Goal: Transaction & Acquisition: Purchase product/service

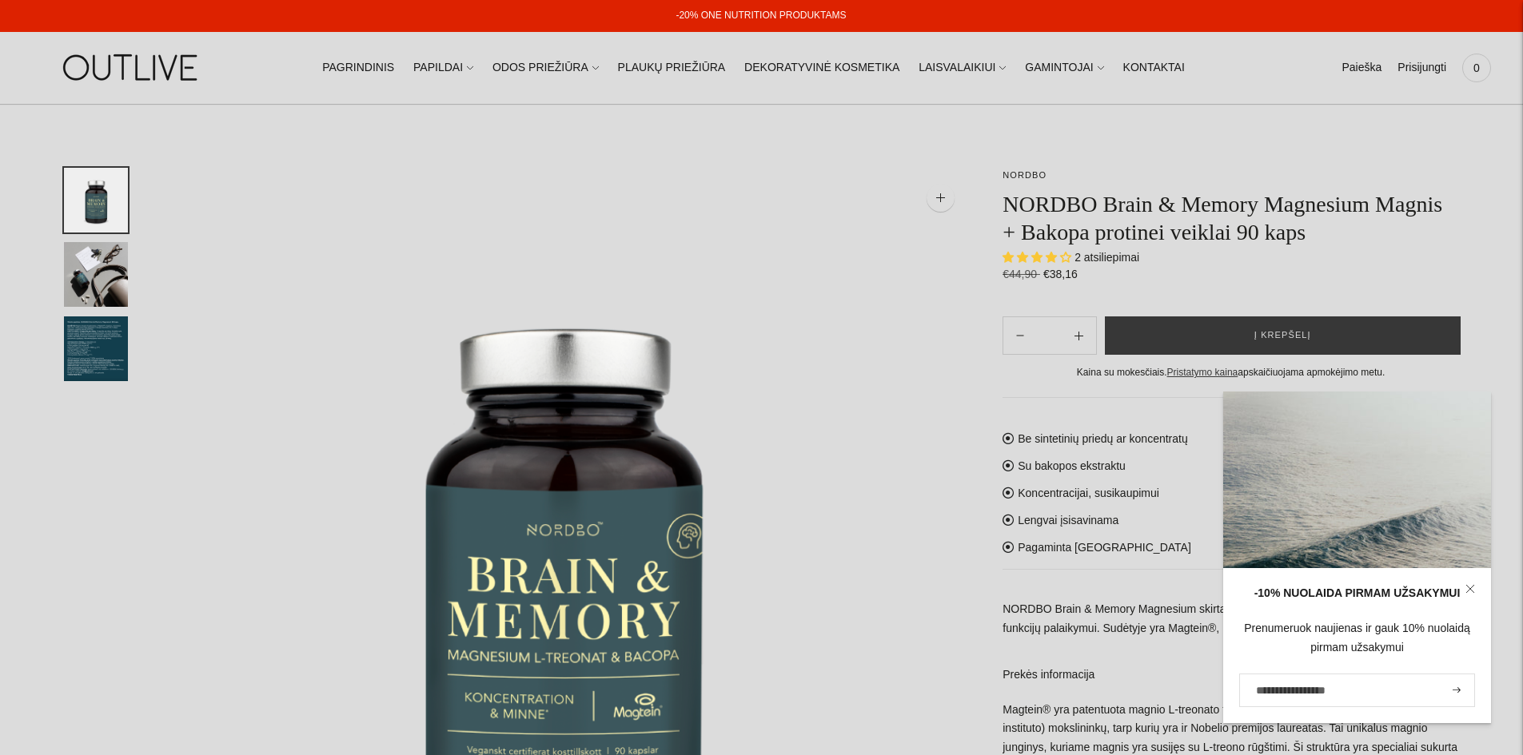
select select "**********"
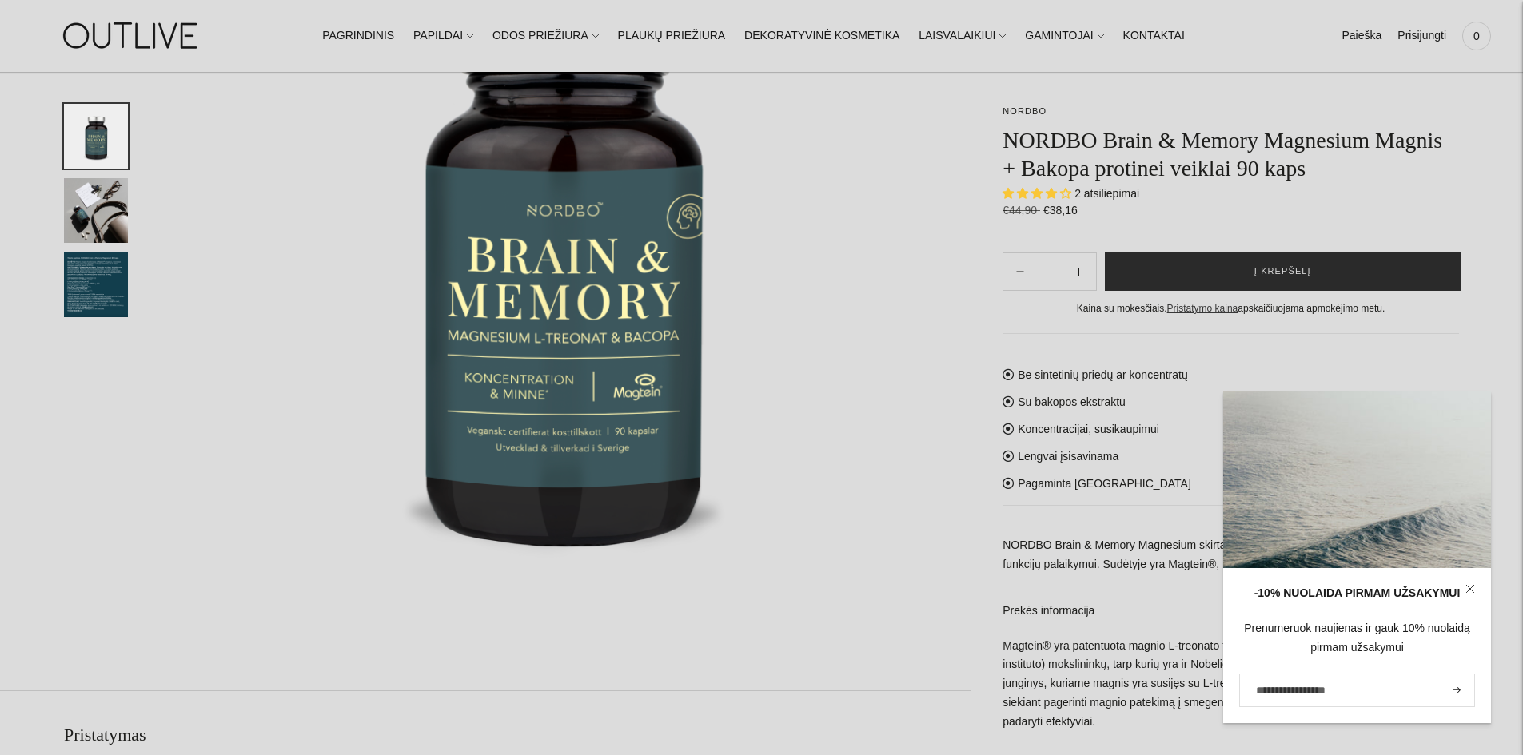
click at [1138, 269] on button "Į krepšelį" at bounding box center [1283, 272] width 356 height 38
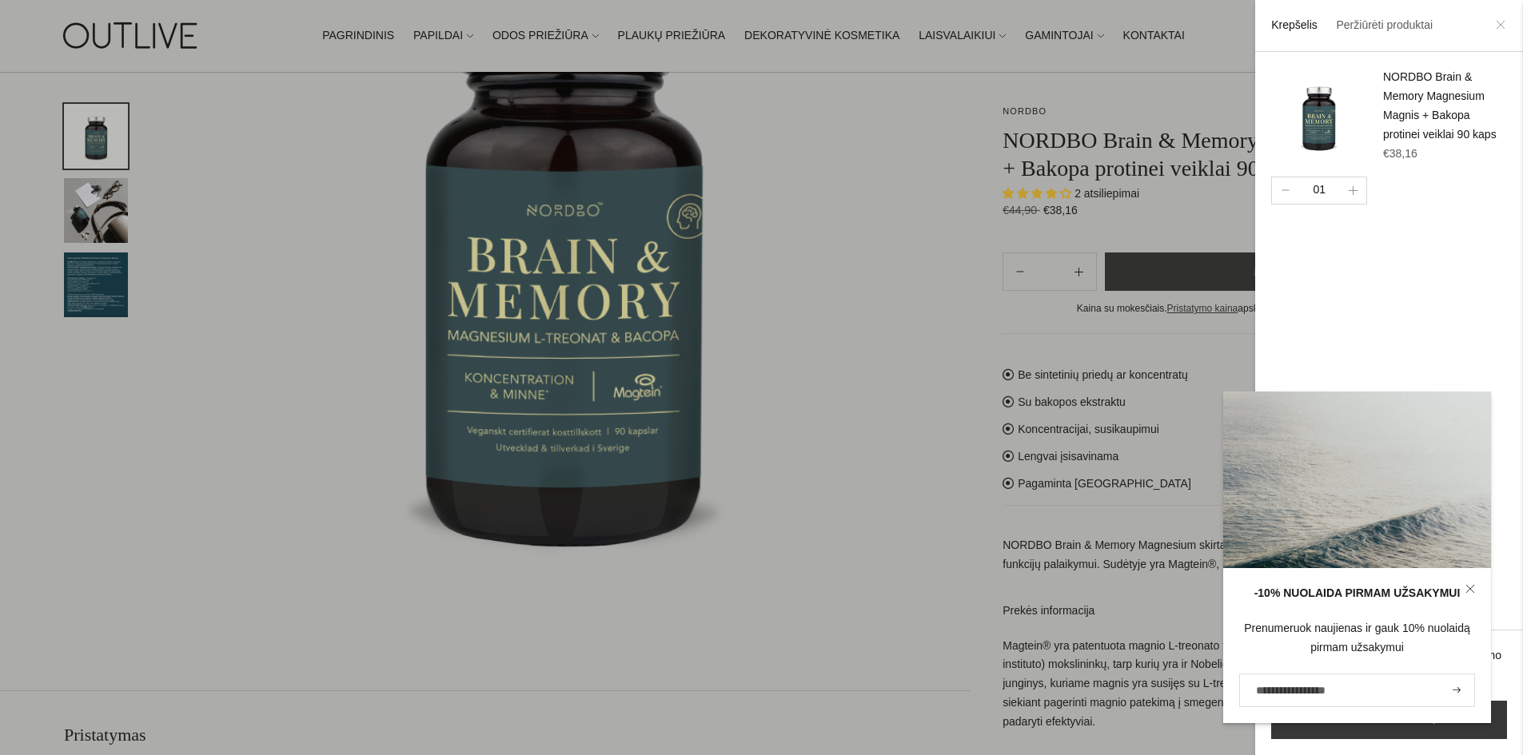
click at [1503, 22] on icon at bounding box center [1501, 25] width 10 height 10
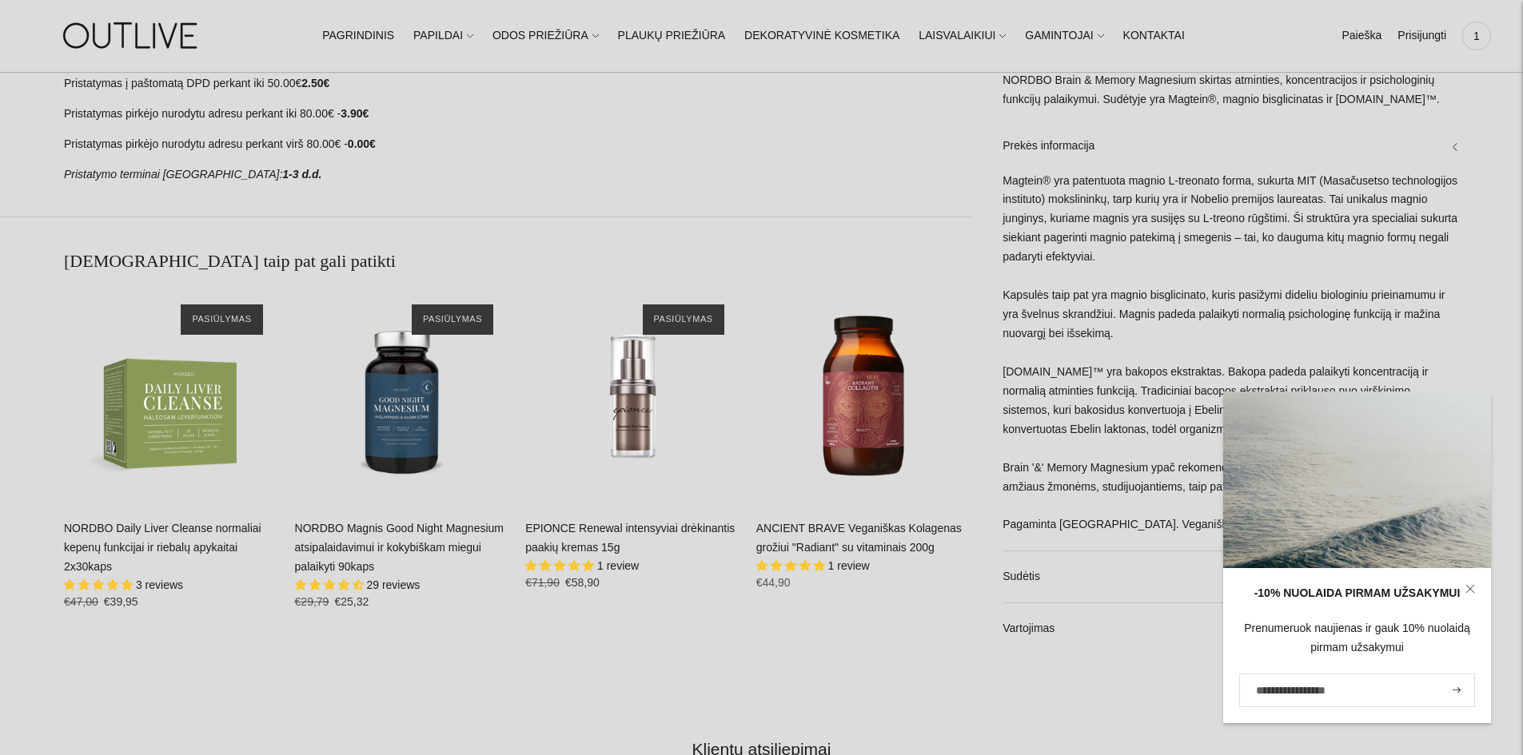
scroll to position [1359, 0]
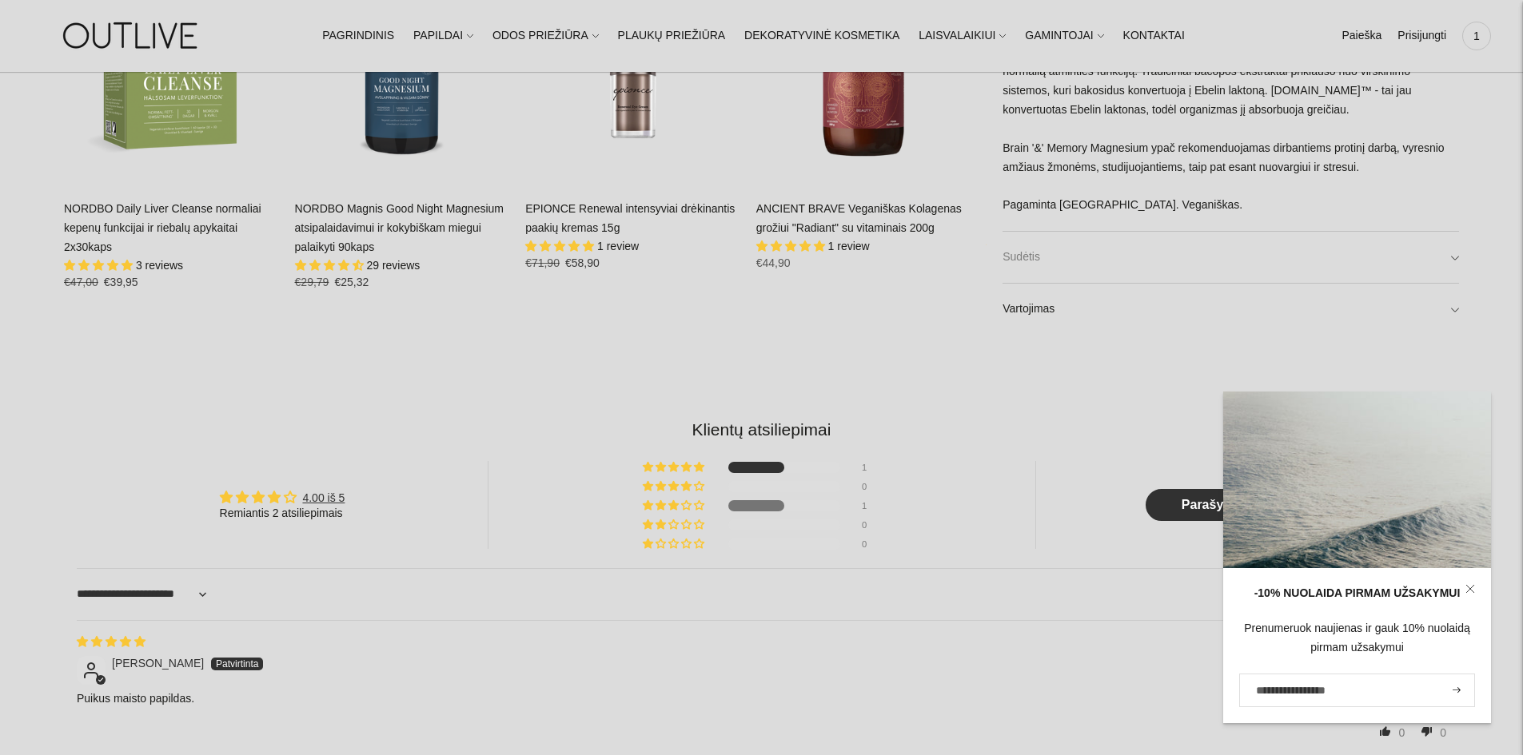
click at [1101, 239] on link "Sudėtis" at bounding box center [1230, 257] width 456 height 51
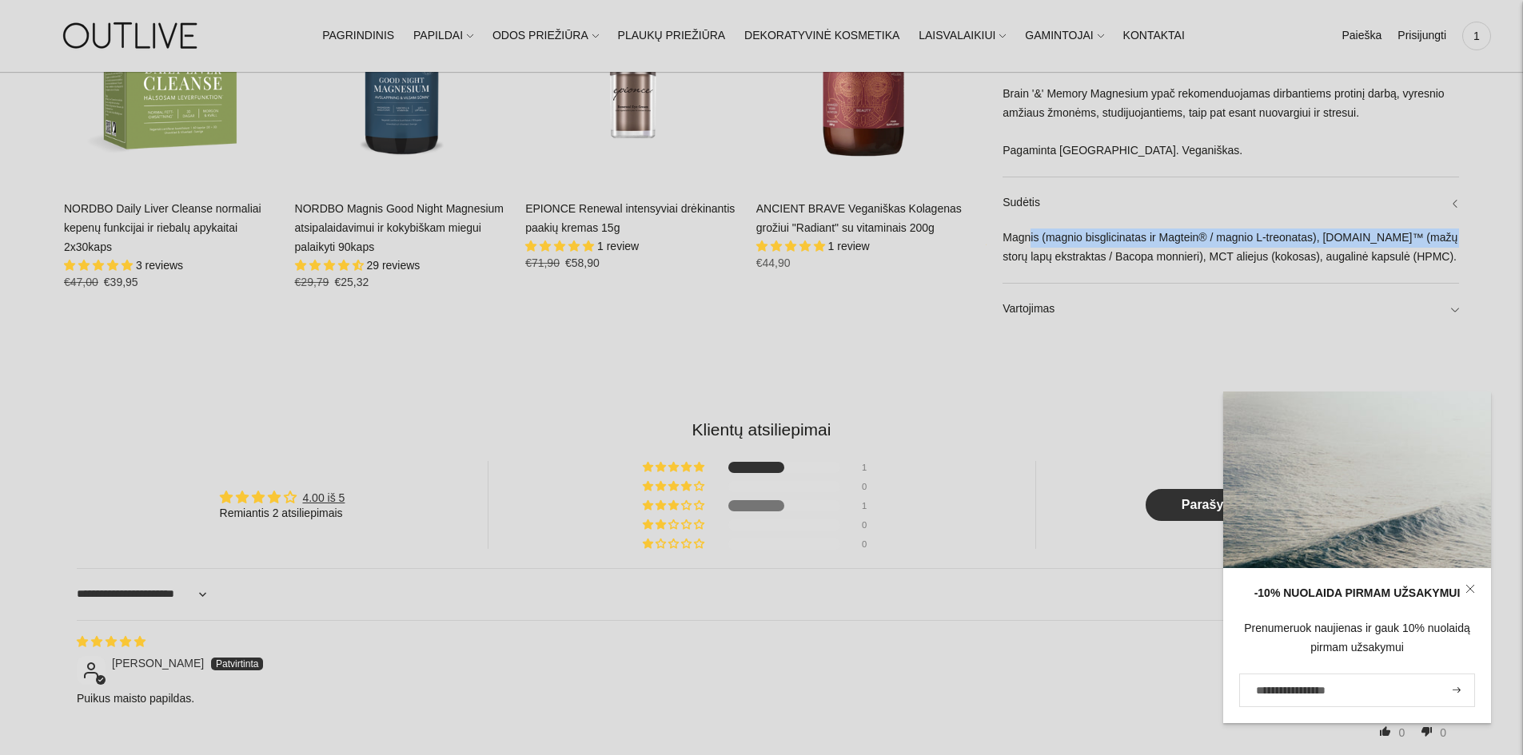
drag, startPoint x: 1031, startPoint y: 231, endPoint x: 1444, endPoint y: 231, distance: 412.5
click at [1444, 231] on div "Magnis (magnio bisglicinatas ir Magtein® / magnio L-treonatas), Ebel.One™ (mažų…" at bounding box center [1230, 256] width 456 height 54
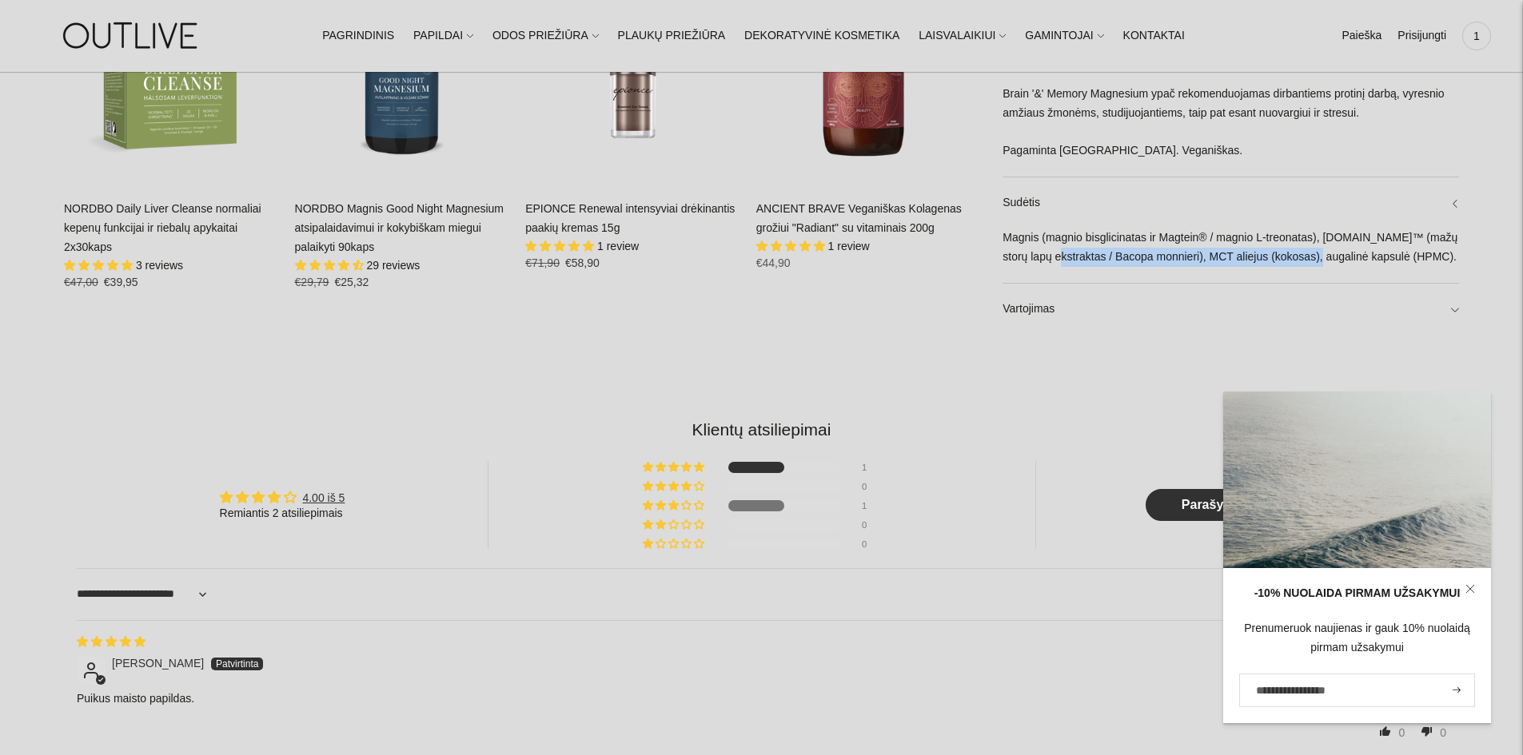
drag, startPoint x: 1055, startPoint y: 256, endPoint x: 1316, endPoint y: 253, distance: 260.6
click at [1316, 253] on div "Magnis (magnio bisglicinatas ir Magtein® / magnio L-treonatas), Ebel.One™ (mažų…" at bounding box center [1230, 256] width 456 height 54
click at [1279, 293] on link "Vartojimas" at bounding box center [1230, 309] width 456 height 51
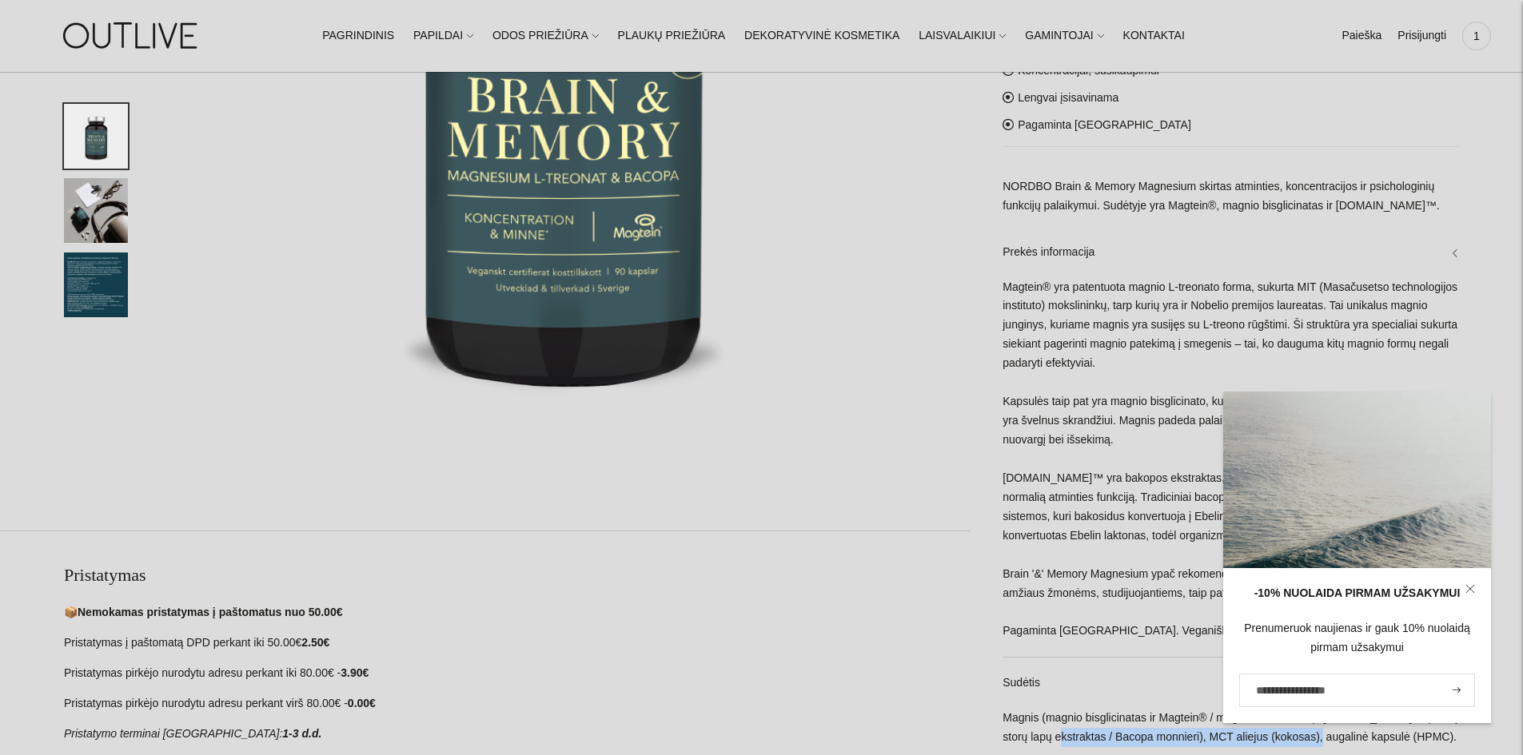
scroll to position [0, 0]
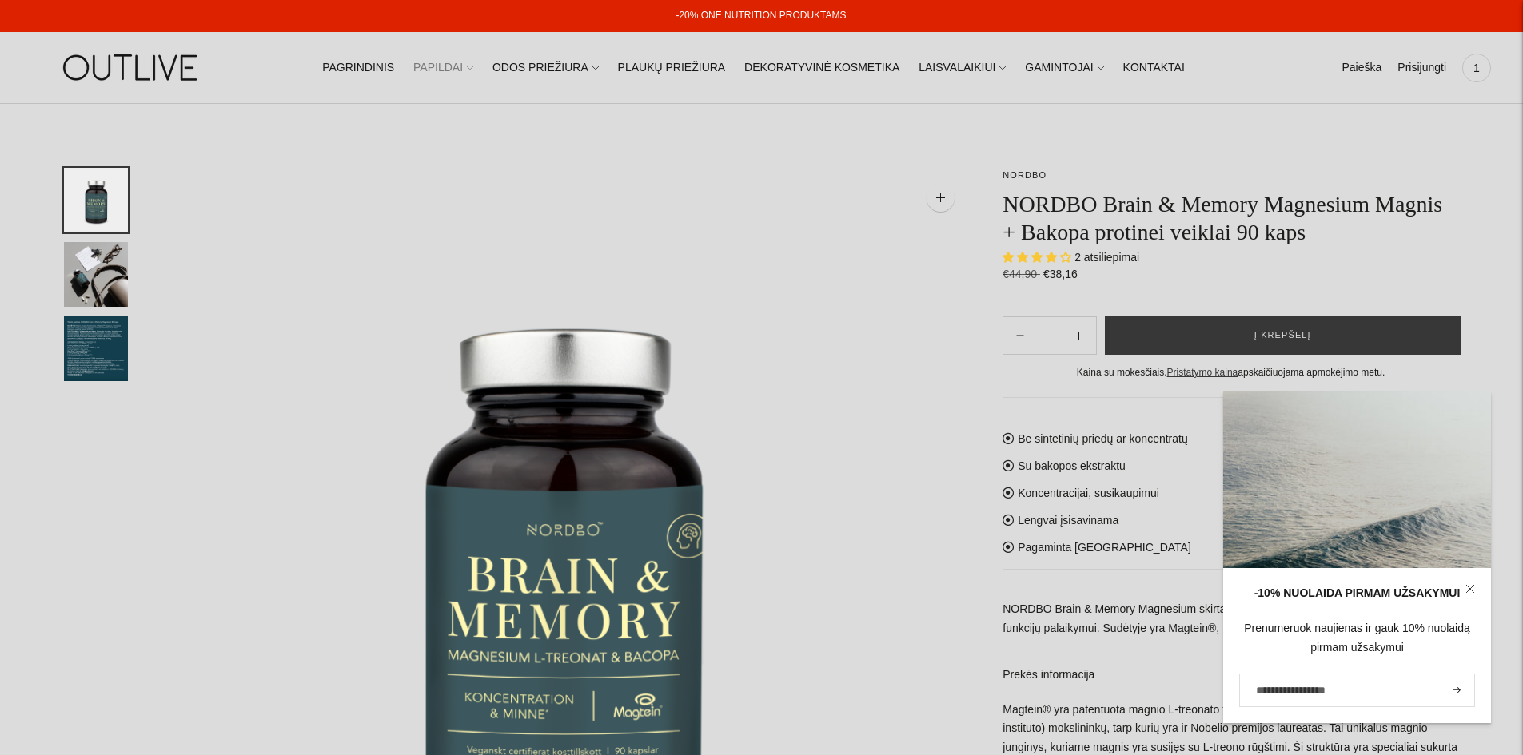
click at [473, 62] on link "PAPILDAI" at bounding box center [443, 67] width 60 height 35
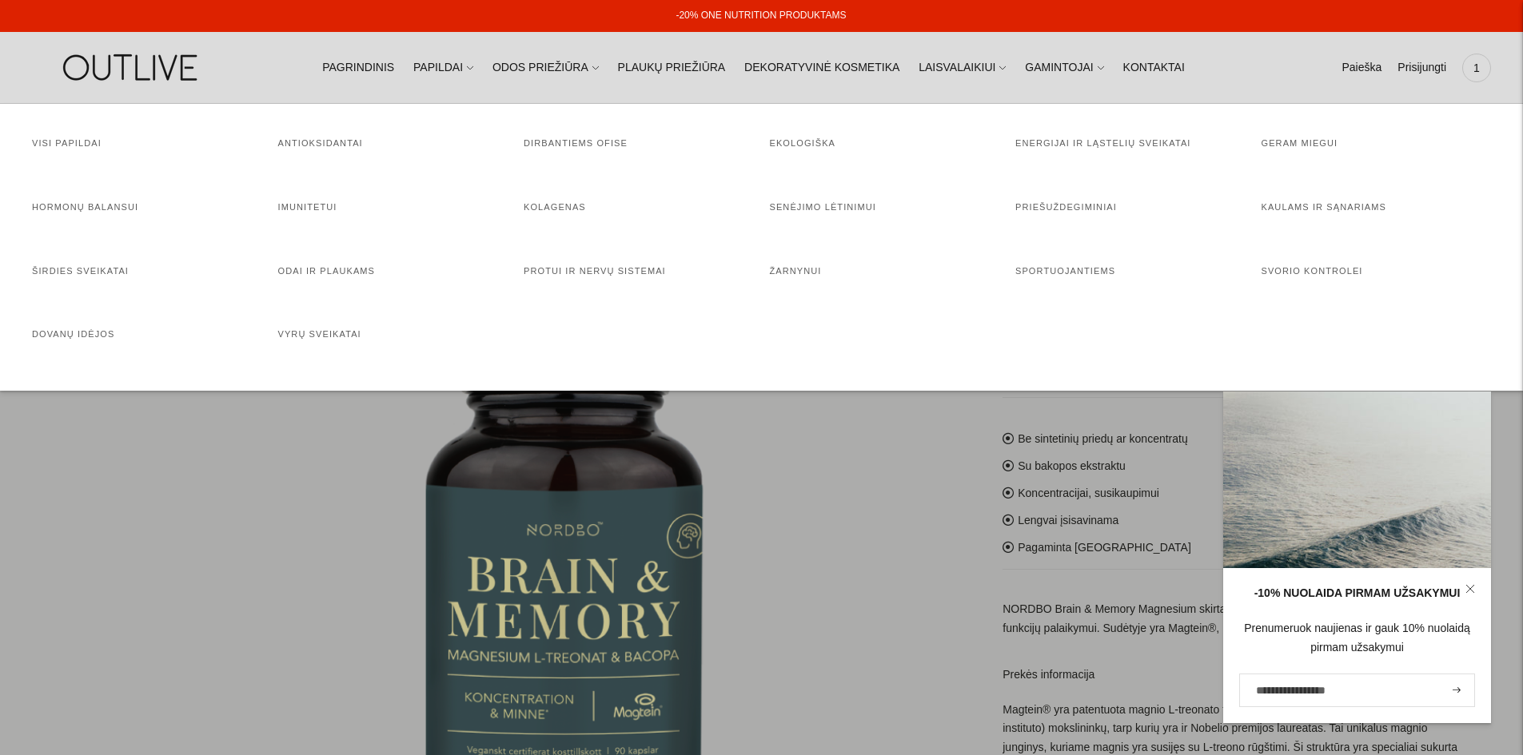
click at [325, 150] on h4 "Antioksidantai" at bounding box center [393, 144] width 230 height 16
click at [329, 141] on link "Antioksidantai" at bounding box center [320, 143] width 85 height 10
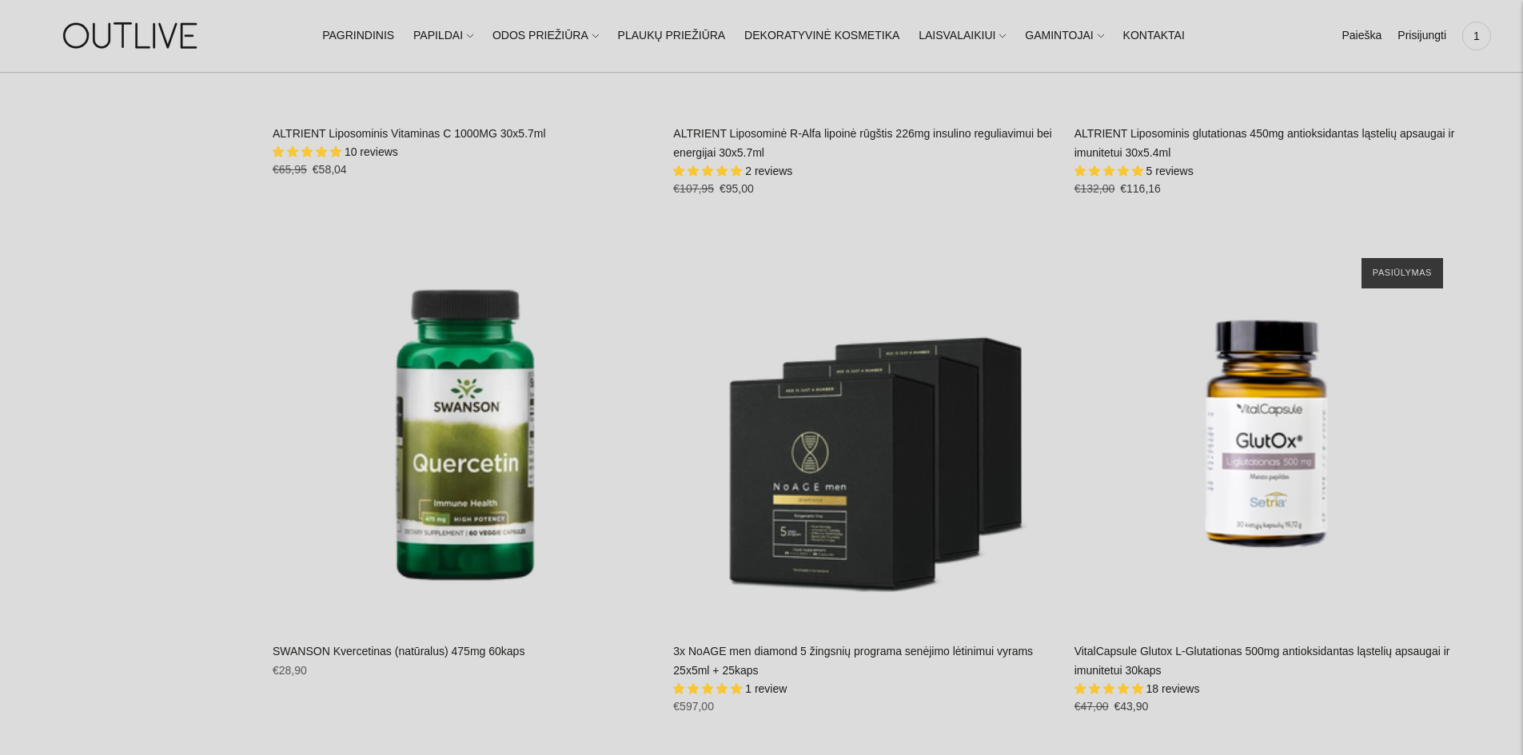
scroll to position [4396, 0]
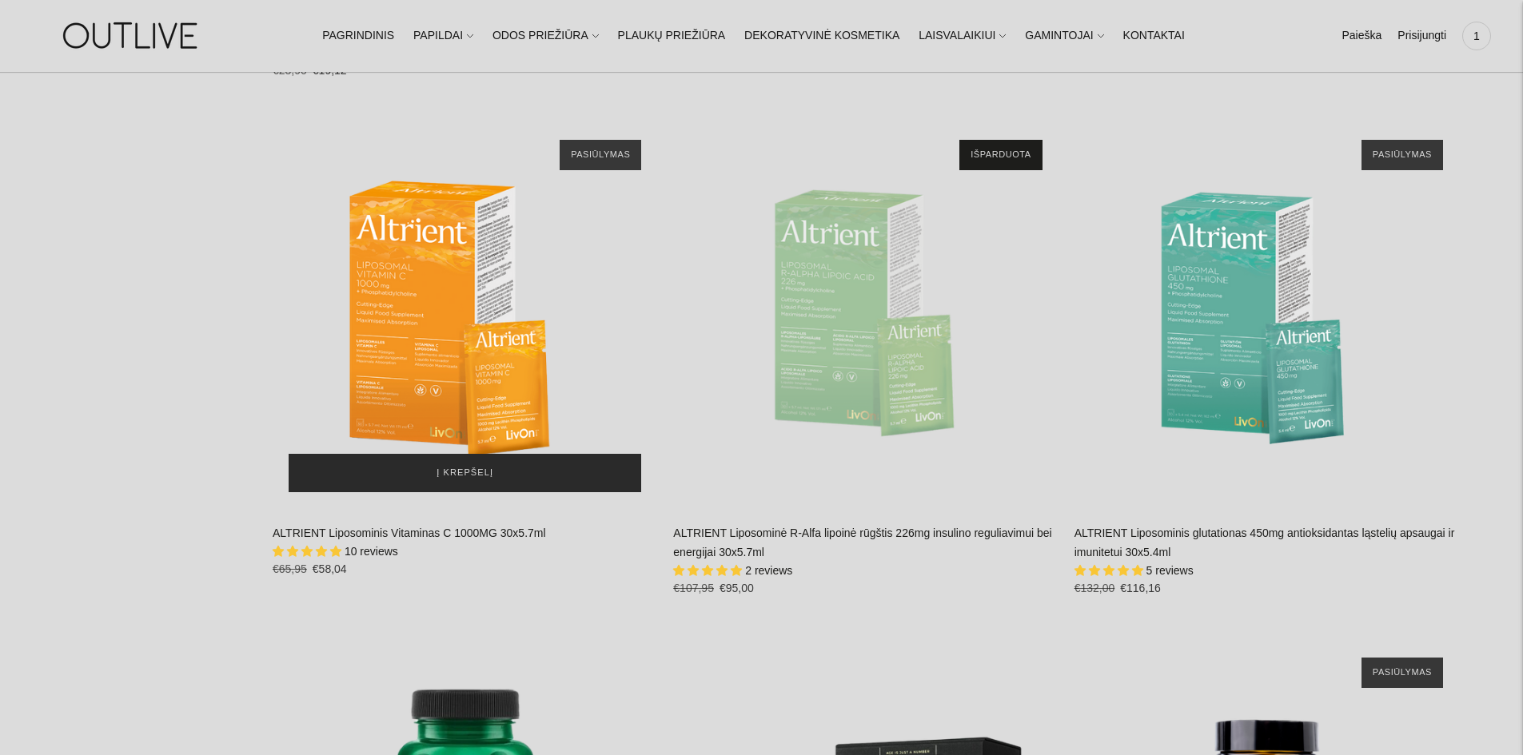
click at [448, 467] on span "Į krepšelį" at bounding box center [464, 473] width 57 height 16
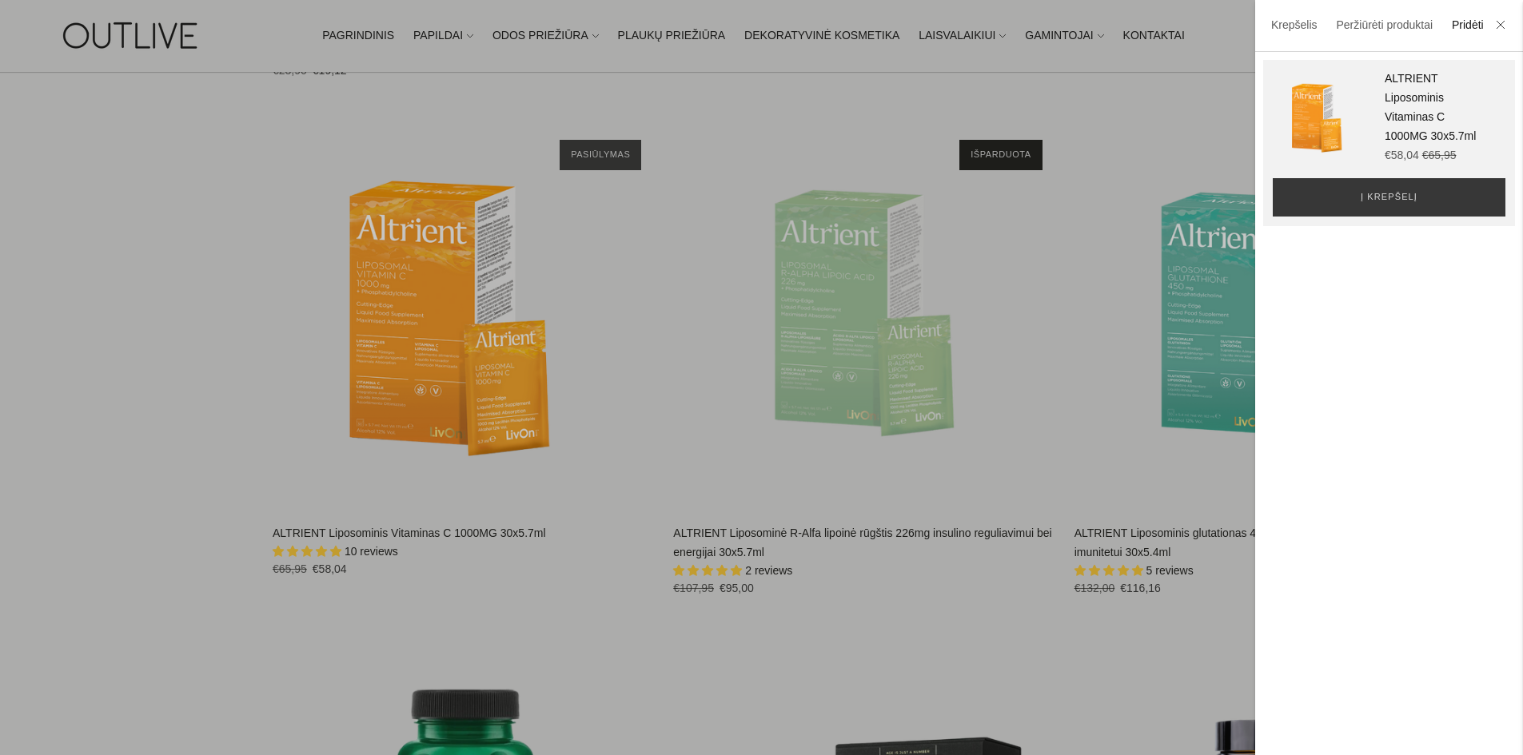
click at [1492, 26] on li at bounding box center [1501, 26] width 26 height 35
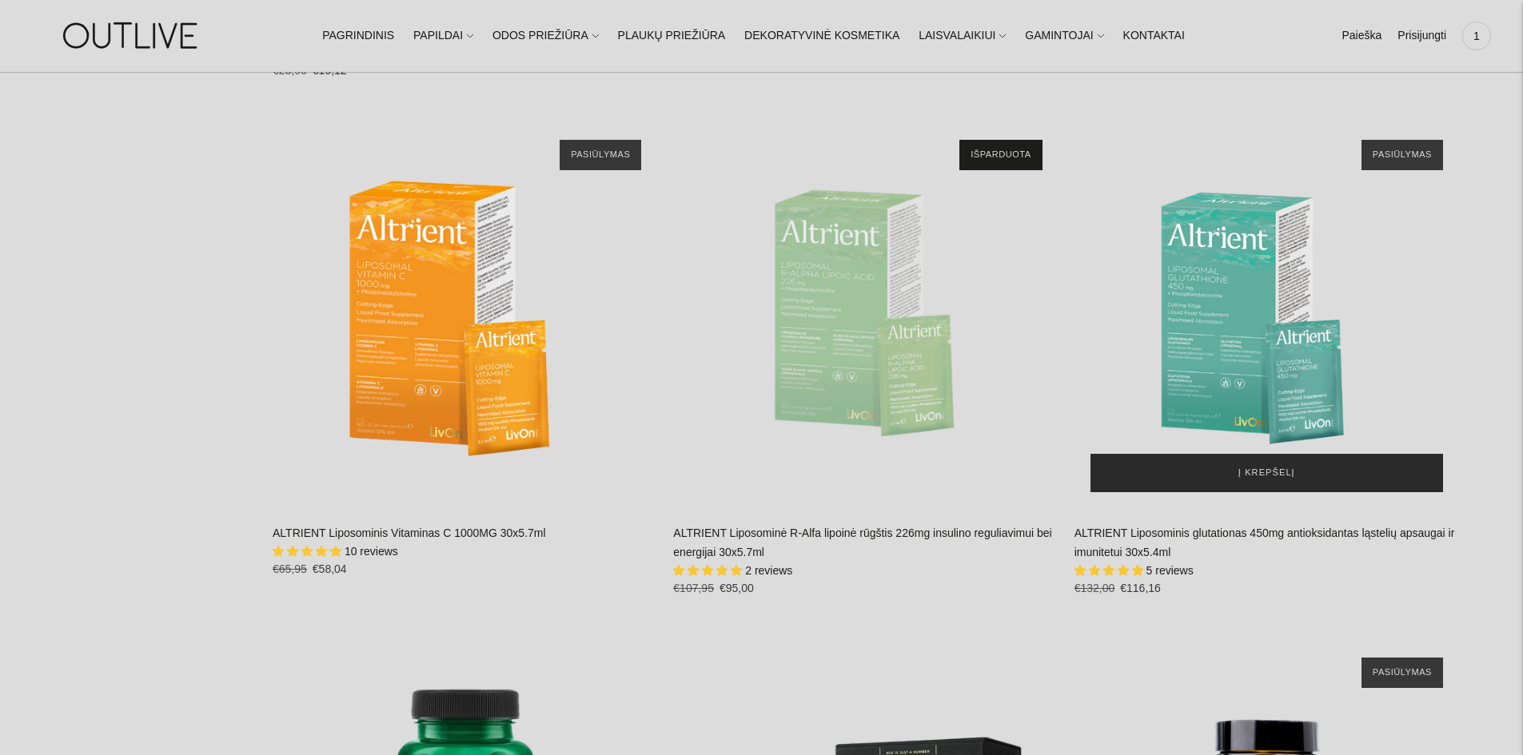
click at [1265, 467] on span "Į krepšelį" at bounding box center [1266, 473] width 57 height 16
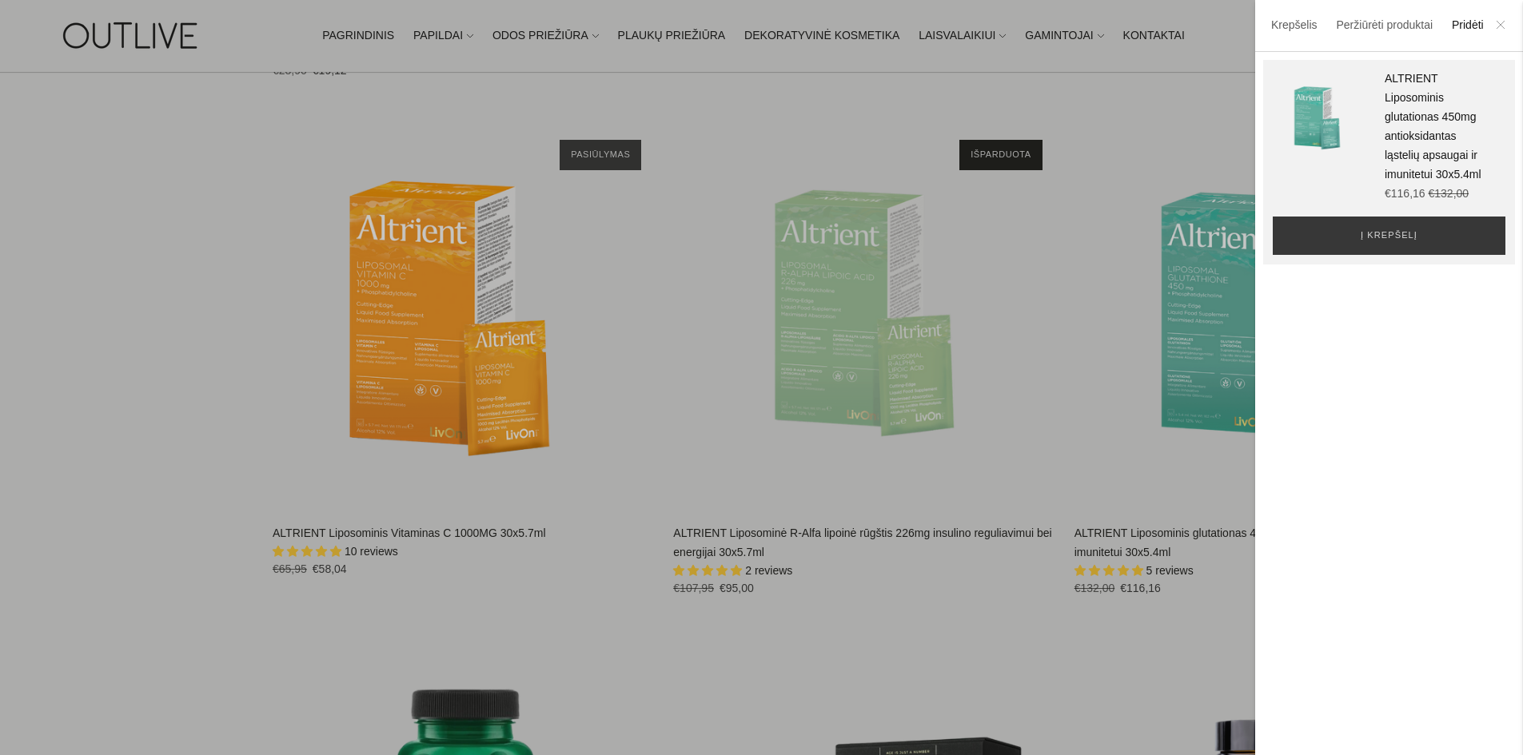
click at [1500, 26] on icon at bounding box center [1501, 25] width 10 height 10
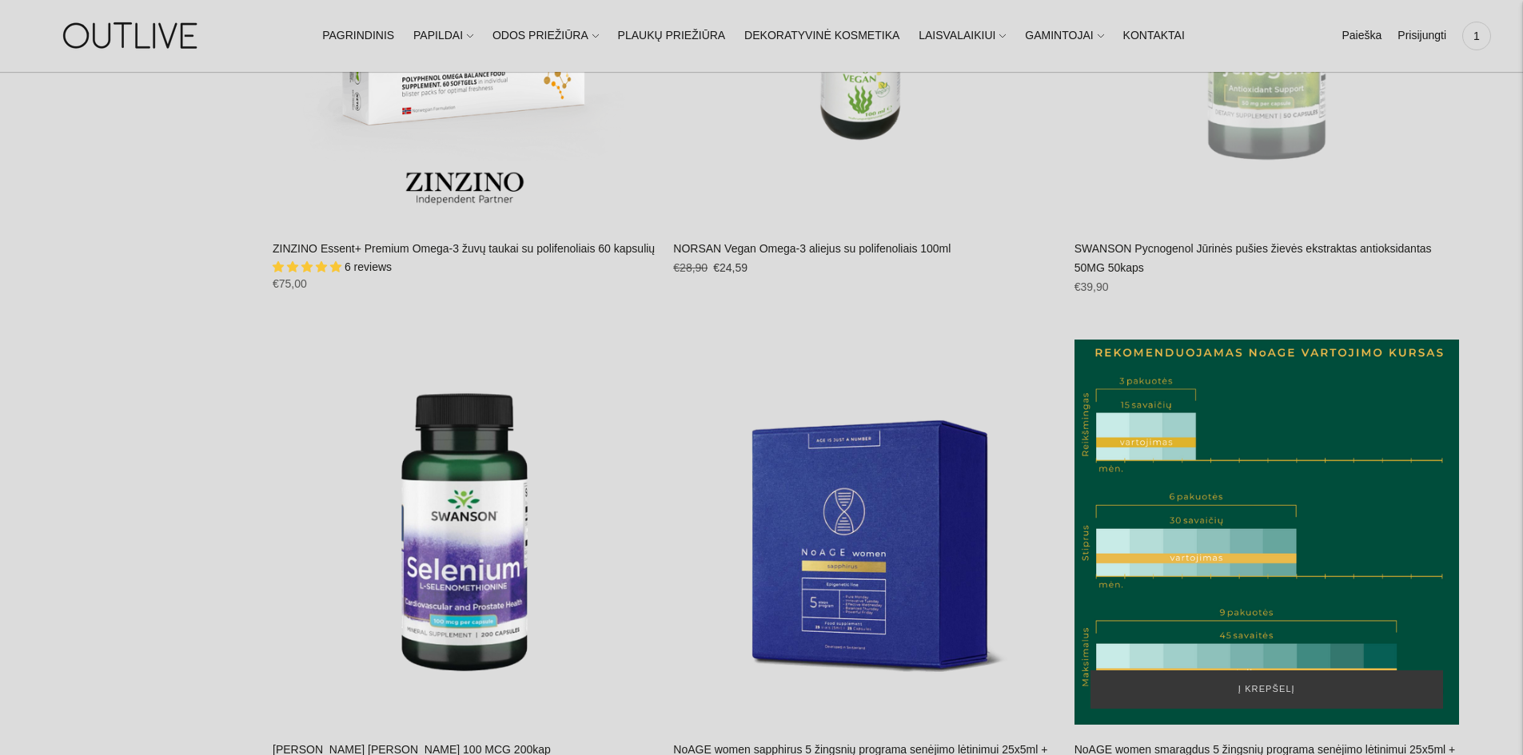
scroll to position [6475, 0]
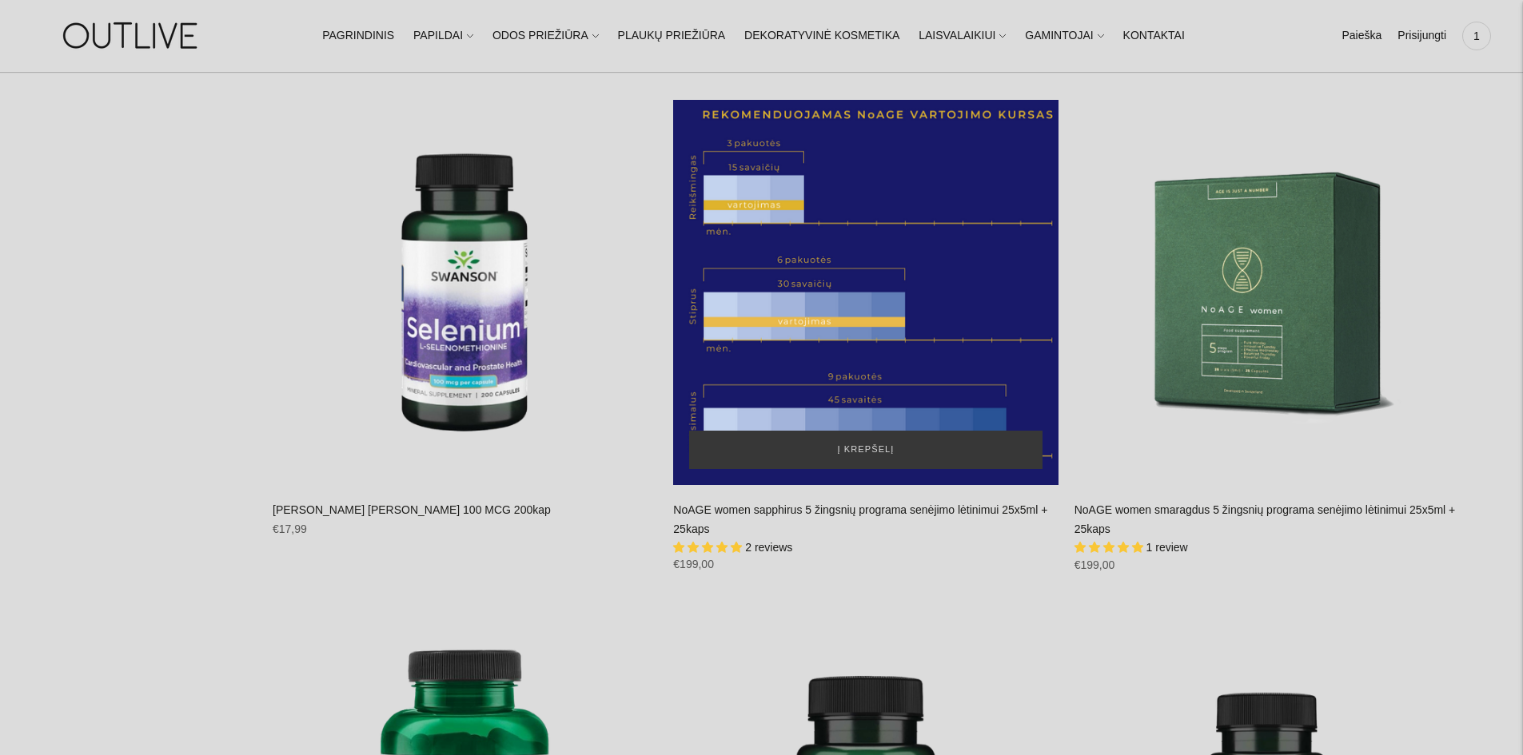
click at [947, 392] on div "NoAGE women sapphirus 5 žingsnių programa senėjimo lėtinimui 25x5ml + 25kaps\a" at bounding box center [865, 292] width 384 height 384
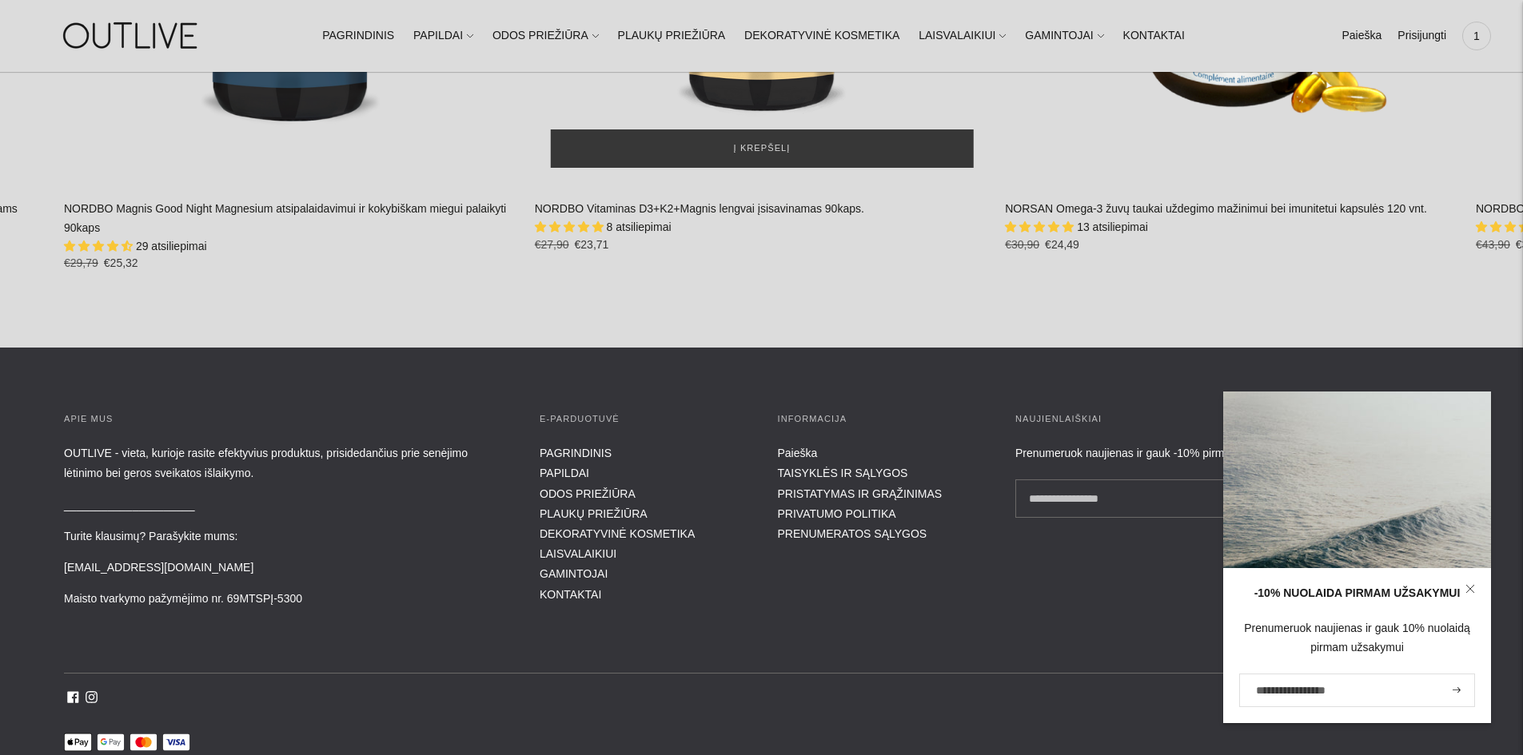
scroll to position [9771, 0]
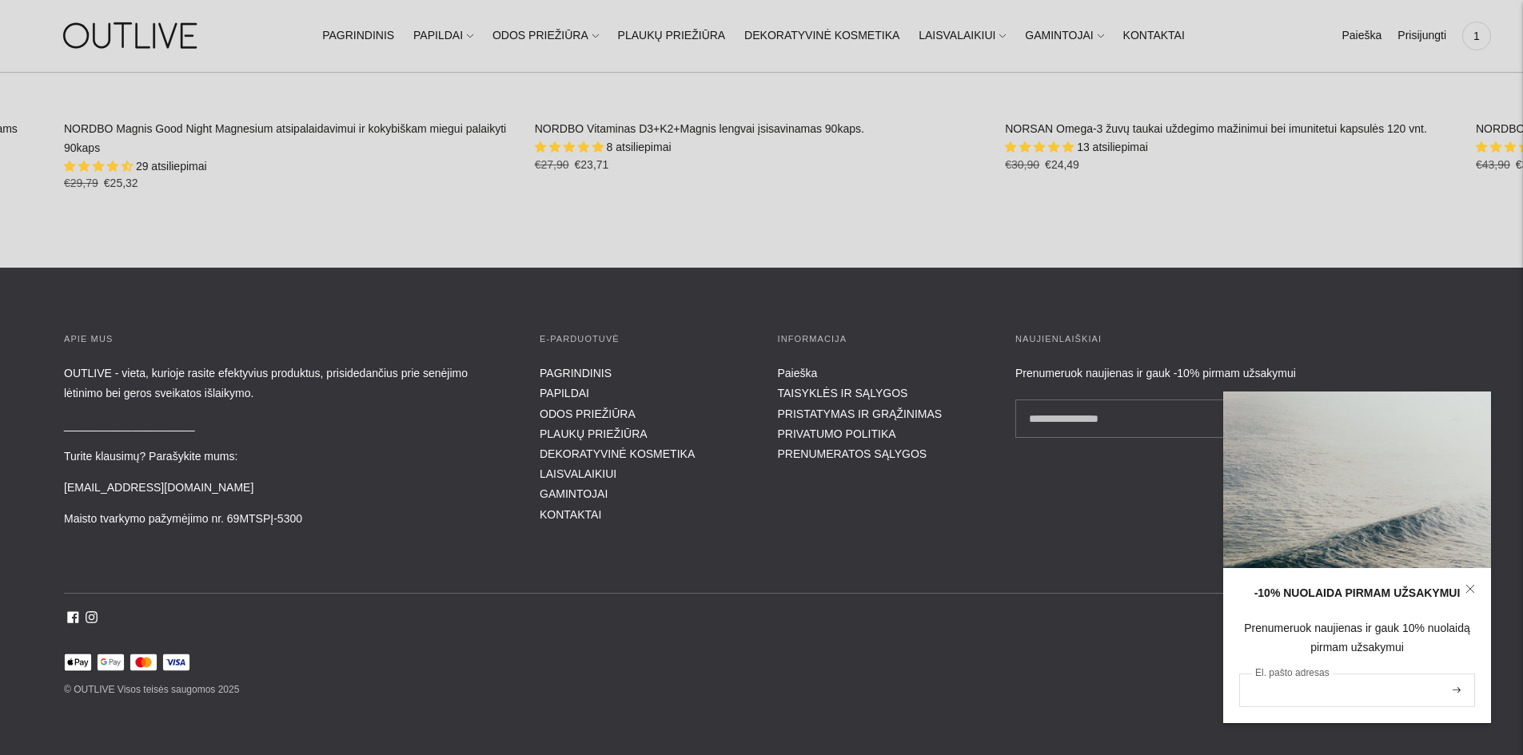
click at [1376, 678] on input "El. pašto adresas" at bounding box center [1357, 691] width 236 height 34
click at [1329, 695] on input "El. pašto adresas" at bounding box center [1357, 691] width 236 height 34
type input "**********"
click at [1460, 686] on button "submit" at bounding box center [1457, 690] width 18 height 30
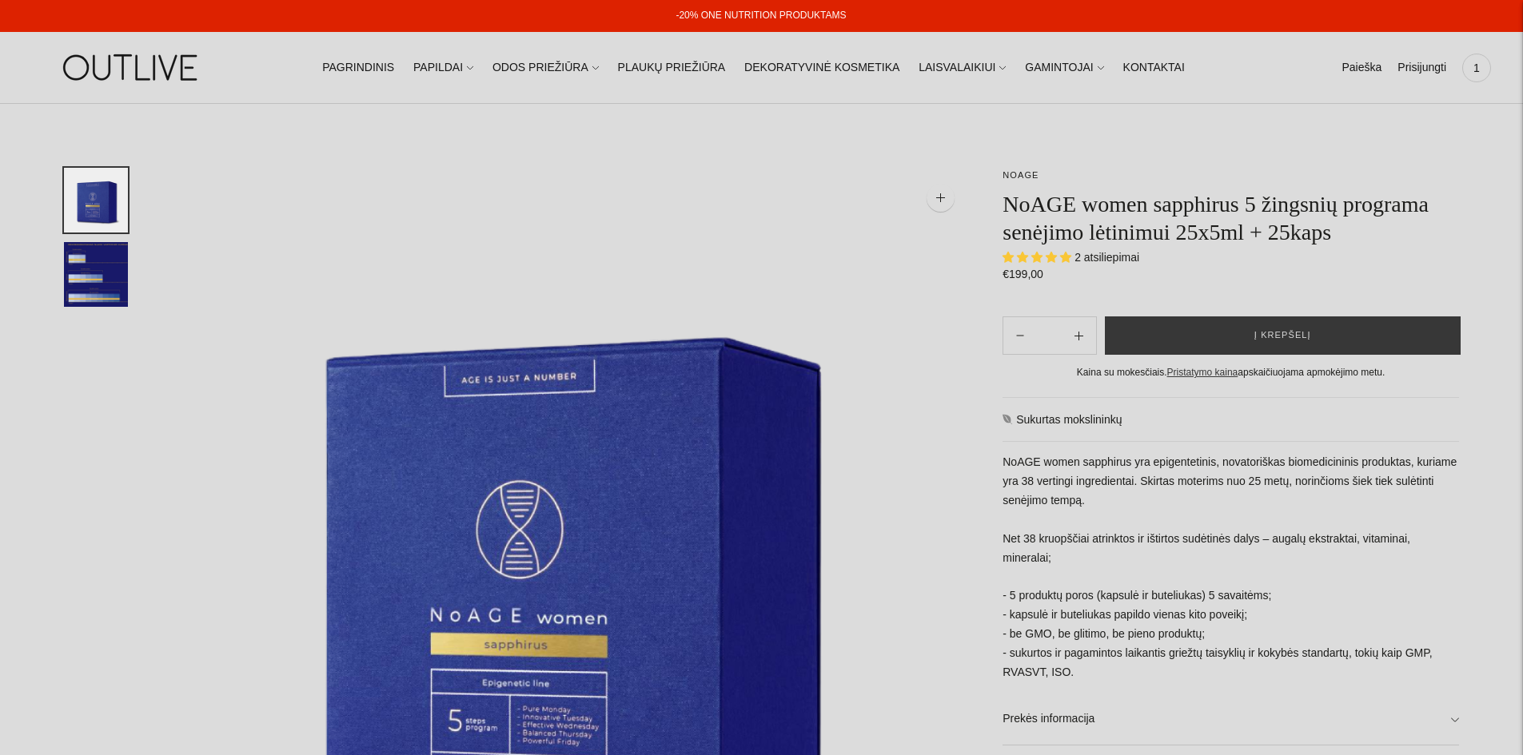
select select "**********"
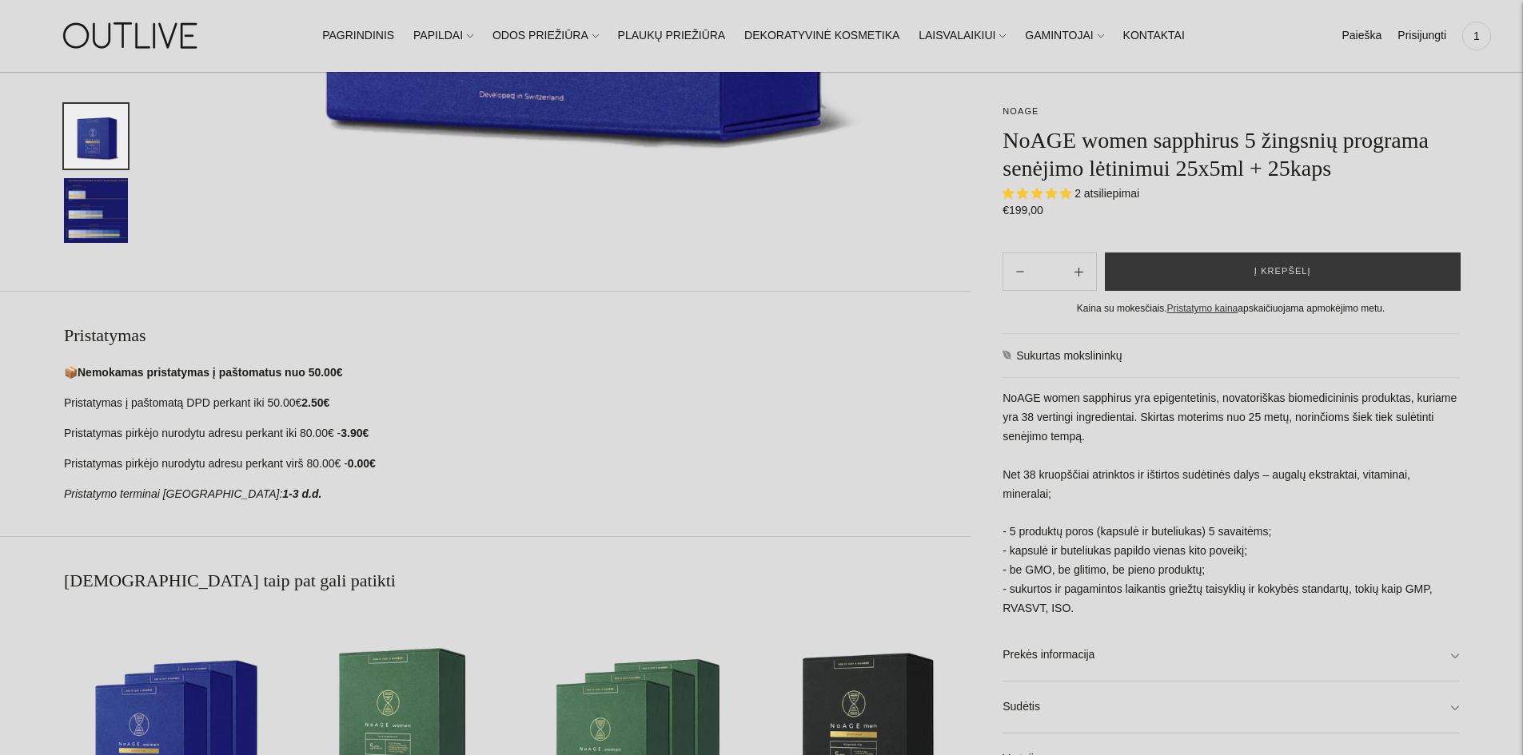
scroll to position [959, 0]
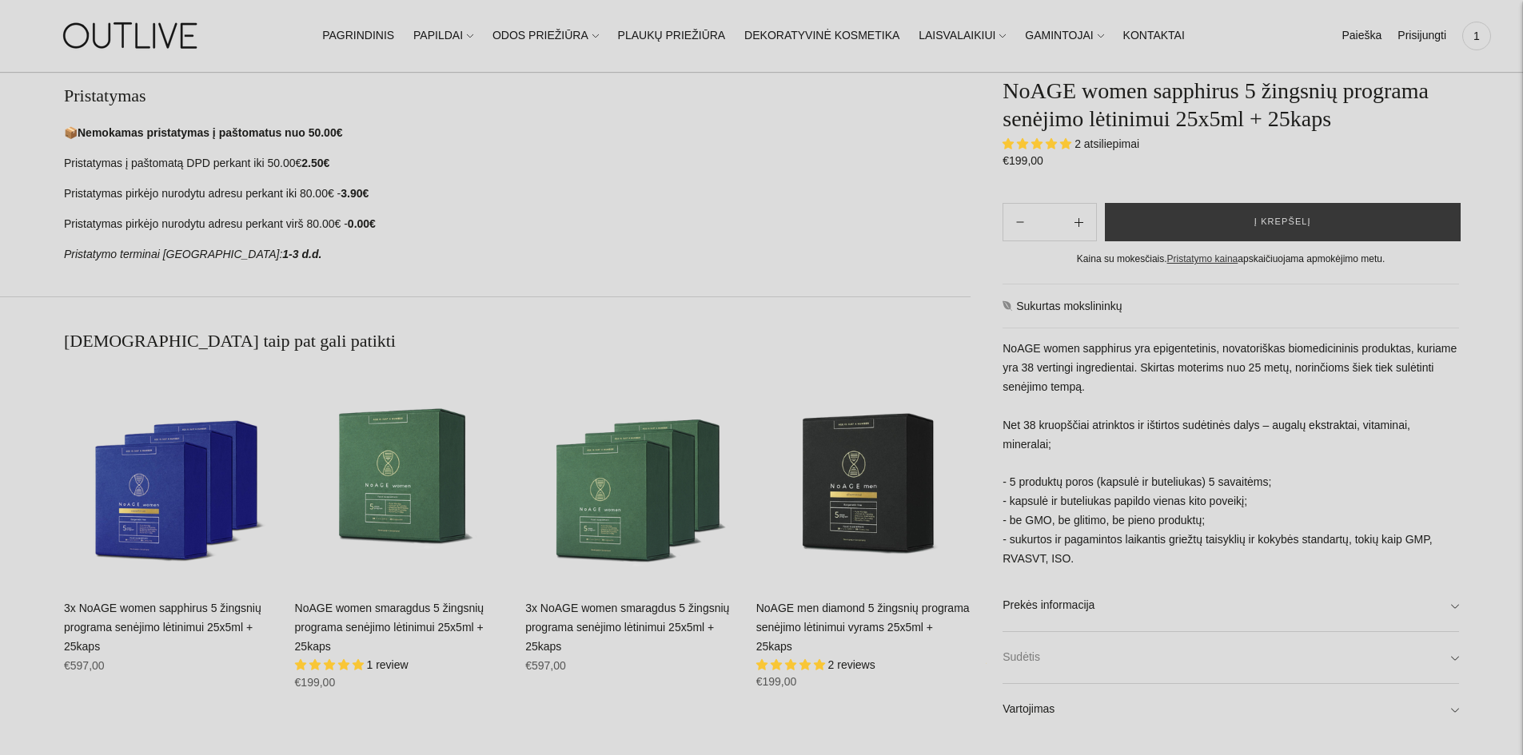
click at [1074, 669] on link "Sudėtis" at bounding box center [1230, 657] width 456 height 51
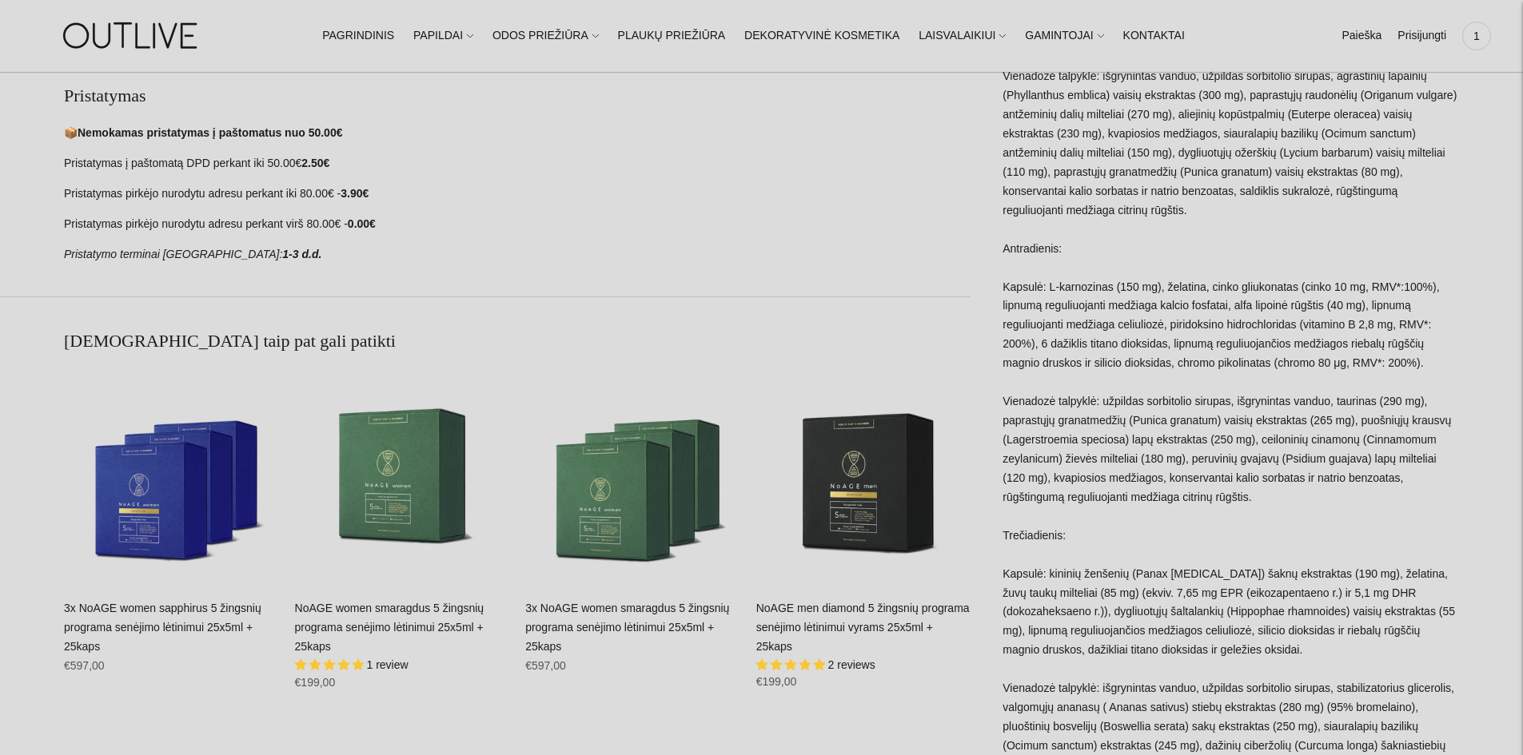
scroll to position [1039, 0]
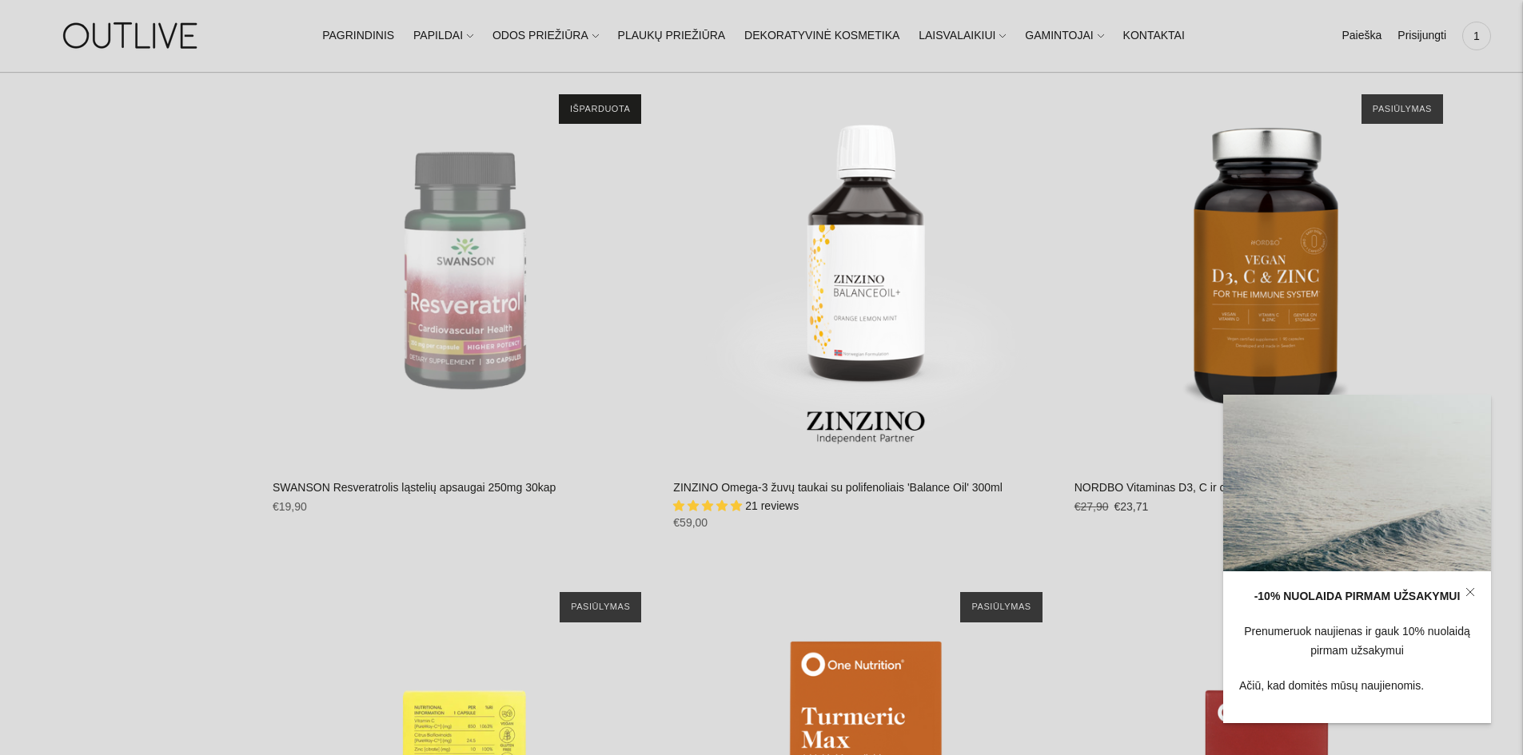
scroll to position [7914, 0]
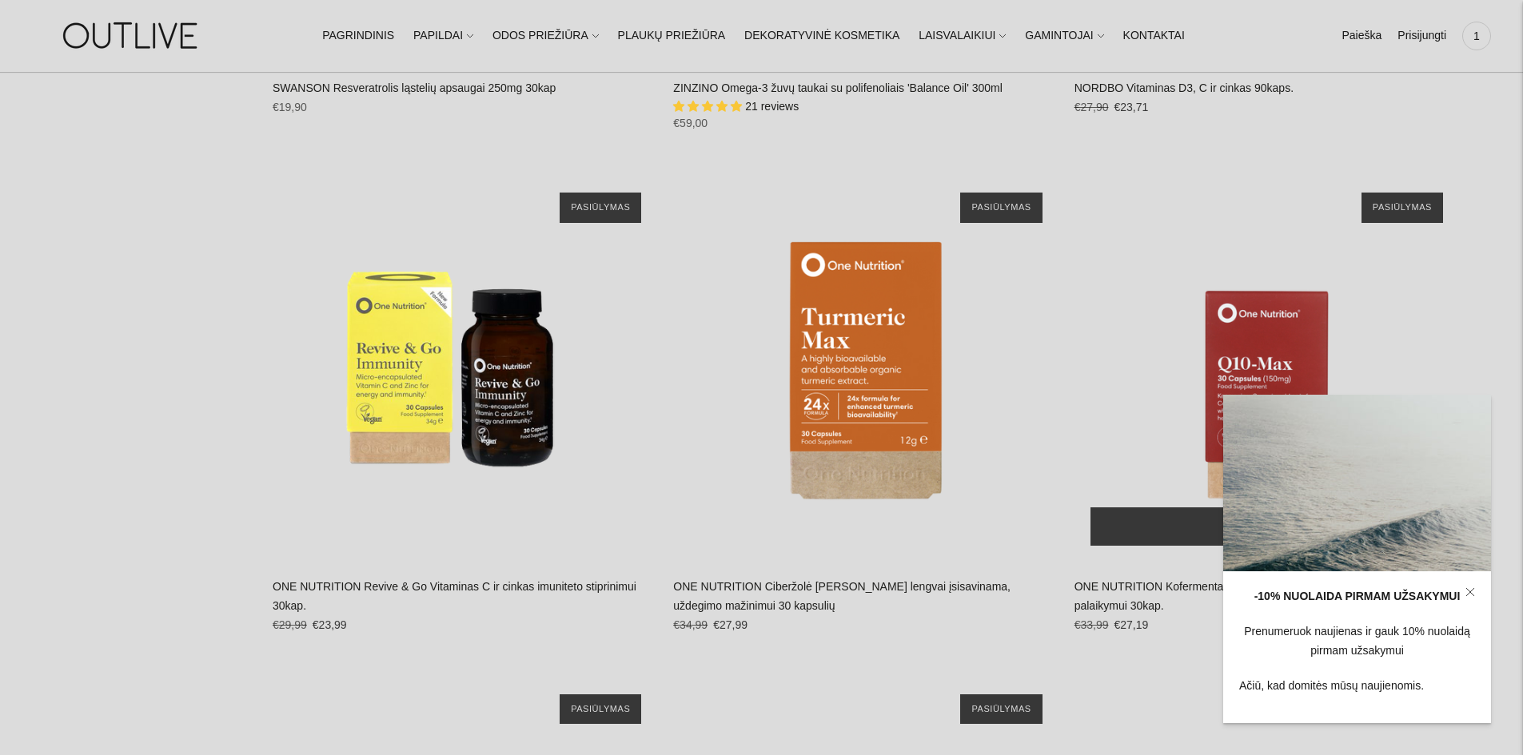
drag, startPoint x: 1474, startPoint y: 583, endPoint x: 1399, endPoint y: 384, distance: 212.7
click at [1473, 583] on link at bounding box center [1470, 593] width 42 height 42
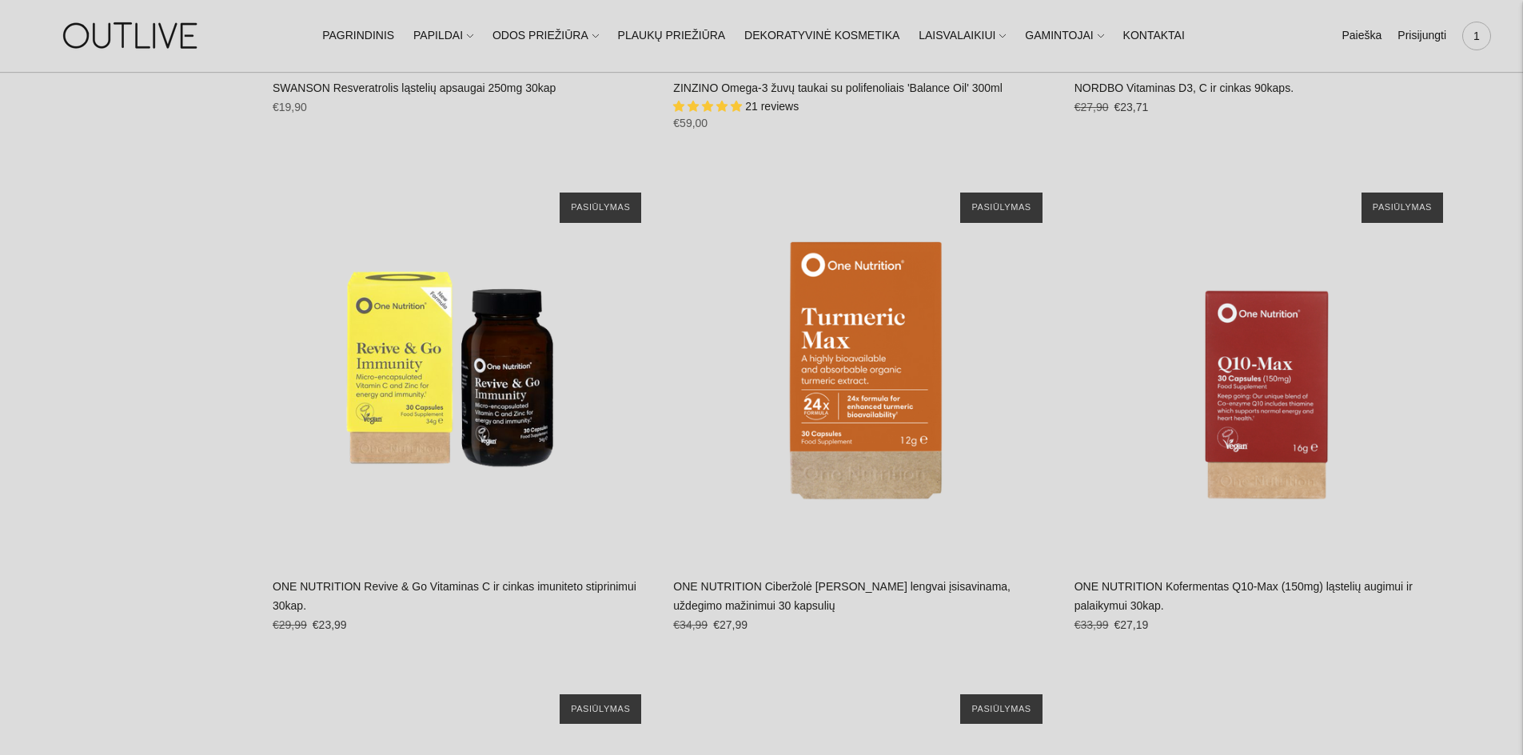
click at [1464, 34] on div "1" at bounding box center [1476, 36] width 29 height 29
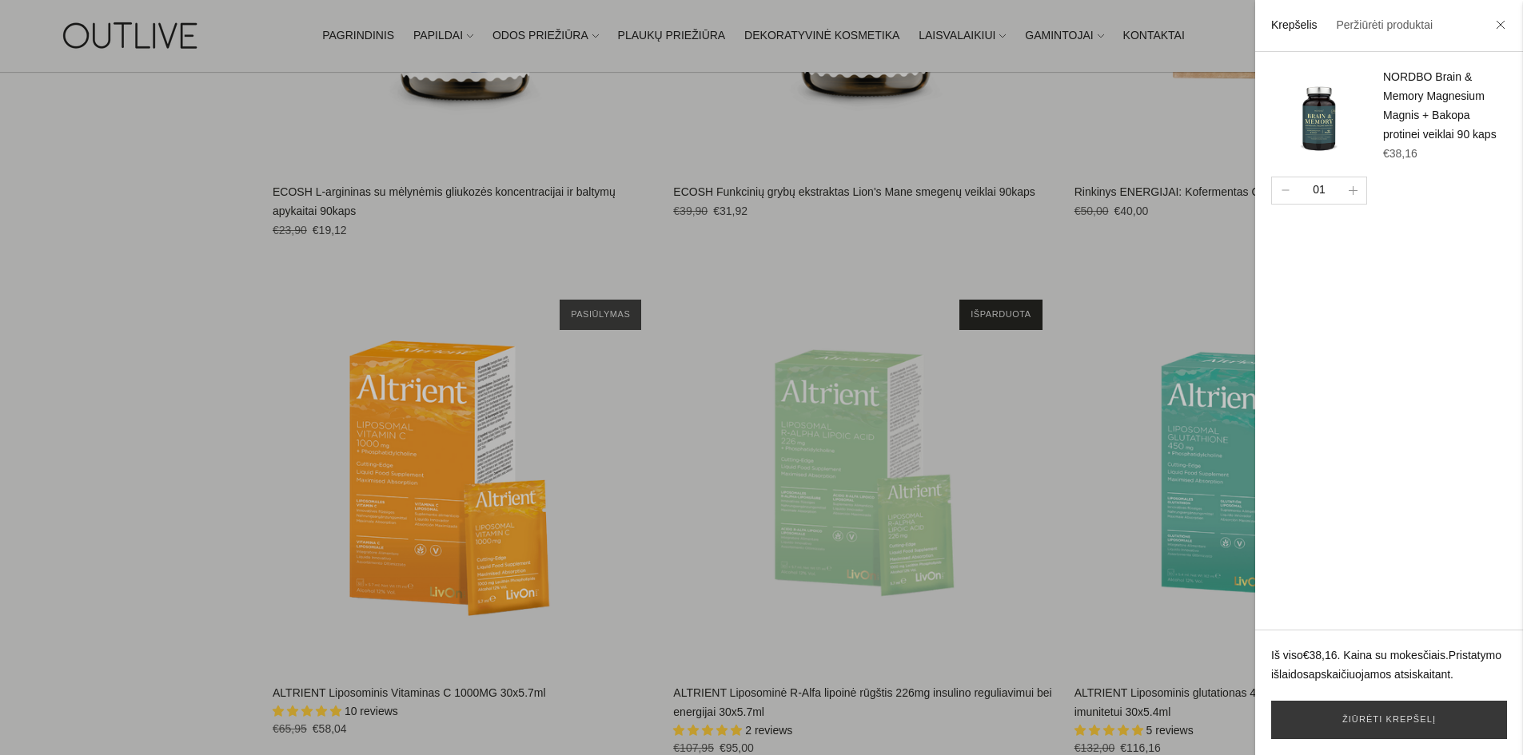
scroll to position [4476, 0]
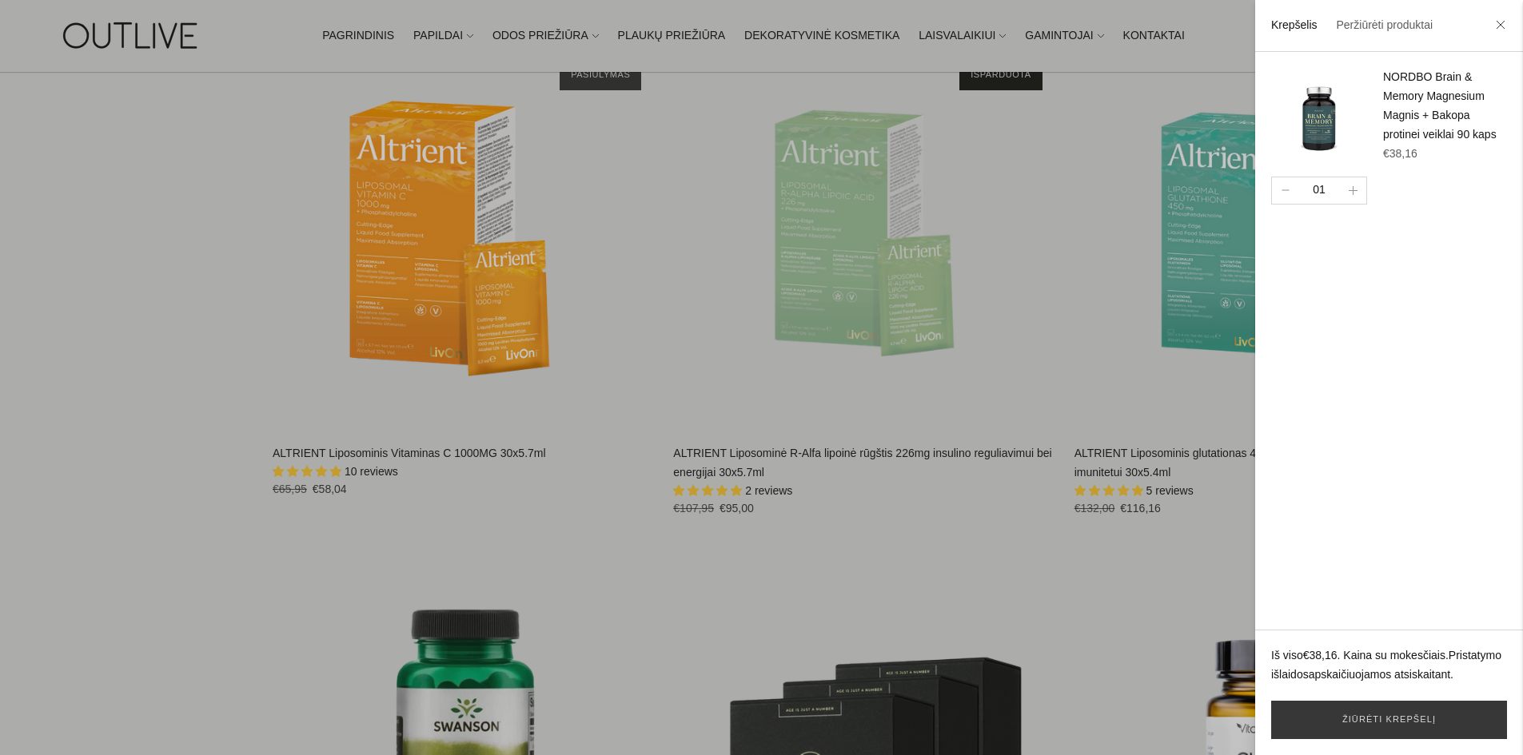
click at [502, 356] on div at bounding box center [761, 377] width 1523 height 755
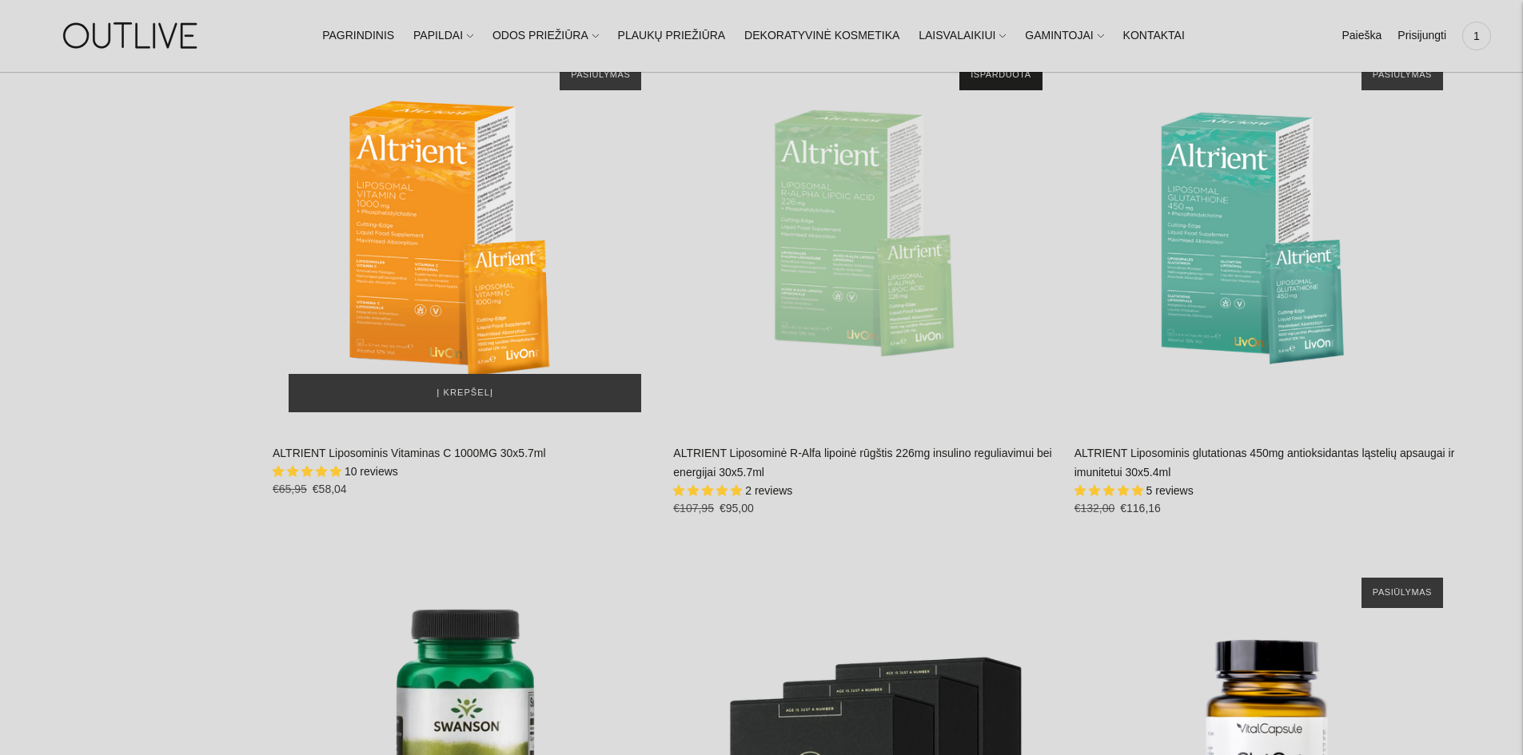
click at [510, 340] on img "ALTRIENT Liposominis Vitaminas C 1000MG 30x5.7ml\a" at bounding box center [465, 236] width 384 height 384
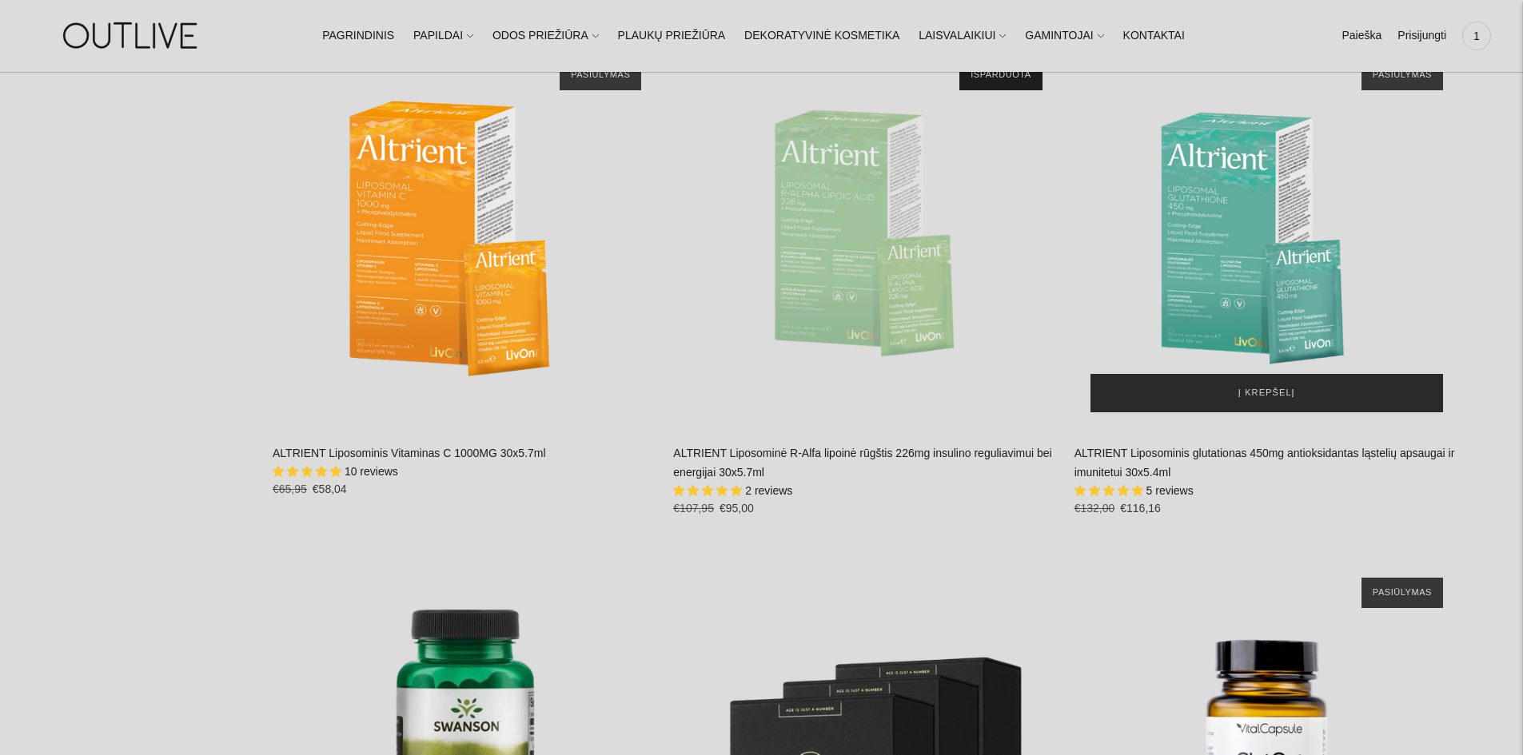
click at [1297, 394] on button "Į krepšelį" at bounding box center [1266, 393] width 353 height 38
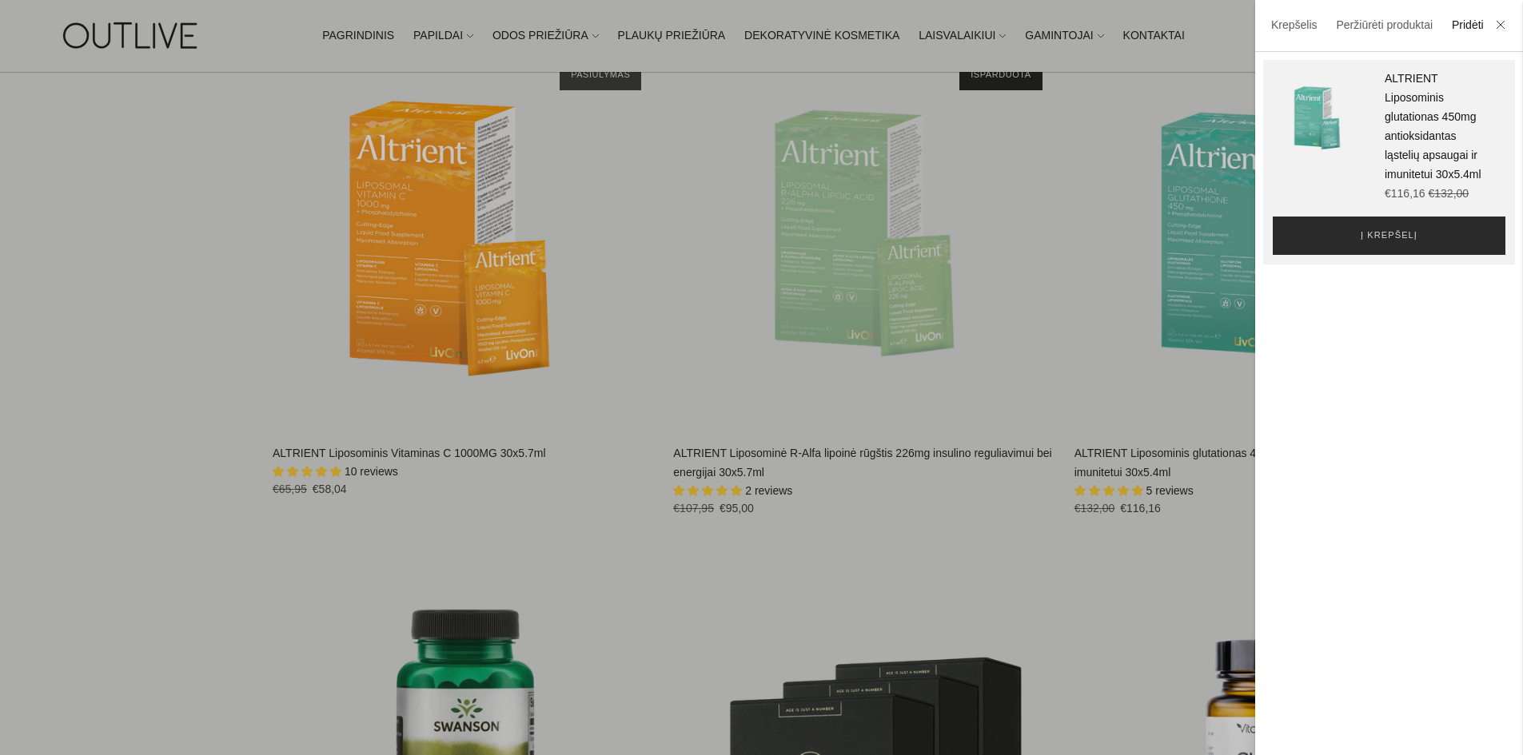
click at [1378, 244] on span "Į krepšelį" at bounding box center [1388, 236] width 57 height 16
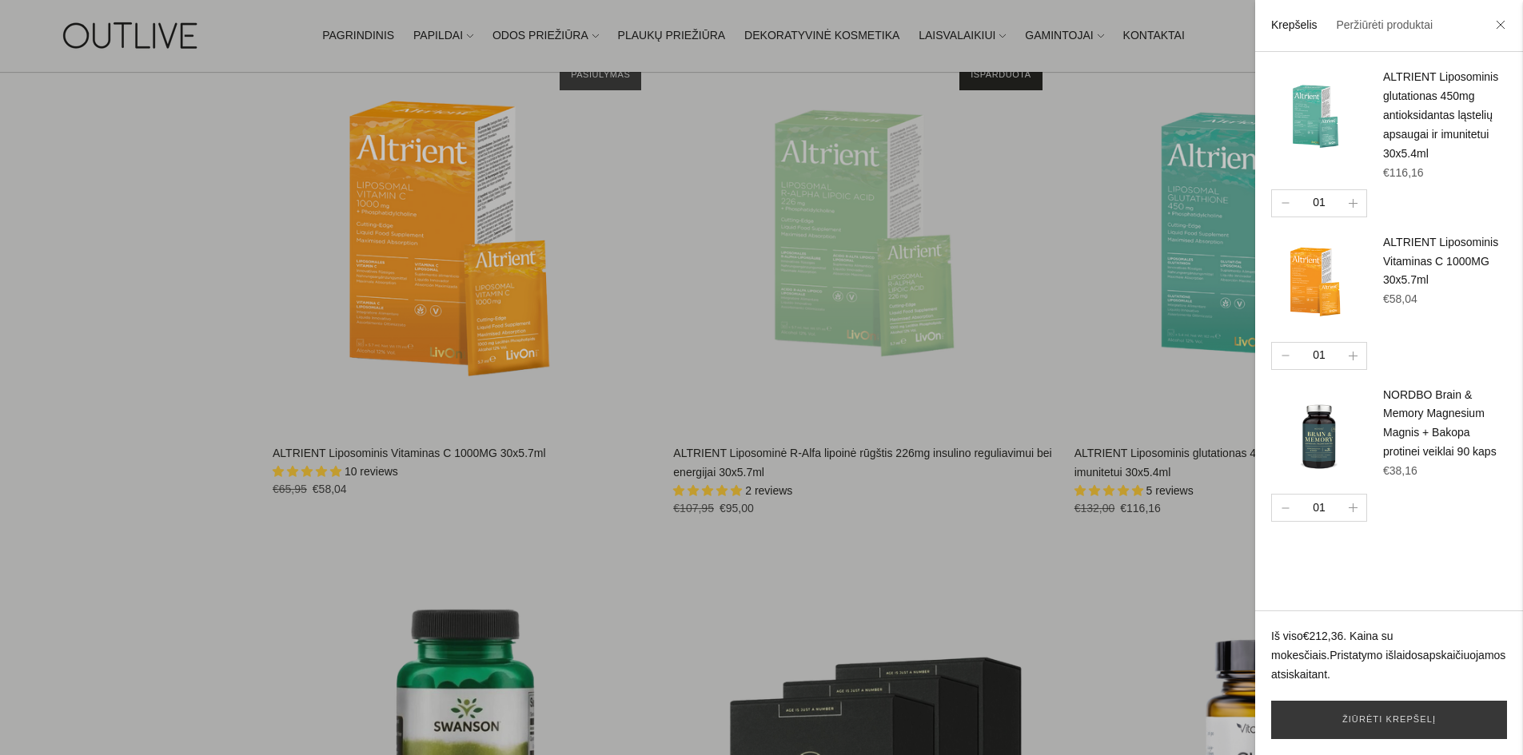
click at [1417, 115] on link "ALTRIENT Liposominis glutationas 450mg antioksidantas ląstelių apsaugai ir imun…" at bounding box center [1440, 115] width 115 height 90
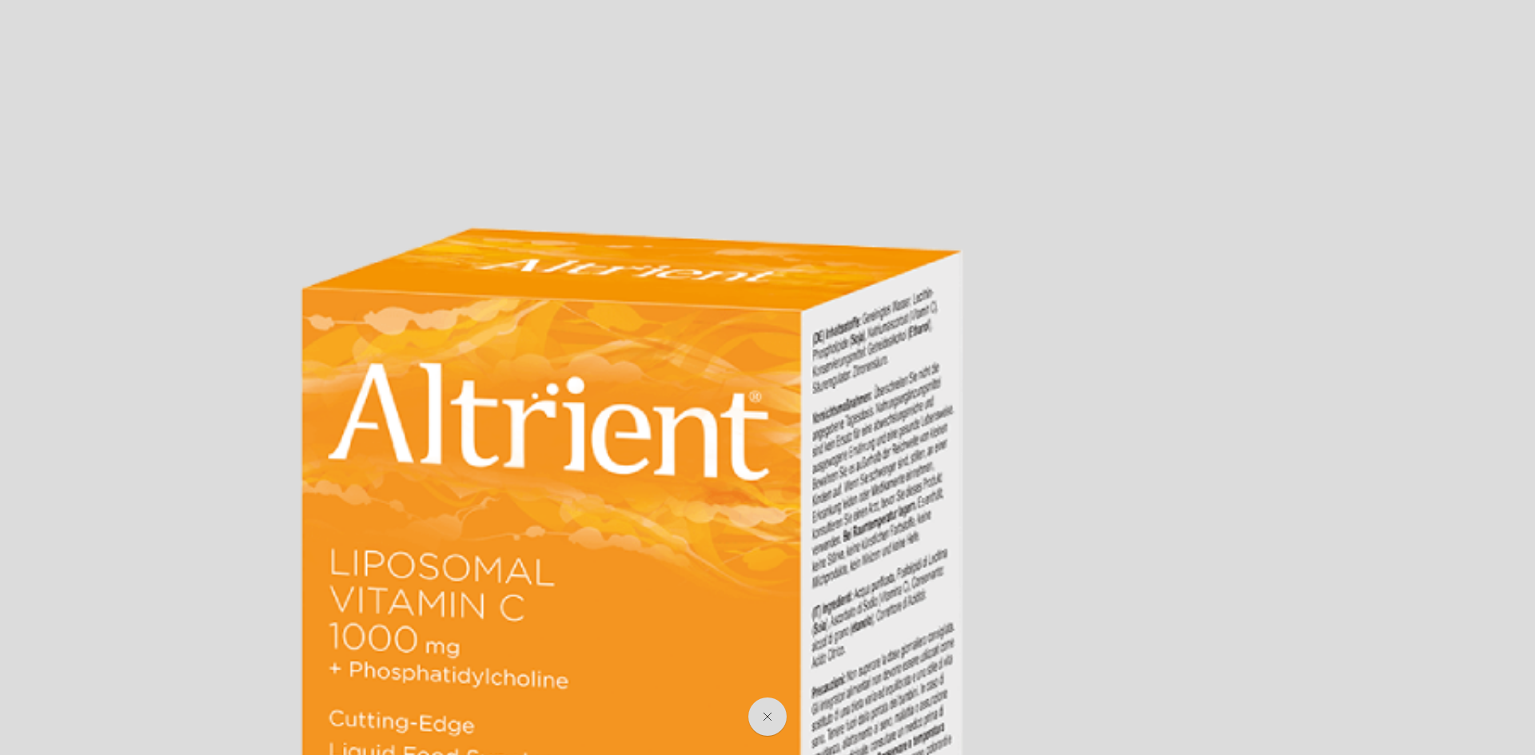
select select "**********"
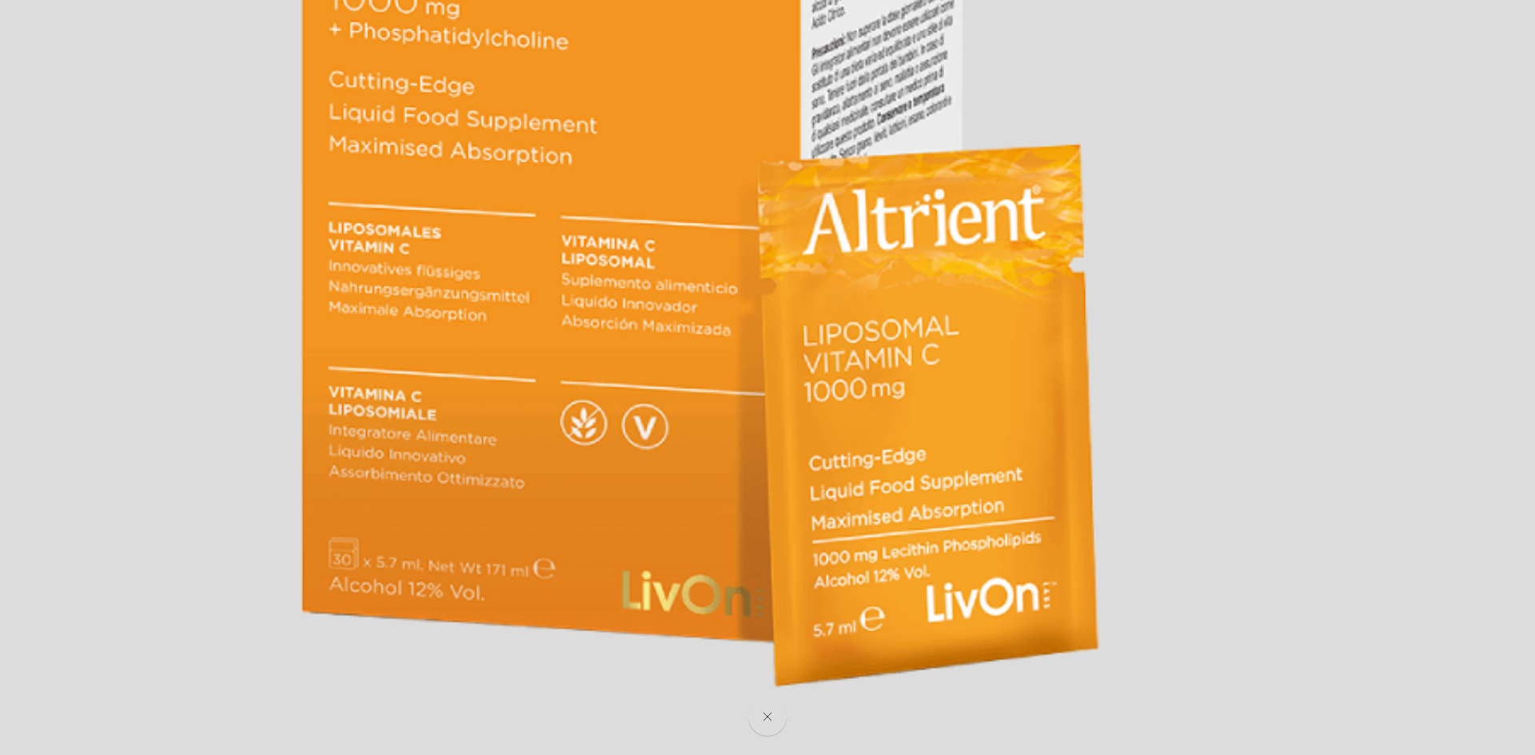
click at [970, 365] on img at bounding box center [761, 128] width 1535 height 1535
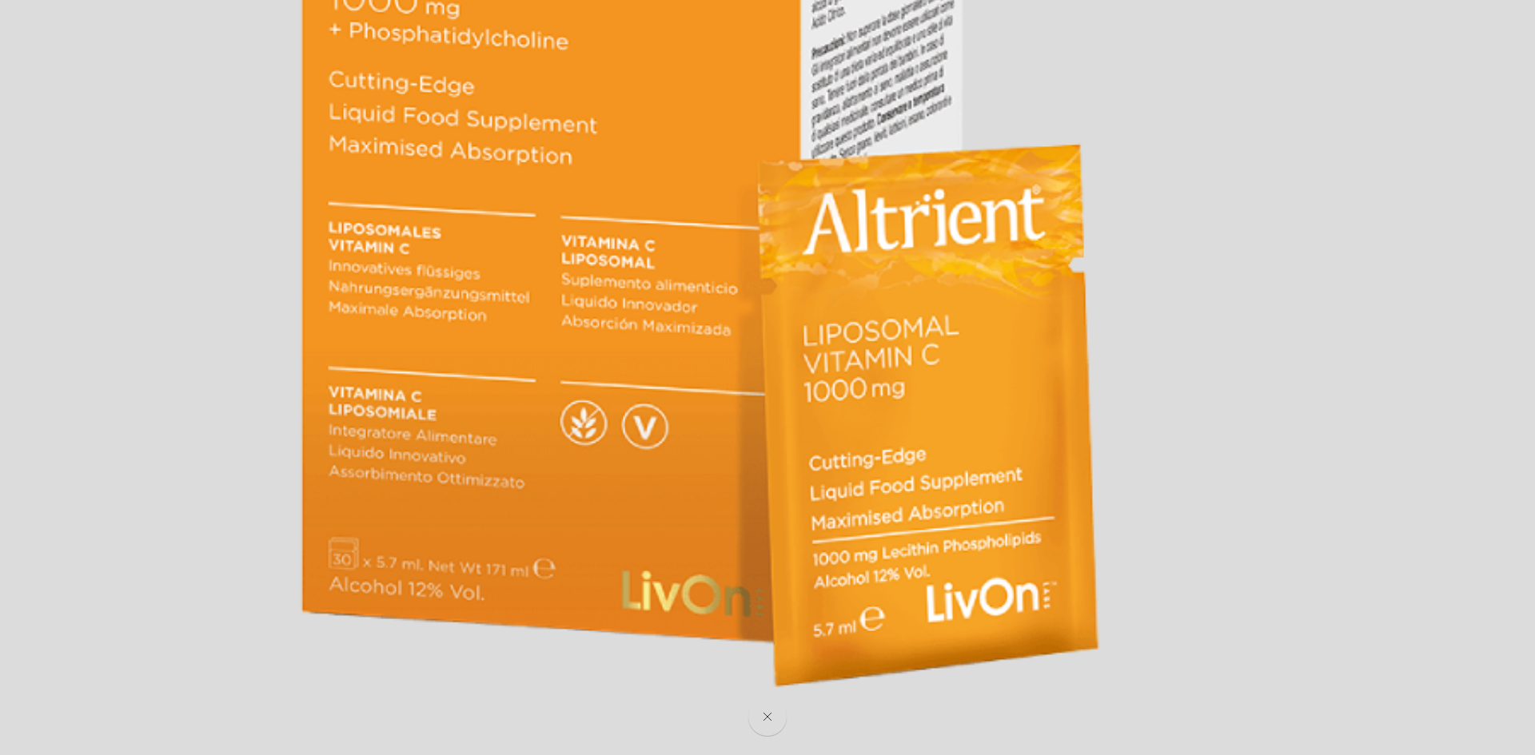
click at [1409, 328] on img at bounding box center [761, 128] width 1535 height 1535
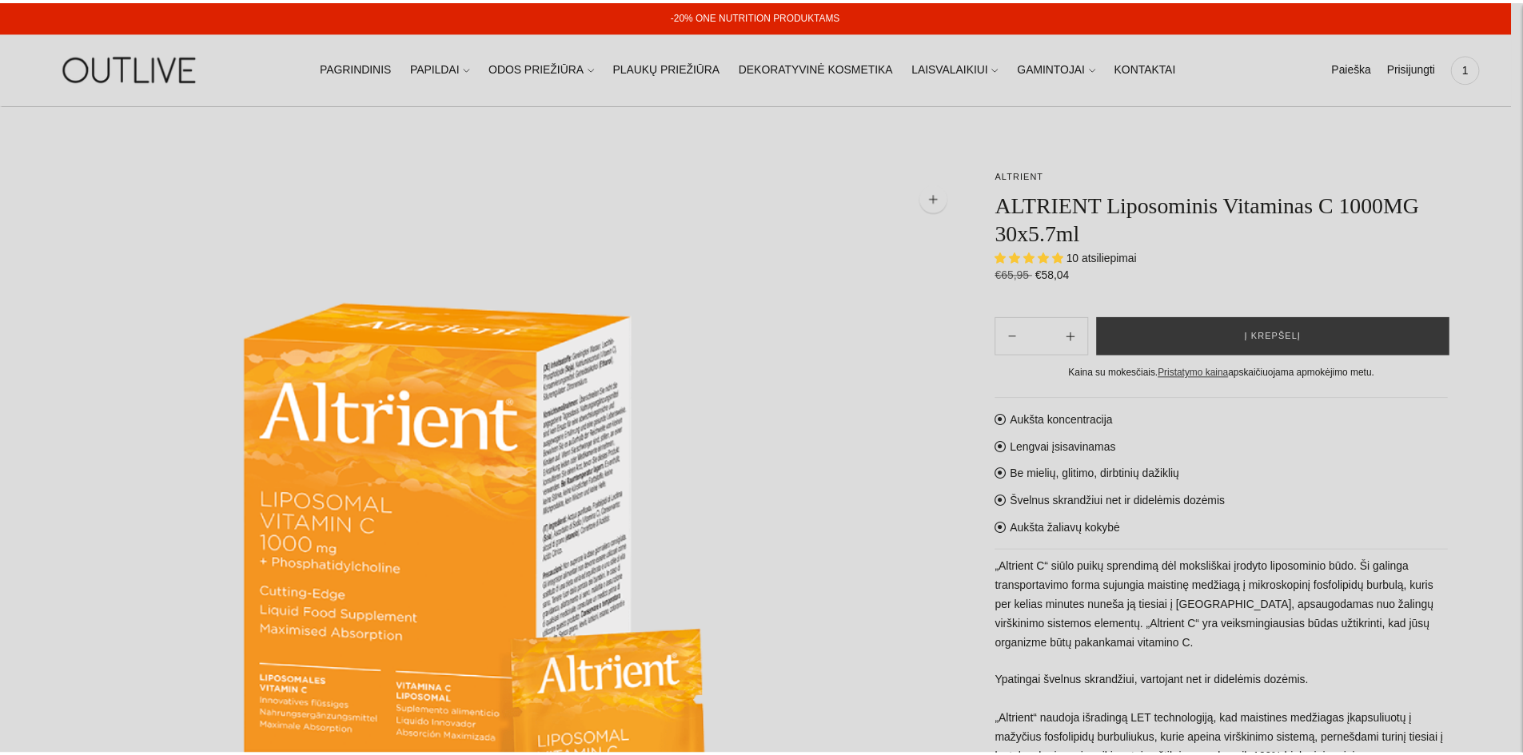
scroll to position [168, 0]
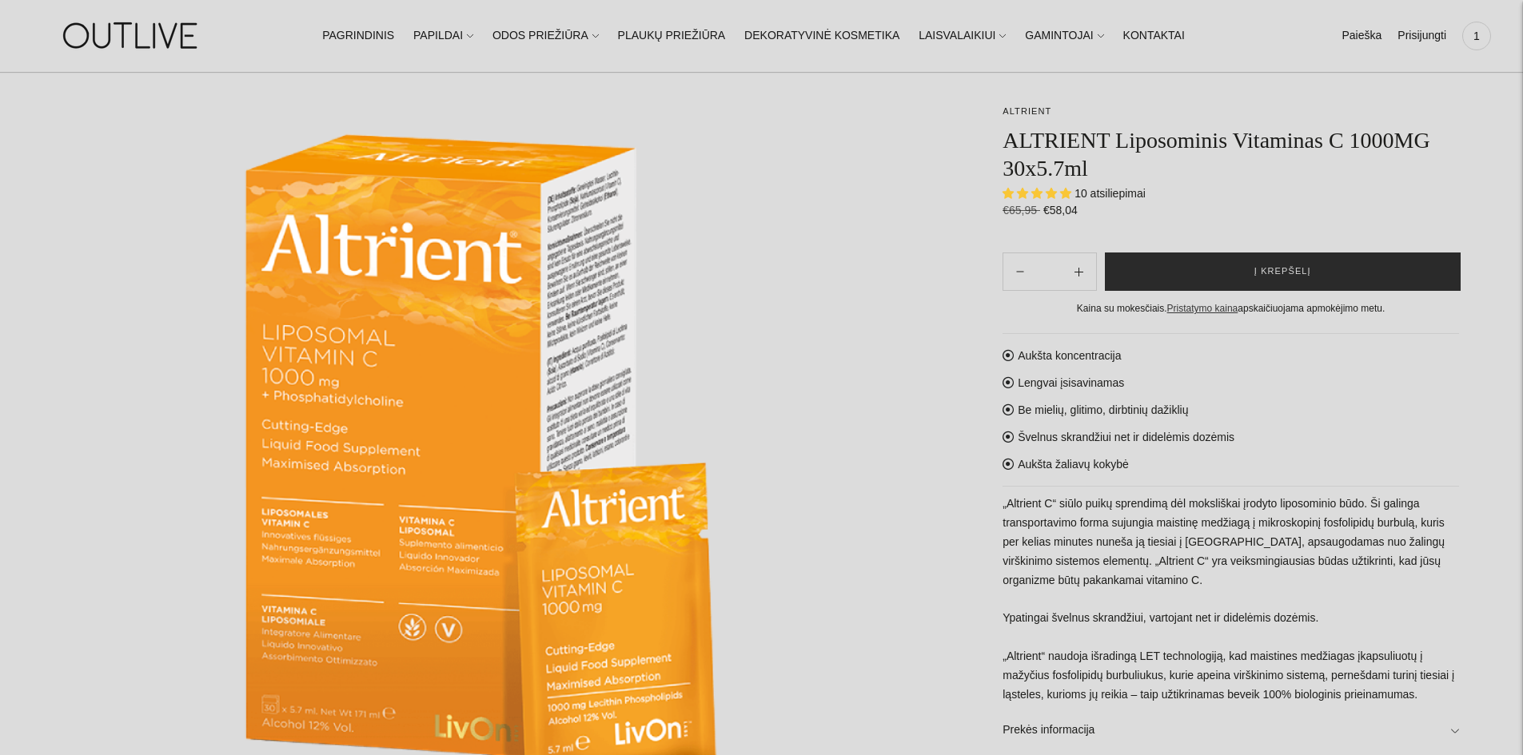
click at [1338, 275] on button "Į krepšelį" at bounding box center [1283, 272] width 356 height 38
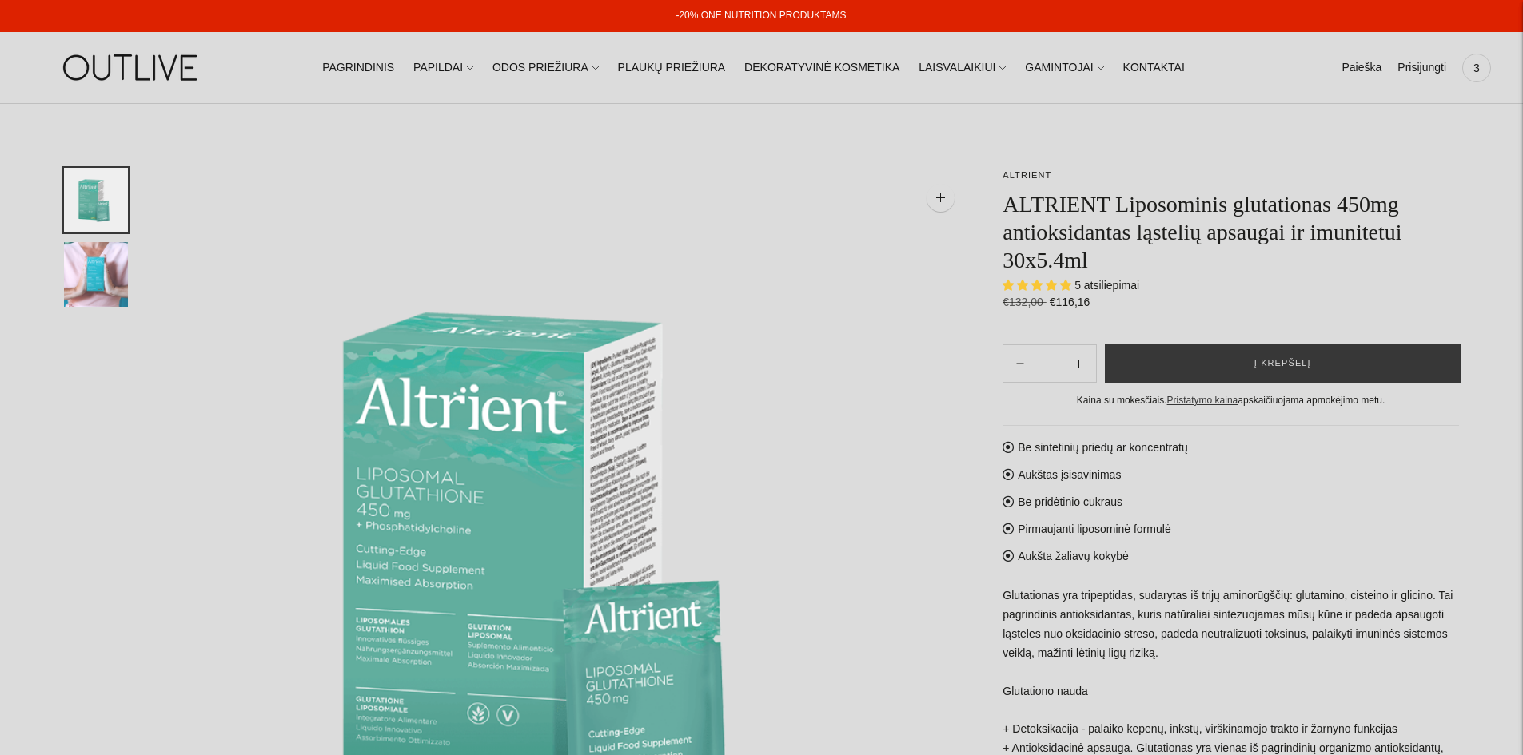
select select "**********"
drag, startPoint x: 1014, startPoint y: 194, endPoint x: 1397, endPoint y: 201, distance: 383.8
click at [1397, 201] on h1 "ALTRIENT Liposominis glutationas 450mg antioksidantas ląstelių apsaugai ir imun…" at bounding box center [1230, 232] width 456 height 84
drag, startPoint x: 1353, startPoint y: 256, endPoint x: 1380, endPoint y: 217, distance: 47.7
click at [1353, 253] on h1 "ALTRIENT Liposominis glutationas 450mg antioksidantas ląstelių apsaugai ir imun…" at bounding box center [1230, 232] width 456 height 84
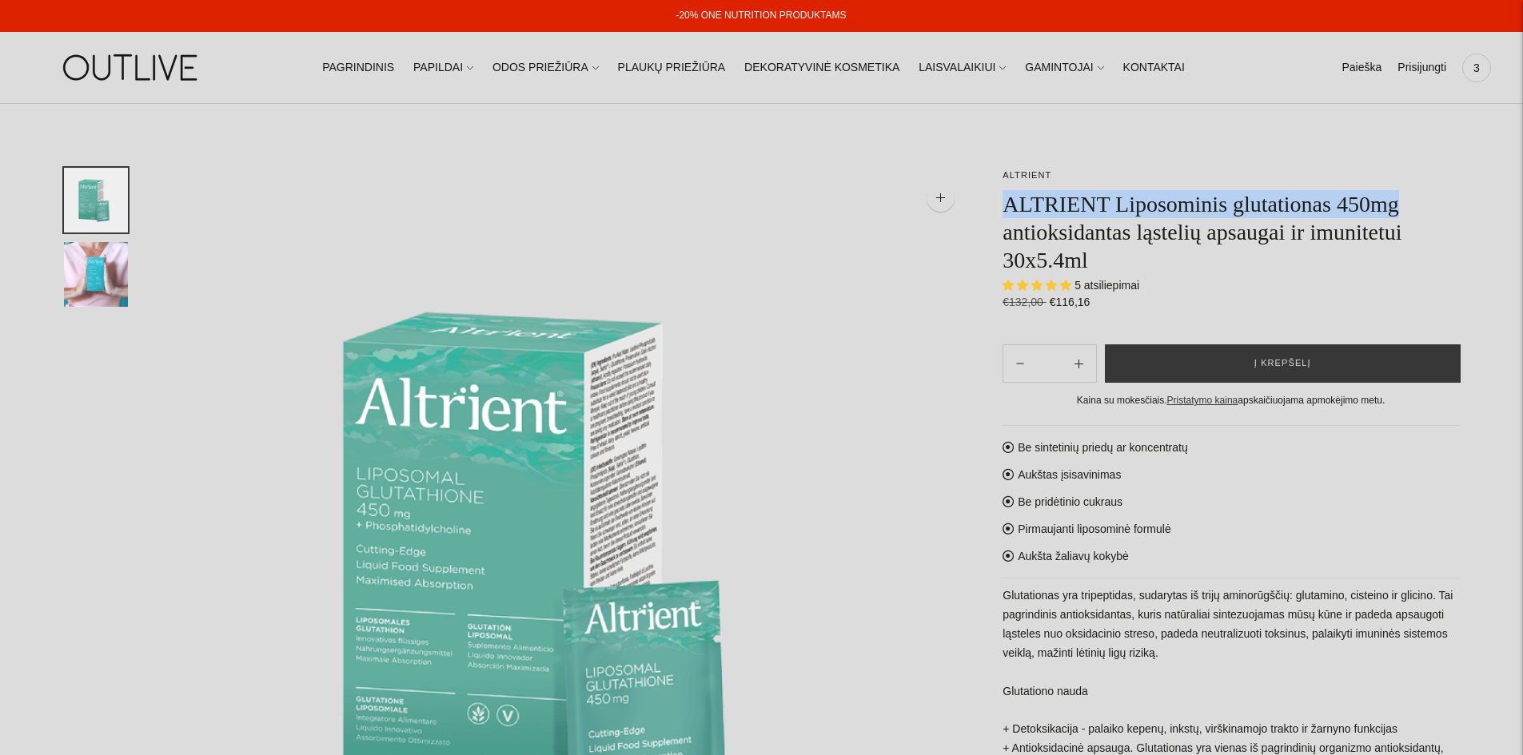
drag, startPoint x: 1394, startPoint y: 208, endPoint x: 1003, endPoint y: 213, distance: 390.9
click at [1003, 213] on h1 "ALTRIENT Liposominis glutationas 450mg antioksidantas ląstelių apsaugai ir imun…" at bounding box center [1230, 232] width 456 height 84
copy h1 "ALTRIENT Liposominis glutationas 450mg"
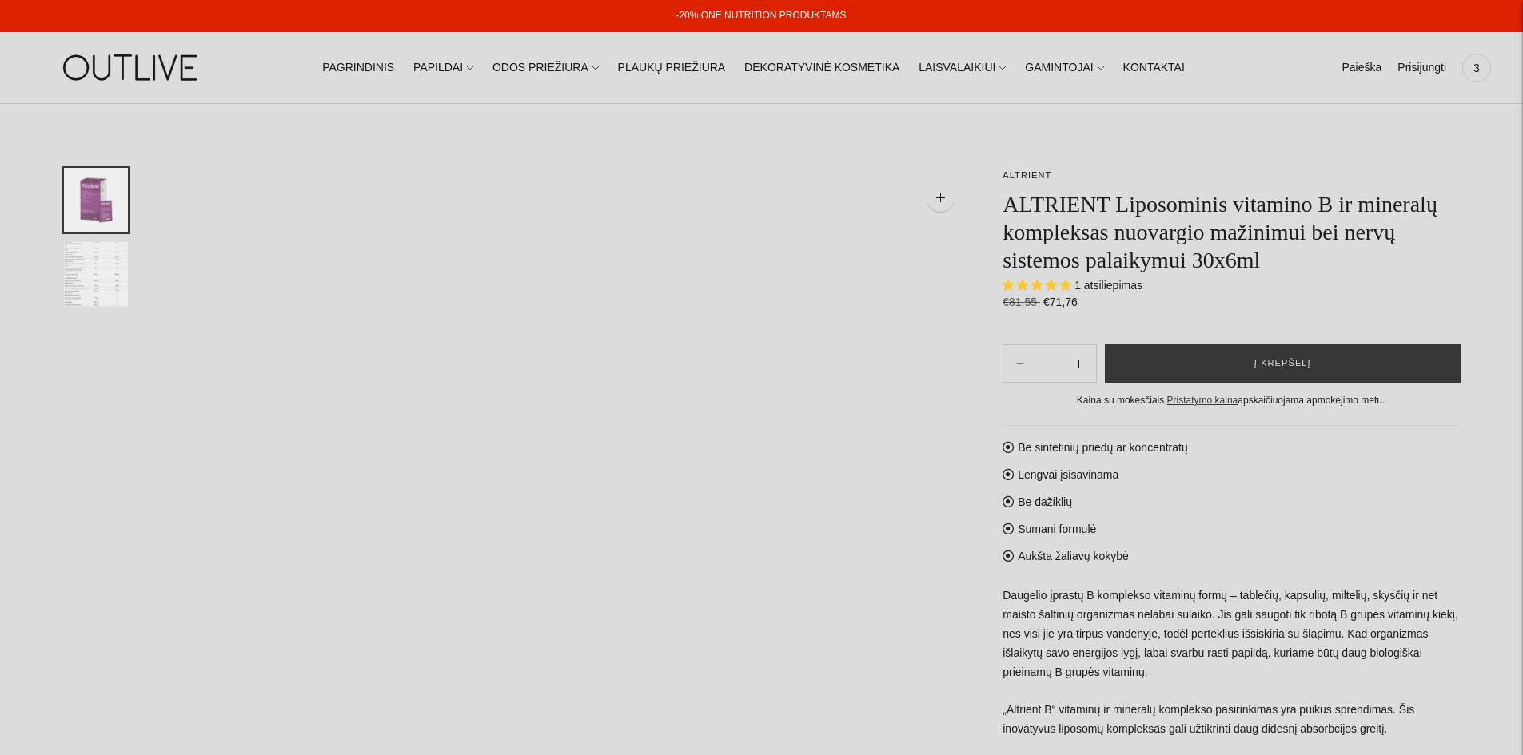
select select "**********"
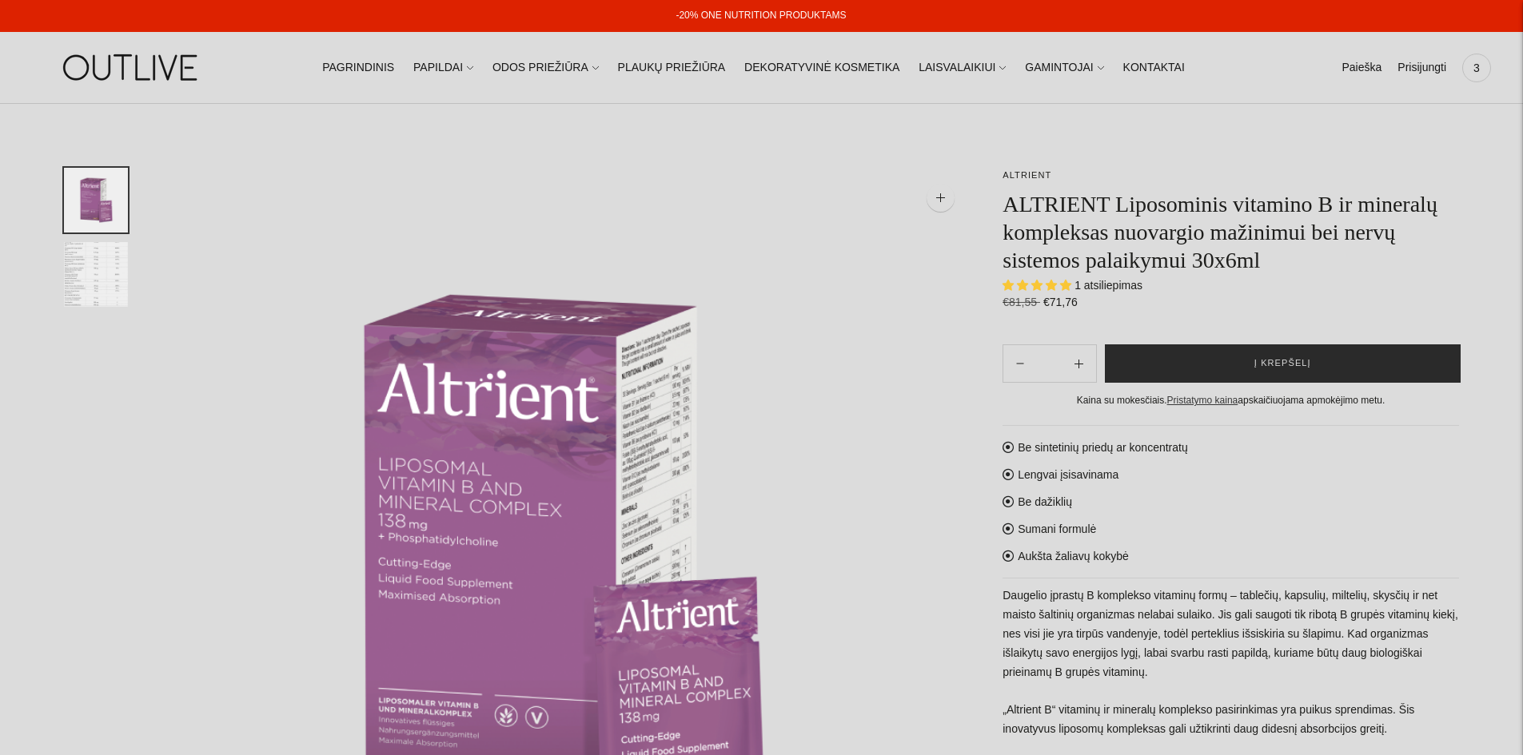
click at [1199, 358] on button "Į krepšelį" at bounding box center [1283, 364] width 356 height 38
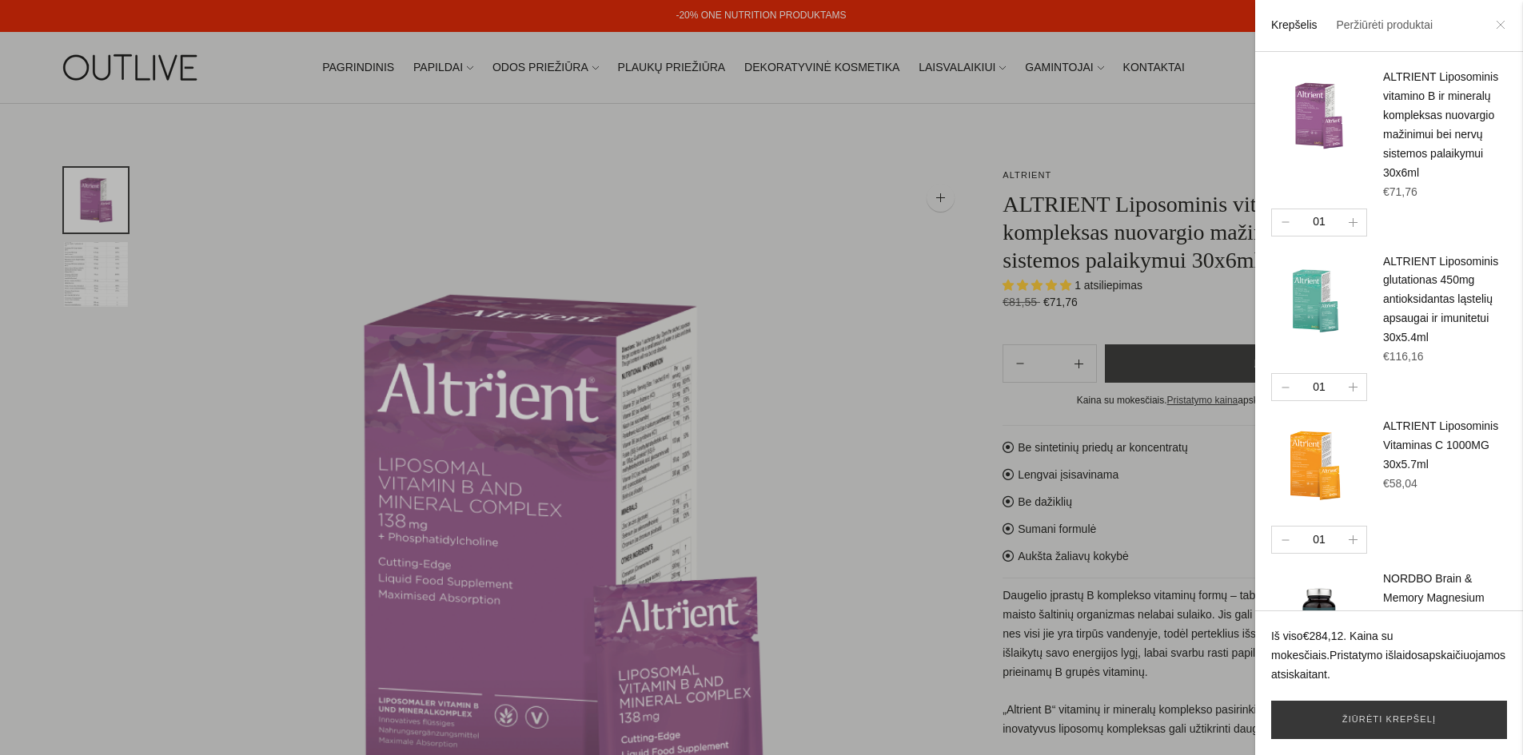
click at [1497, 27] on icon at bounding box center [1501, 25] width 10 height 10
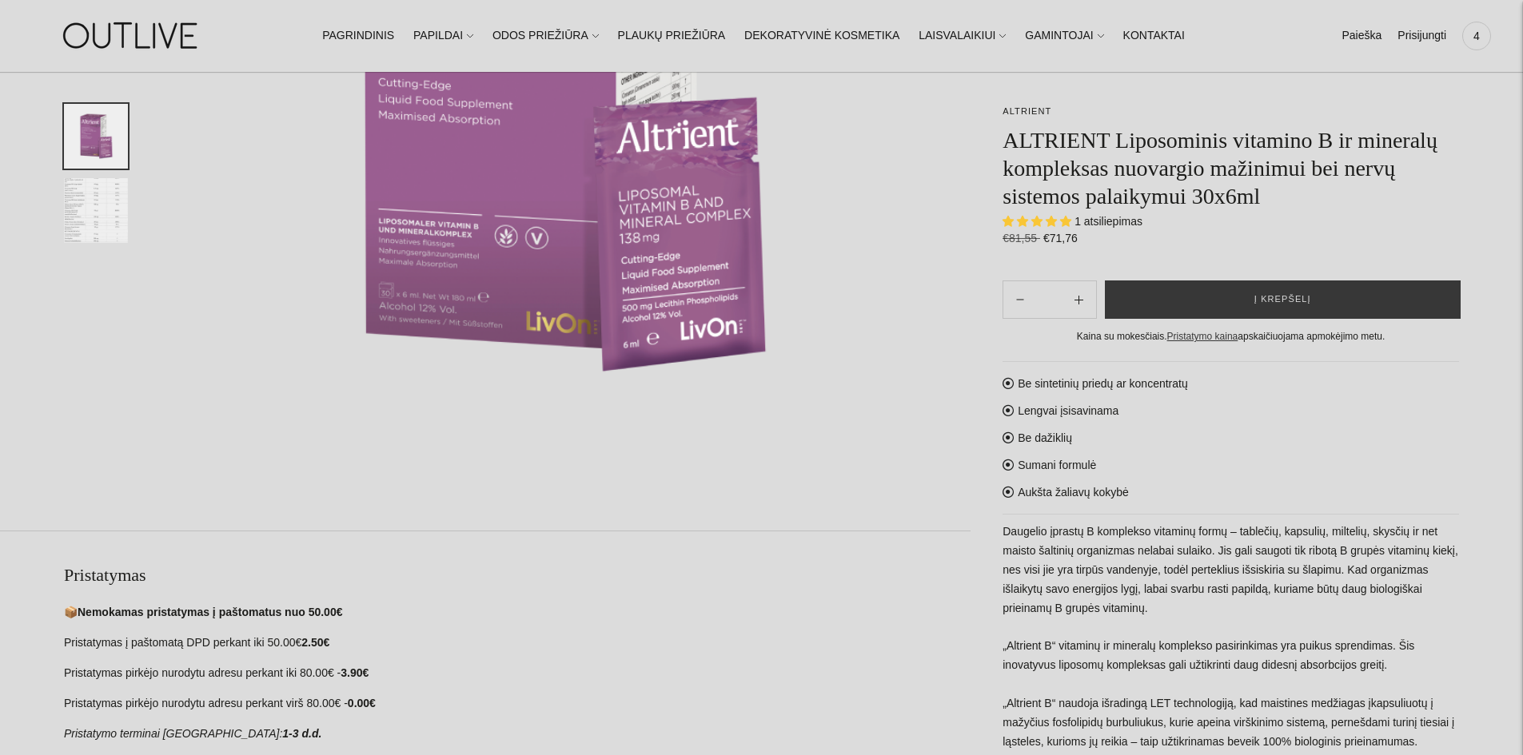
scroll to position [1039, 0]
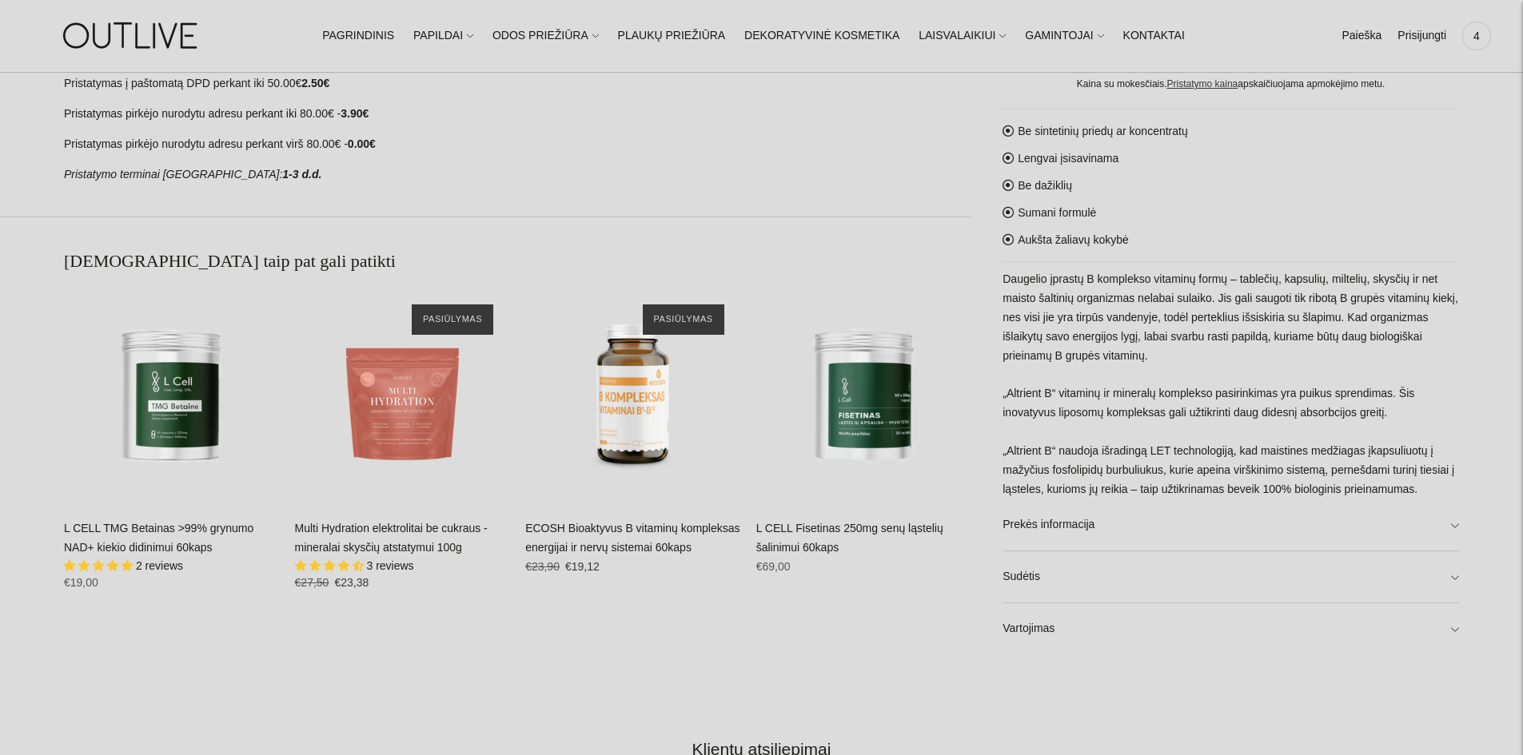
click at [351, 536] on link "Multi Hydration elektrolitai be cukraus - mineralai skysčių atstatymui 100g" at bounding box center [391, 538] width 193 height 32
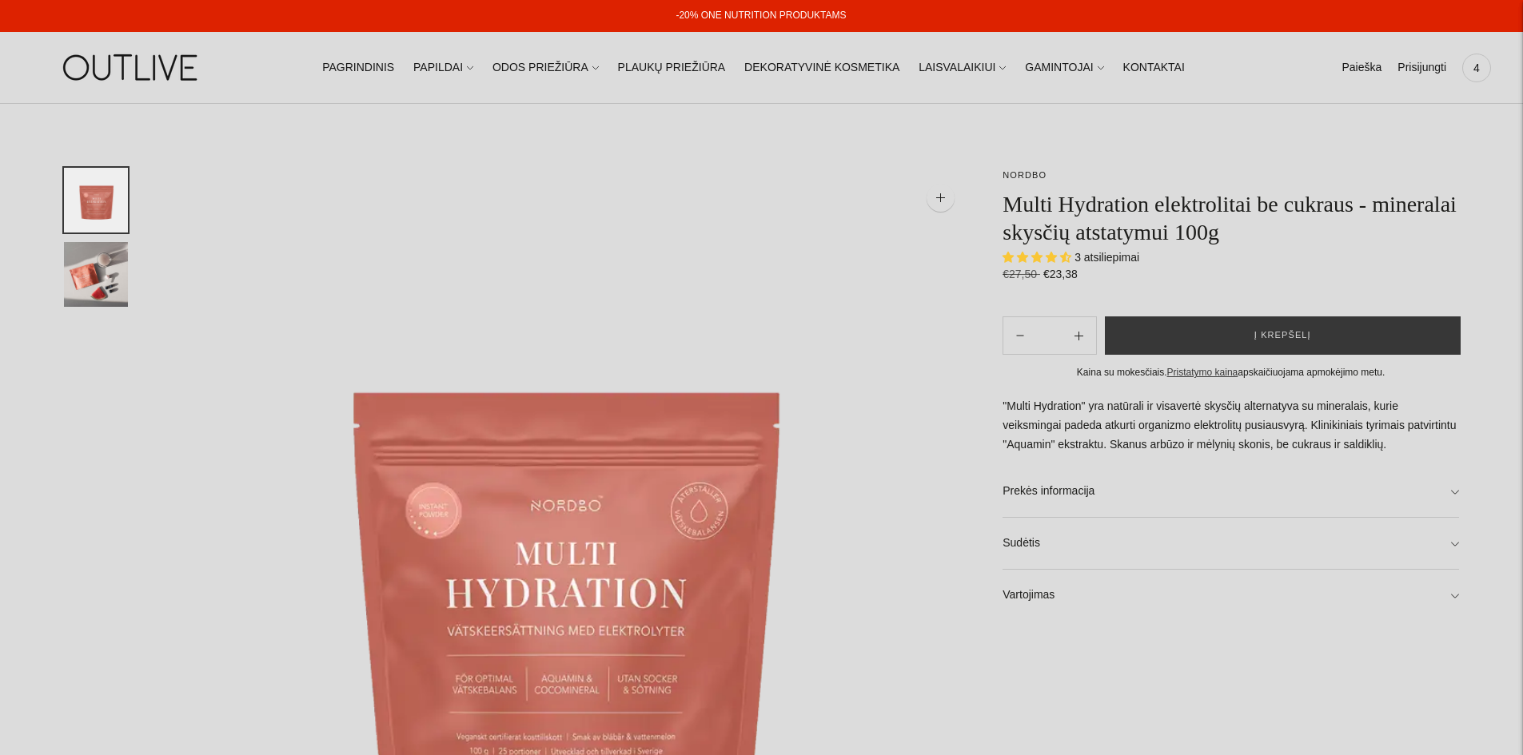
select select "**********"
drag, startPoint x: 1004, startPoint y: 408, endPoint x: 1221, endPoint y: 431, distance: 217.9
click at [1231, 409] on p ""Multi Hydration" yra natūrali ir visavertė skysčių alternatyva su mineralais, …" at bounding box center [1230, 426] width 456 height 58
click at [1112, 545] on link "Sudėtis" at bounding box center [1230, 543] width 456 height 51
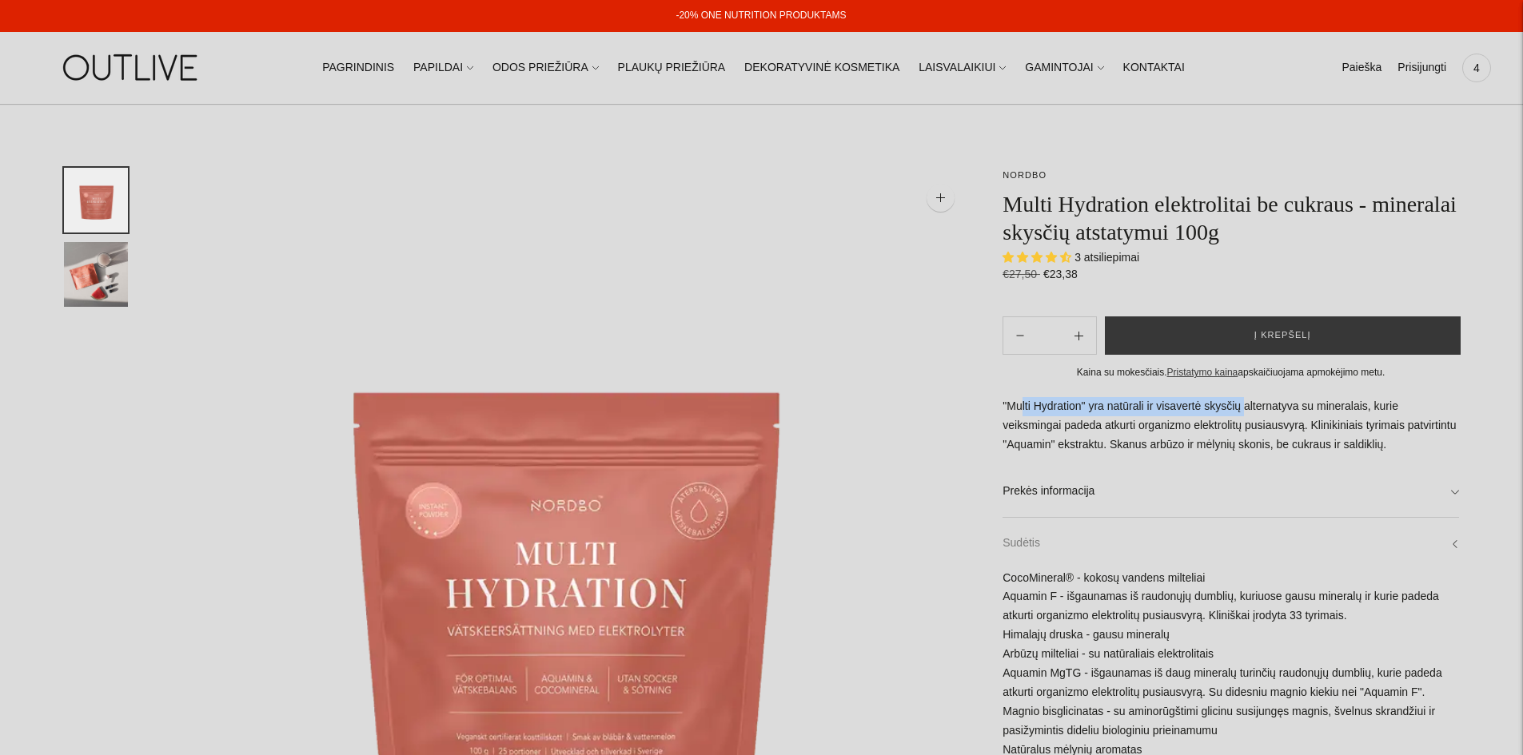
scroll to position [160, 0]
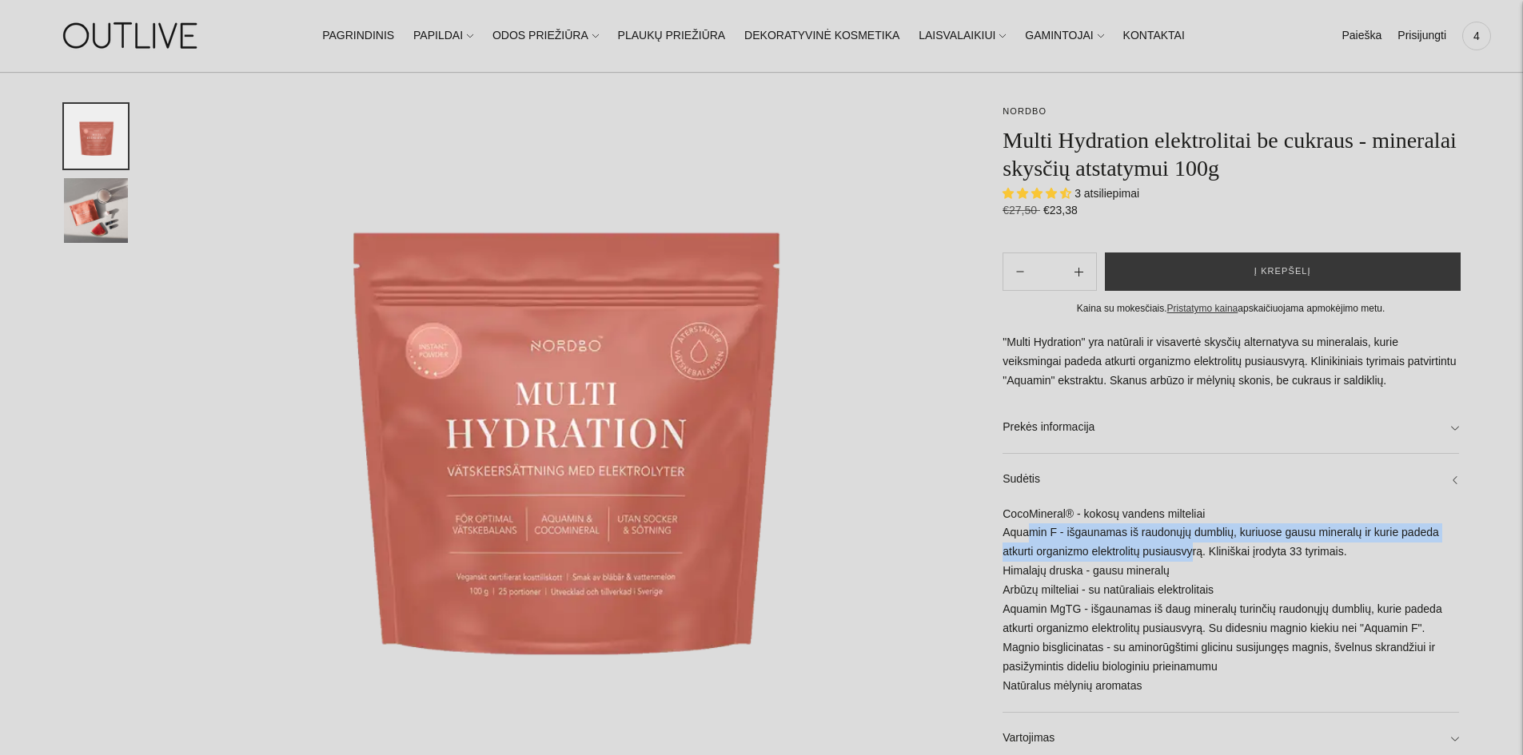
drag, startPoint x: 1033, startPoint y: 528, endPoint x: 1193, endPoint y: 559, distance: 163.7
click at [1193, 559] on div "CocoMineral® - kokosų vandens milteliai Aquamin F - išgaunamas iš raudonųjų dum…" at bounding box center [1230, 608] width 456 height 207
click at [1126, 600] on div "CocoMineral® - kokosų vandens milteliai Aquamin F - išgaunamas iš raudonųjų dum…" at bounding box center [1230, 608] width 456 height 207
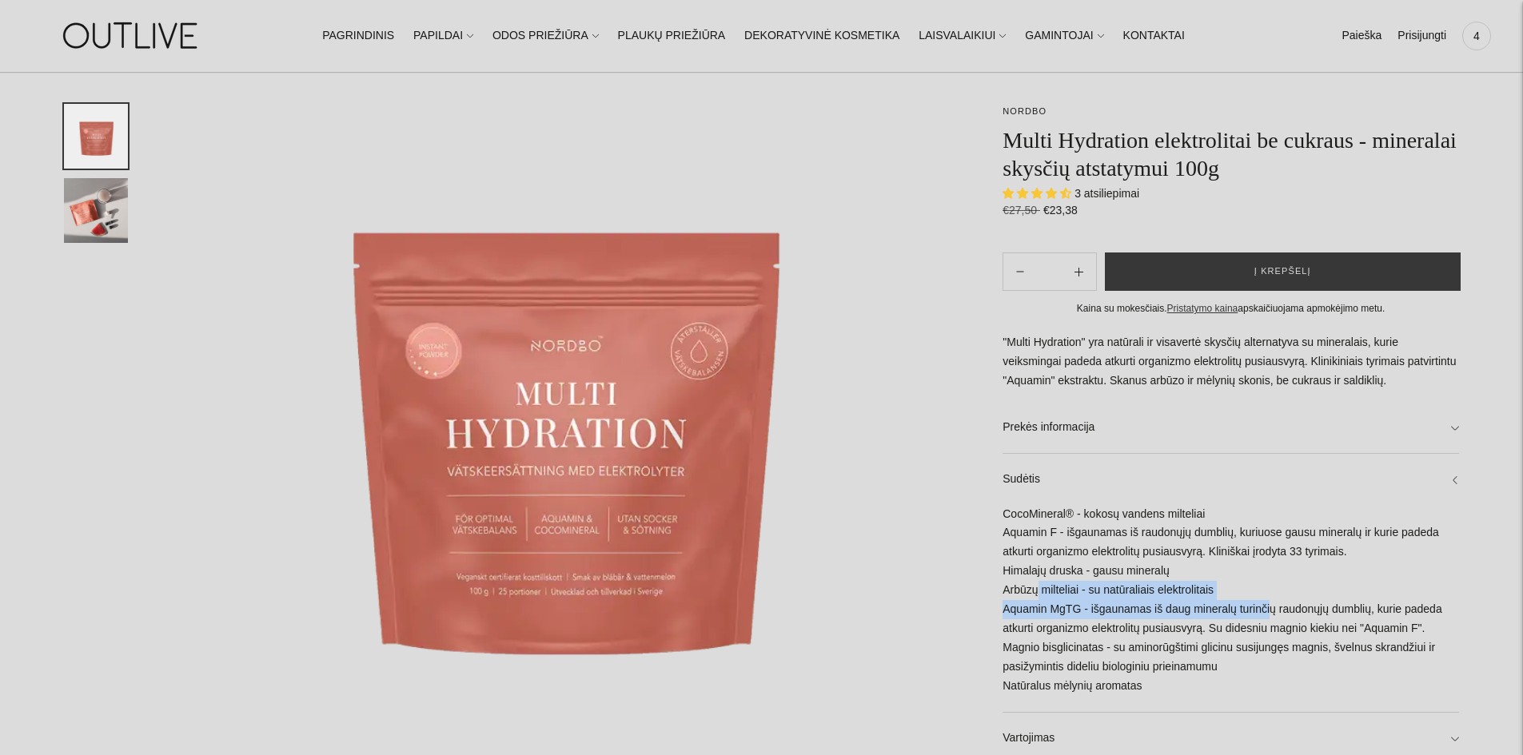
drag, startPoint x: 1036, startPoint y: 586, endPoint x: 1185, endPoint y: 586, distance: 149.5
click at [1270, 601] on div "CocoMineral® - kokosų vandens milteliai Aquamin F - išgaunamas iš raudonųjų dum…" at bounding box center [1230, 608] width 456 height 207
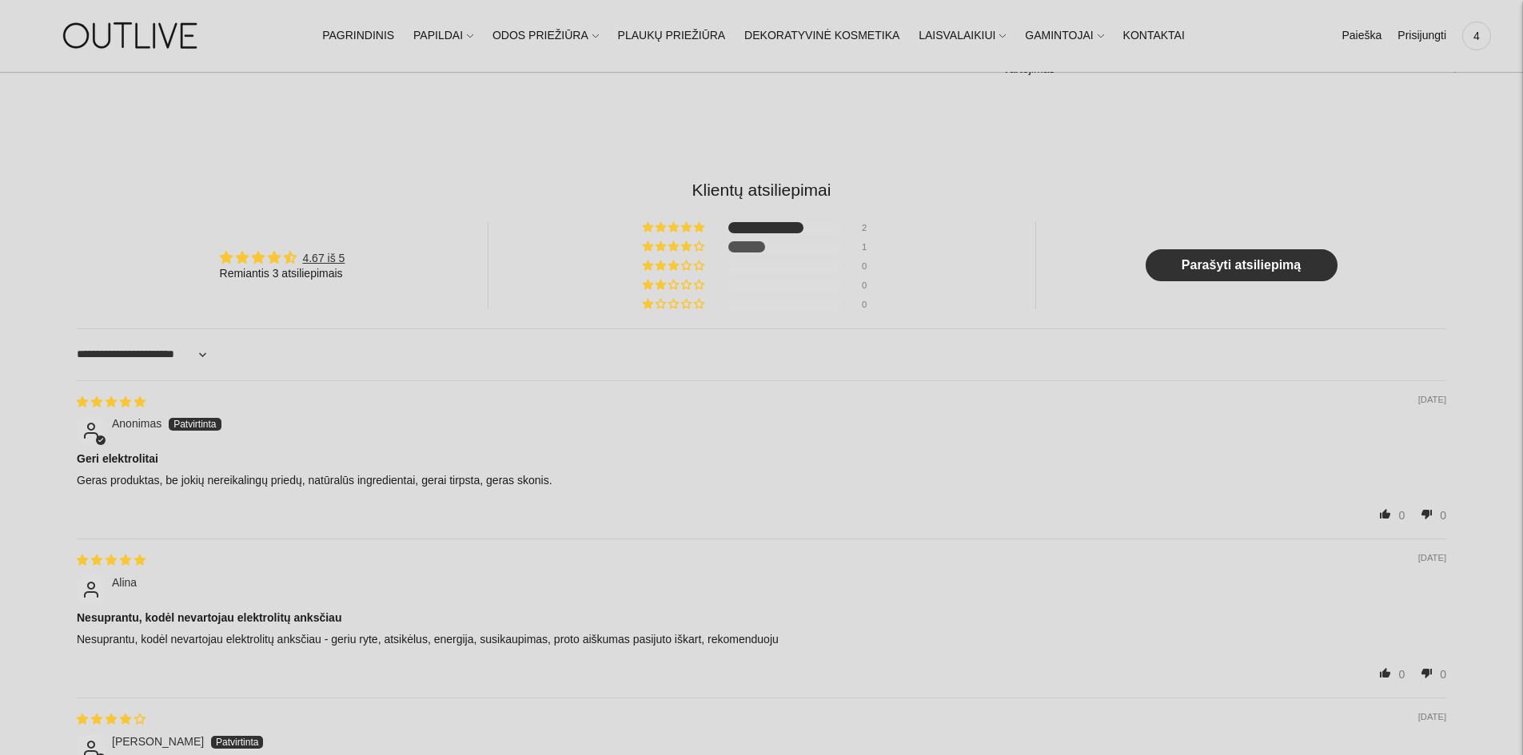
scroll to position [1119, 0]
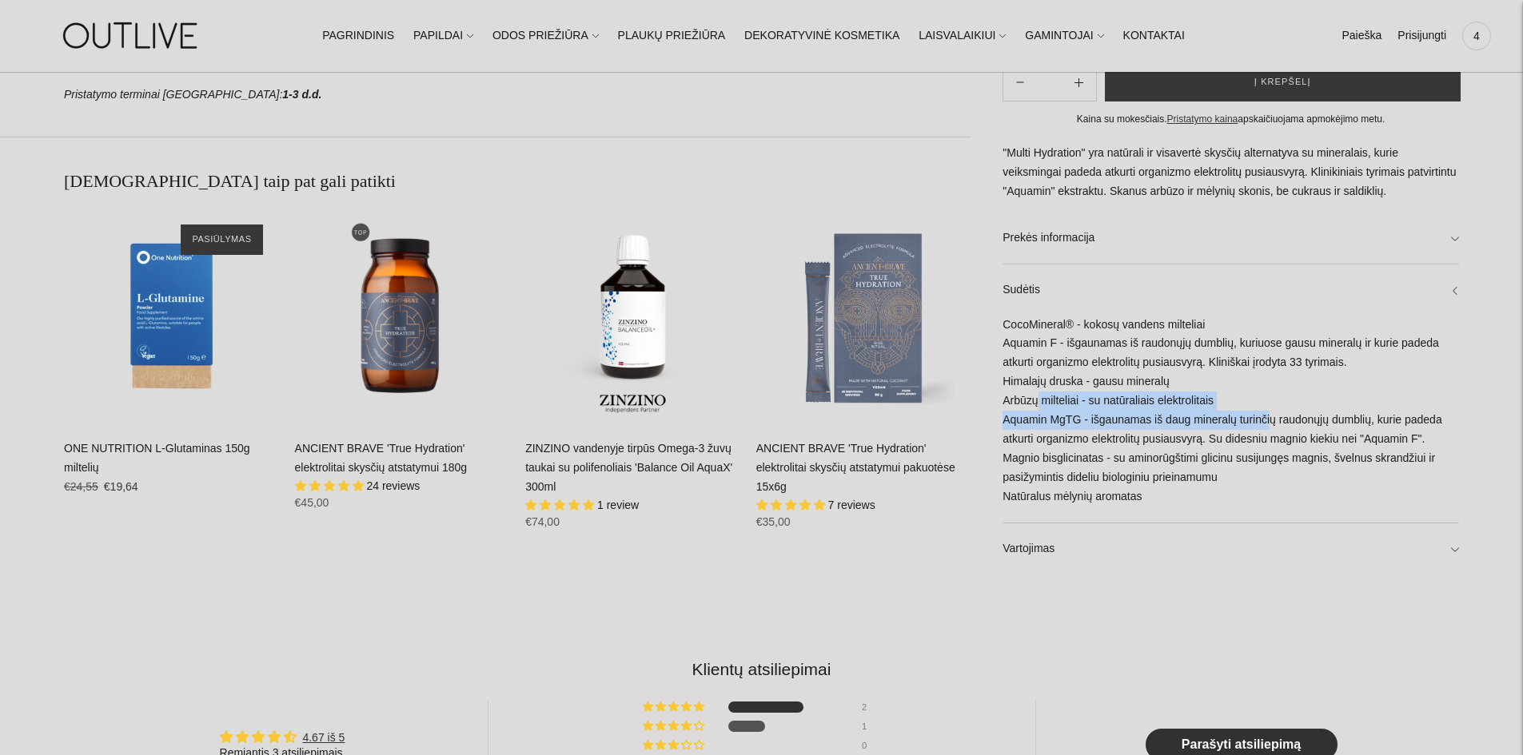
click at [821, 469] on link "ANCIENT BRAVE 'True Hydration' elektrolitai skysčių atstatymui pakuotėse 15x6g" at bounding box center [855, 467] width 199 height 51
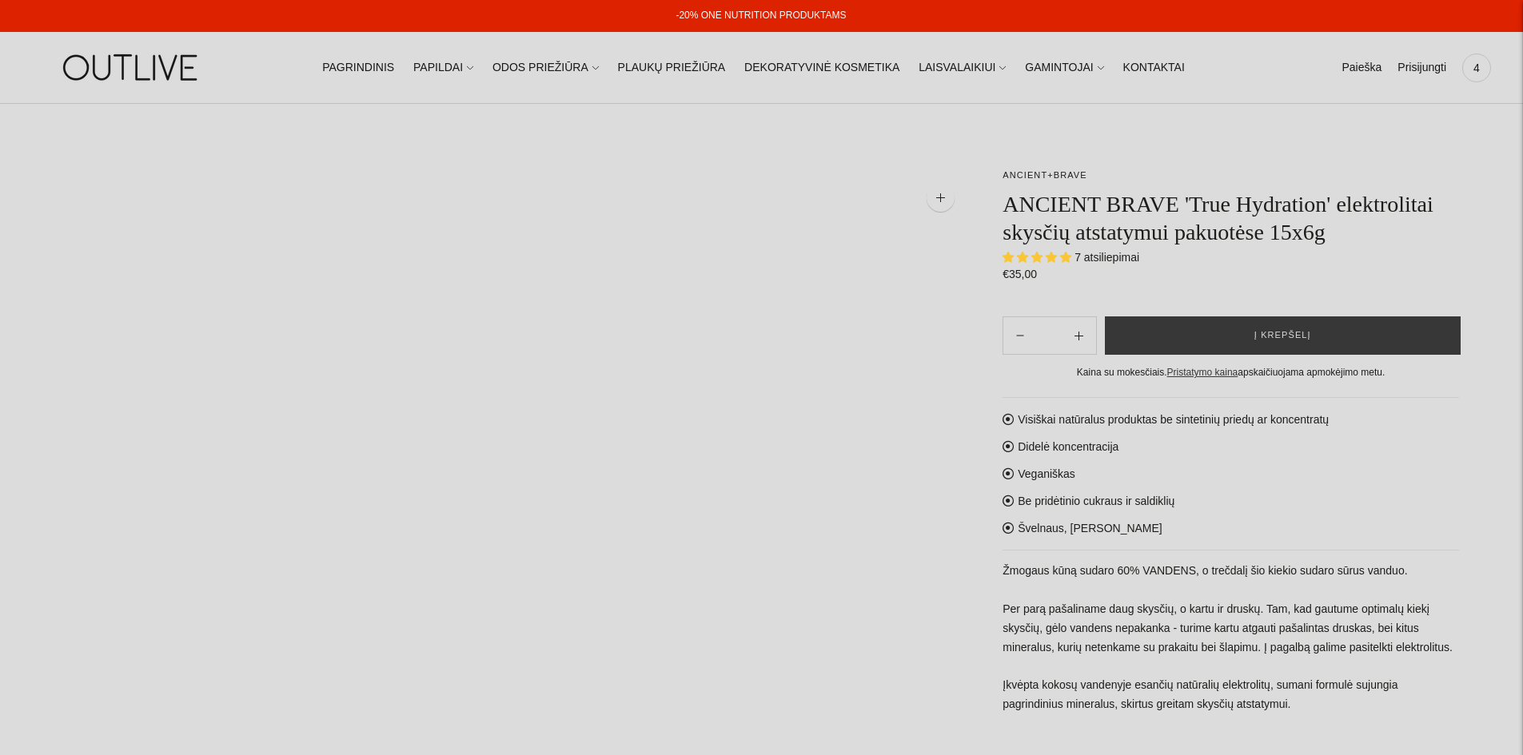
select select "**********"
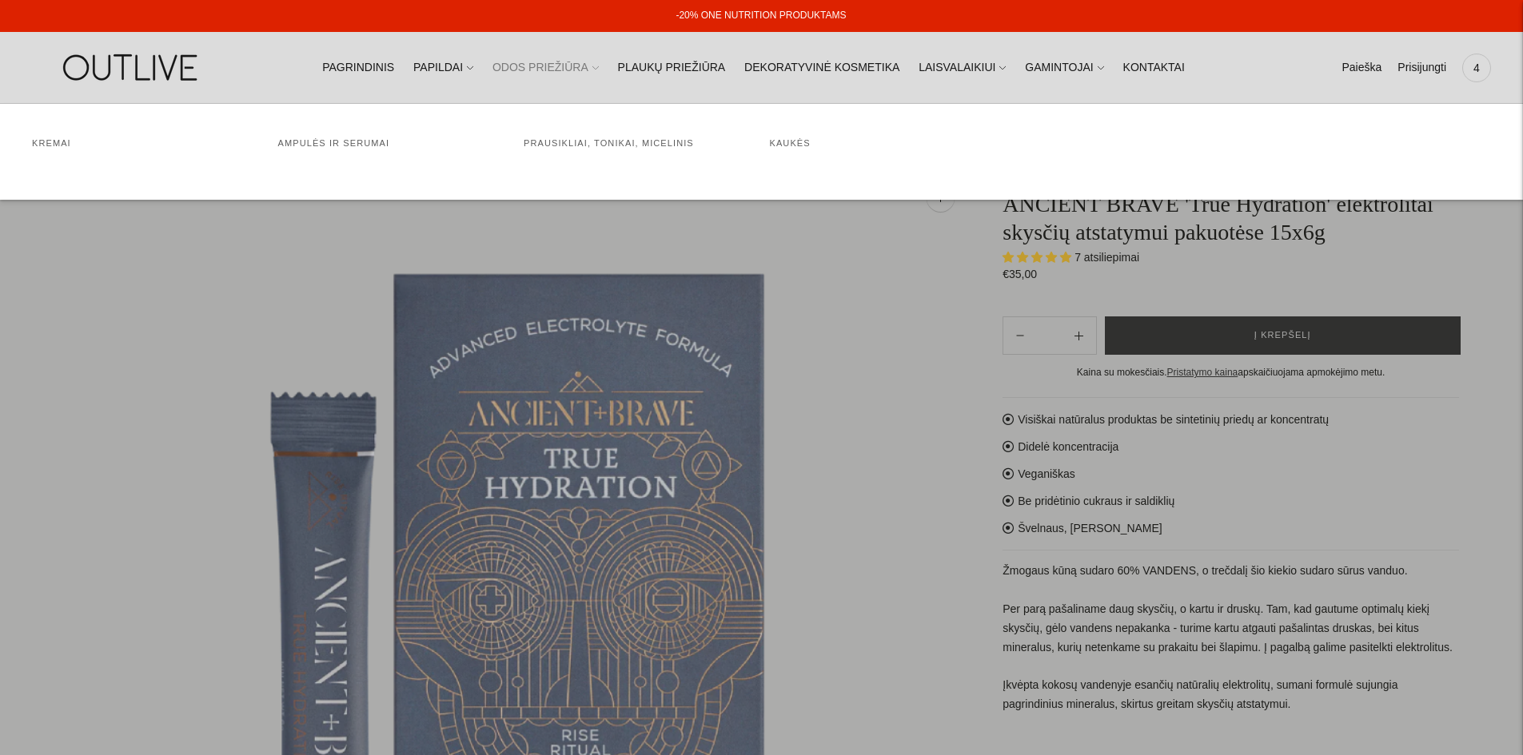
click at [588, 66] on link "ODOS PRIEŽIŪRA" at bounding box center [545, 67] width 106 height 35
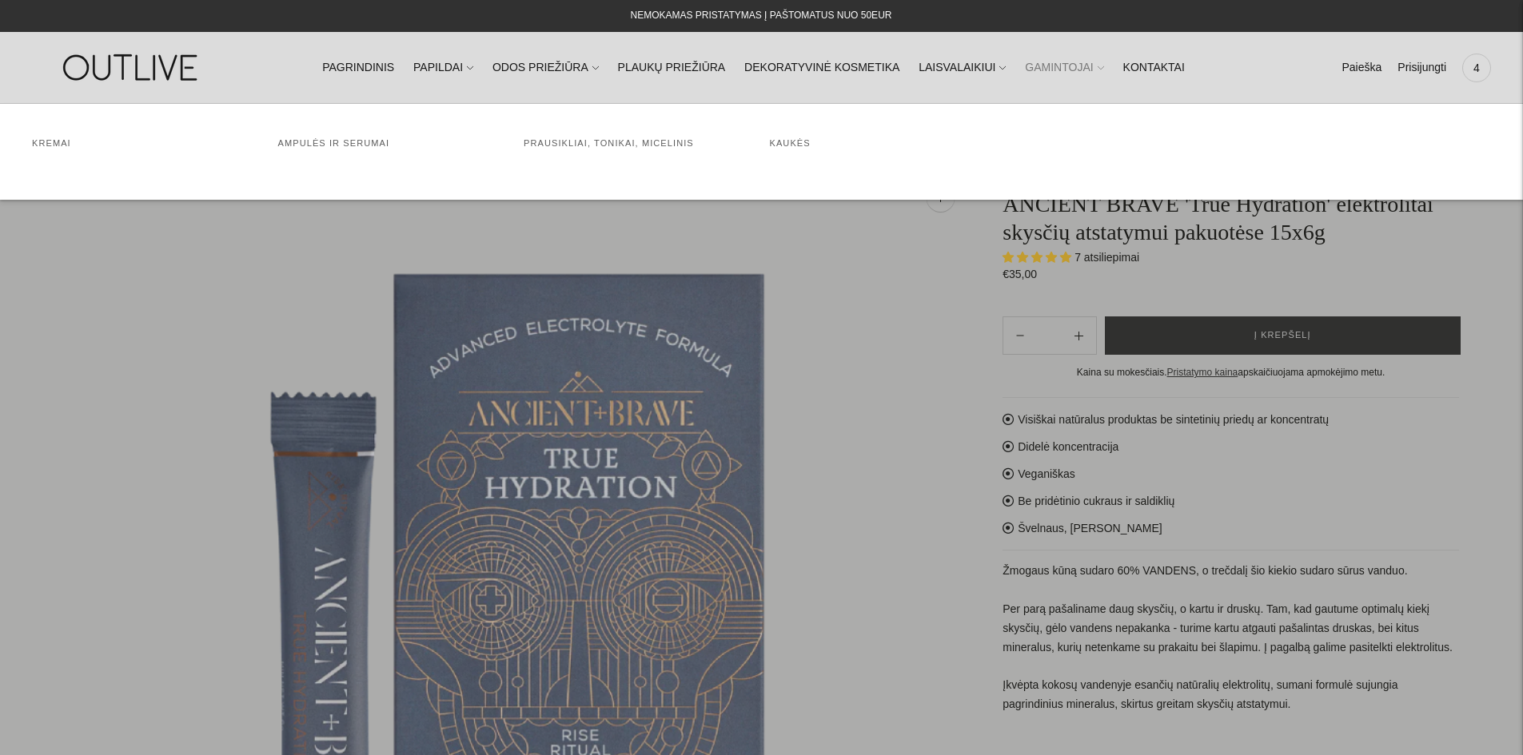
click at [1025, 70] on link "GAMINTOJAI" at bounding box center [1064, 67] width 78 height 35
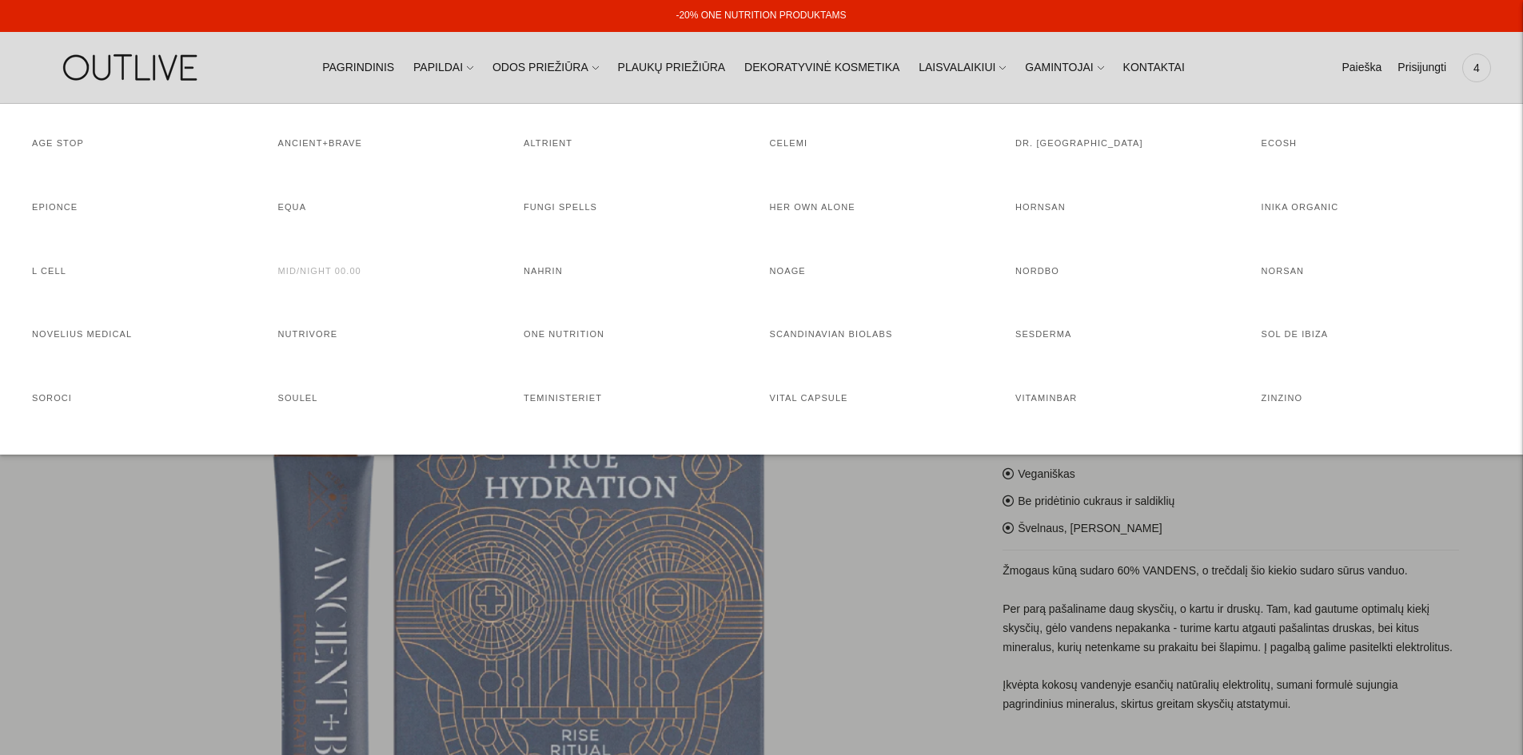
click at [321, 266] on link "MID/NIGHT 00.00" at bounding box center [319, 271] width 83 height 10
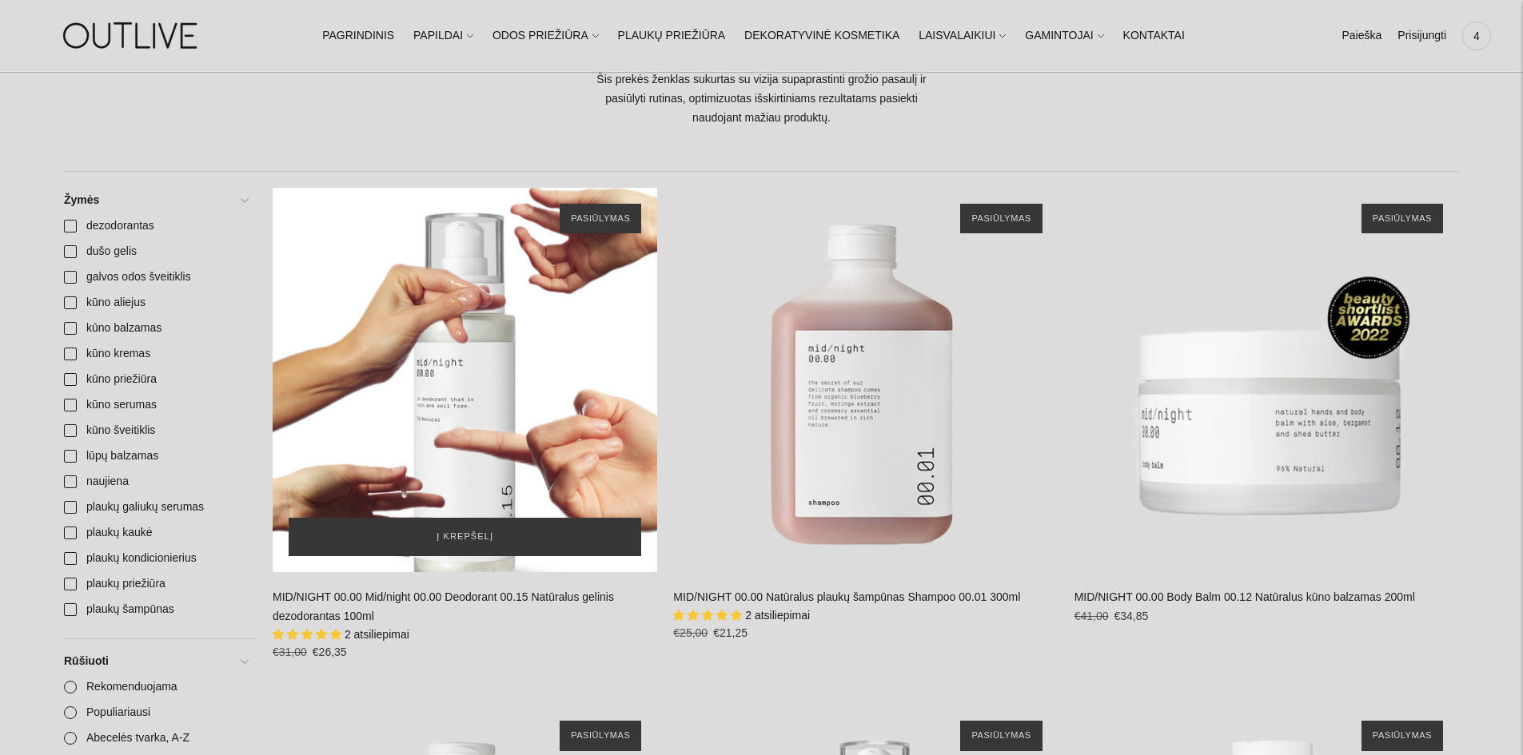
scroll to position [400, 0]
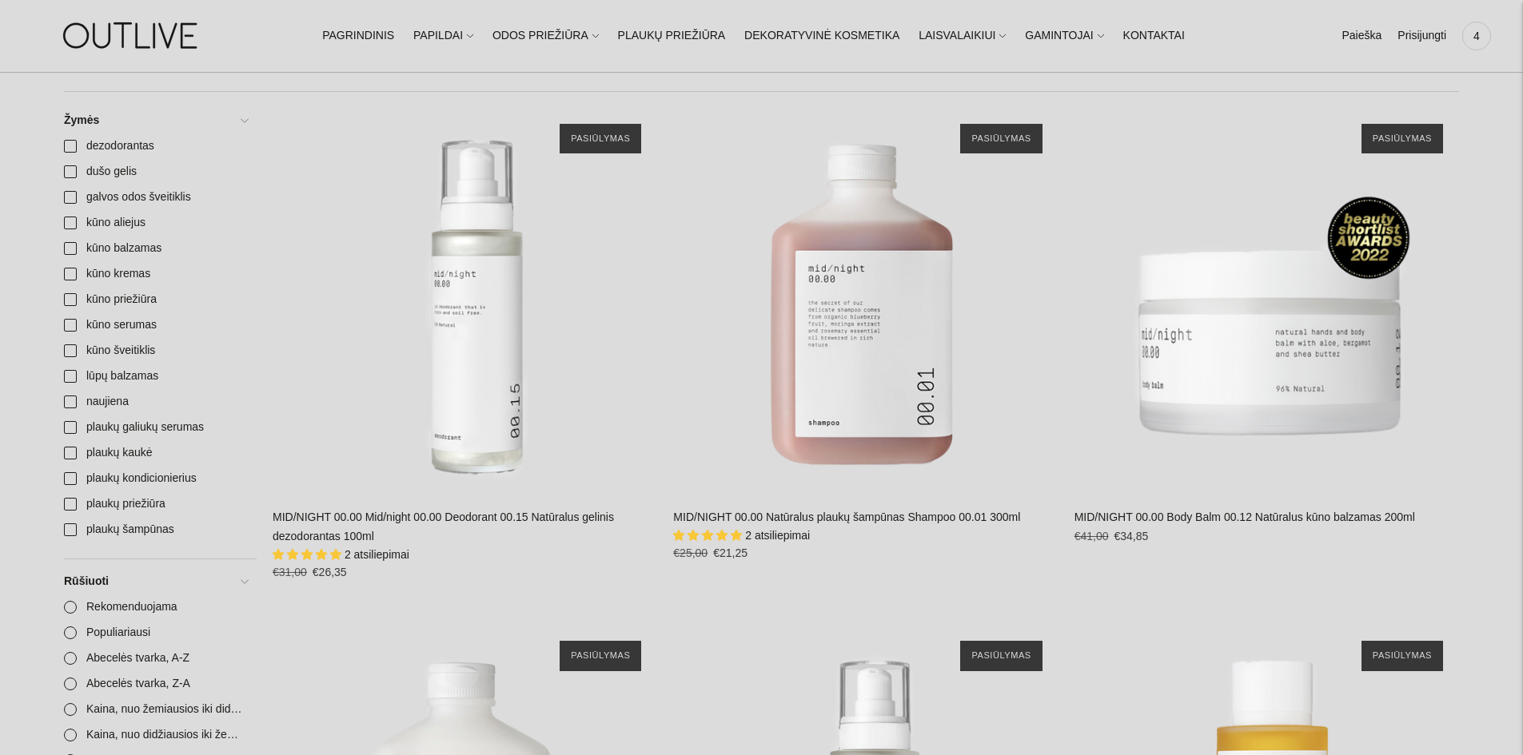
click at [357, 540] on link "MID/NIGHT 00.00 Mid/night 00.00 Deodorant 00.15 Natūralus gelinis dezodorantas …" at bounding box center [443, 527] width 341 height 32
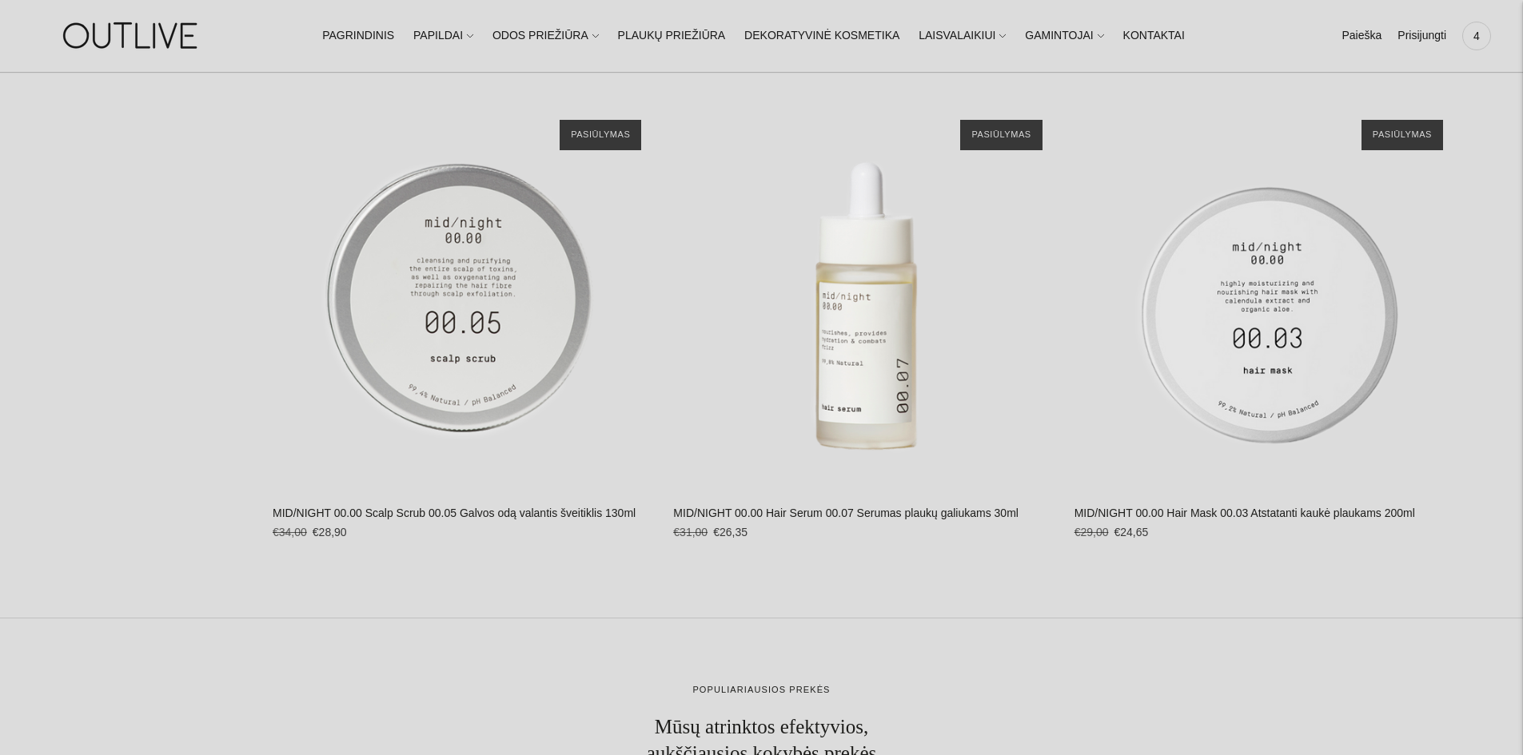
scroll to position [1599, 0]
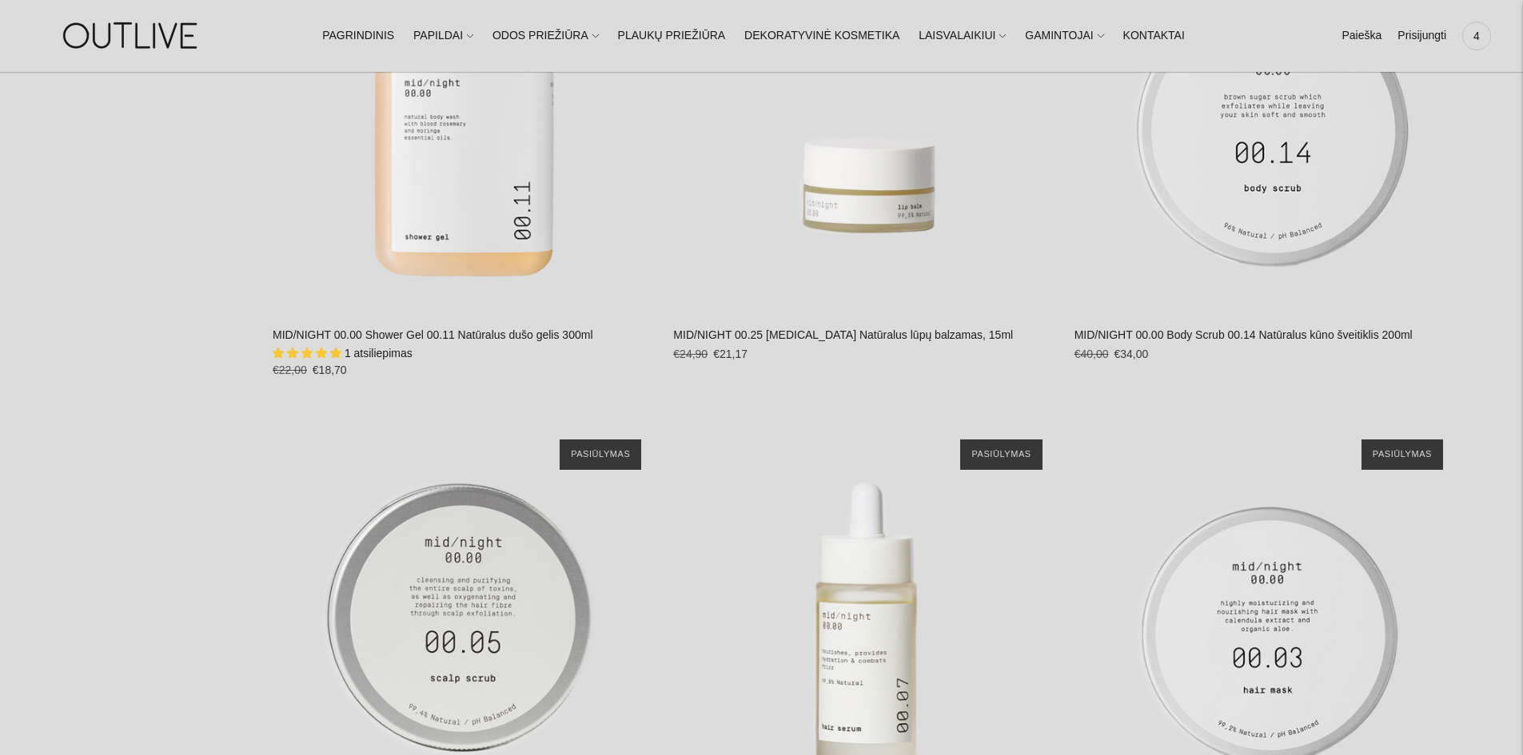
click at [1225, 336] on link "MID/NIGHT 00.00 Body Scrub 00.14 Natūralus kūno šveitiklis 200ml" at bounding box center [1243, 335] width 338 height 13
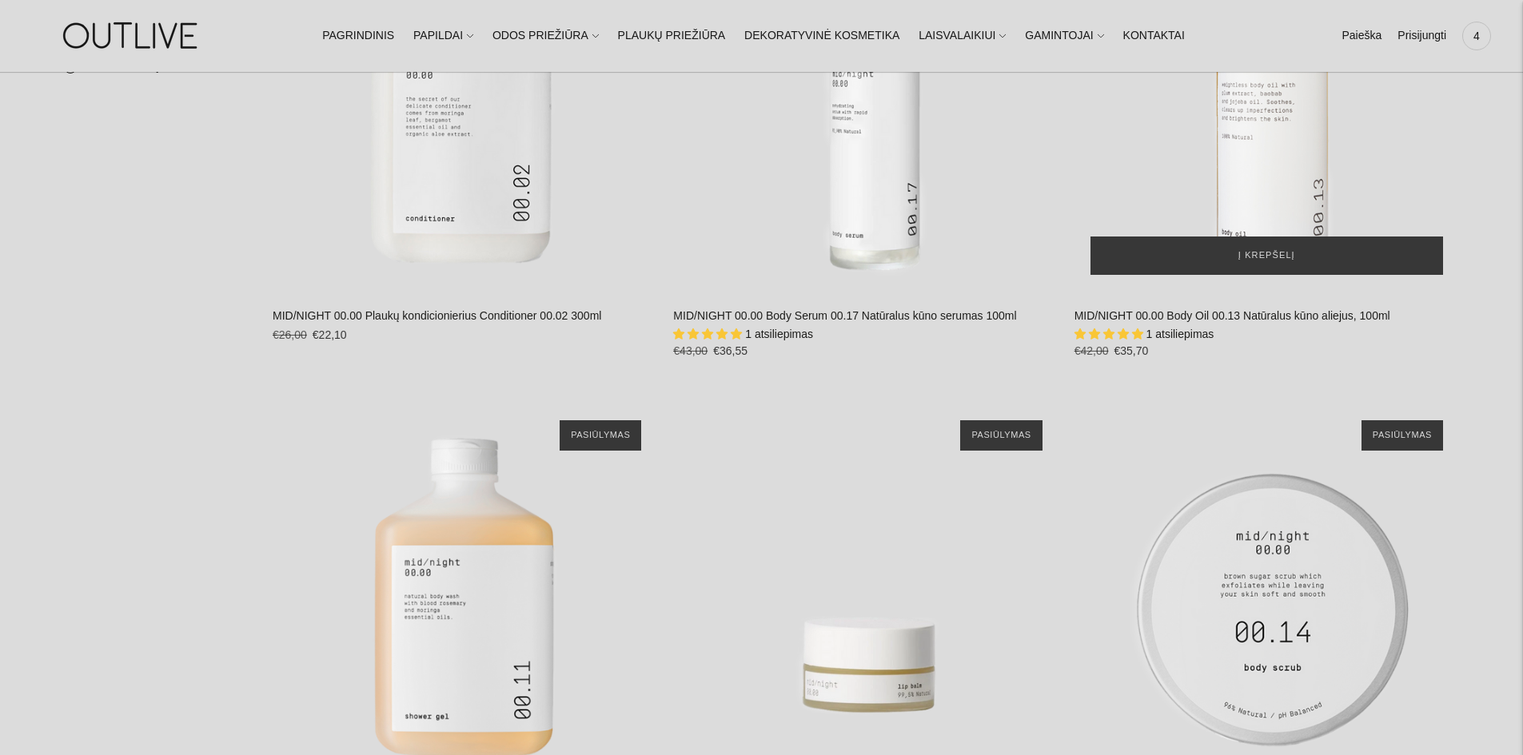
scroll to position [959, 0]
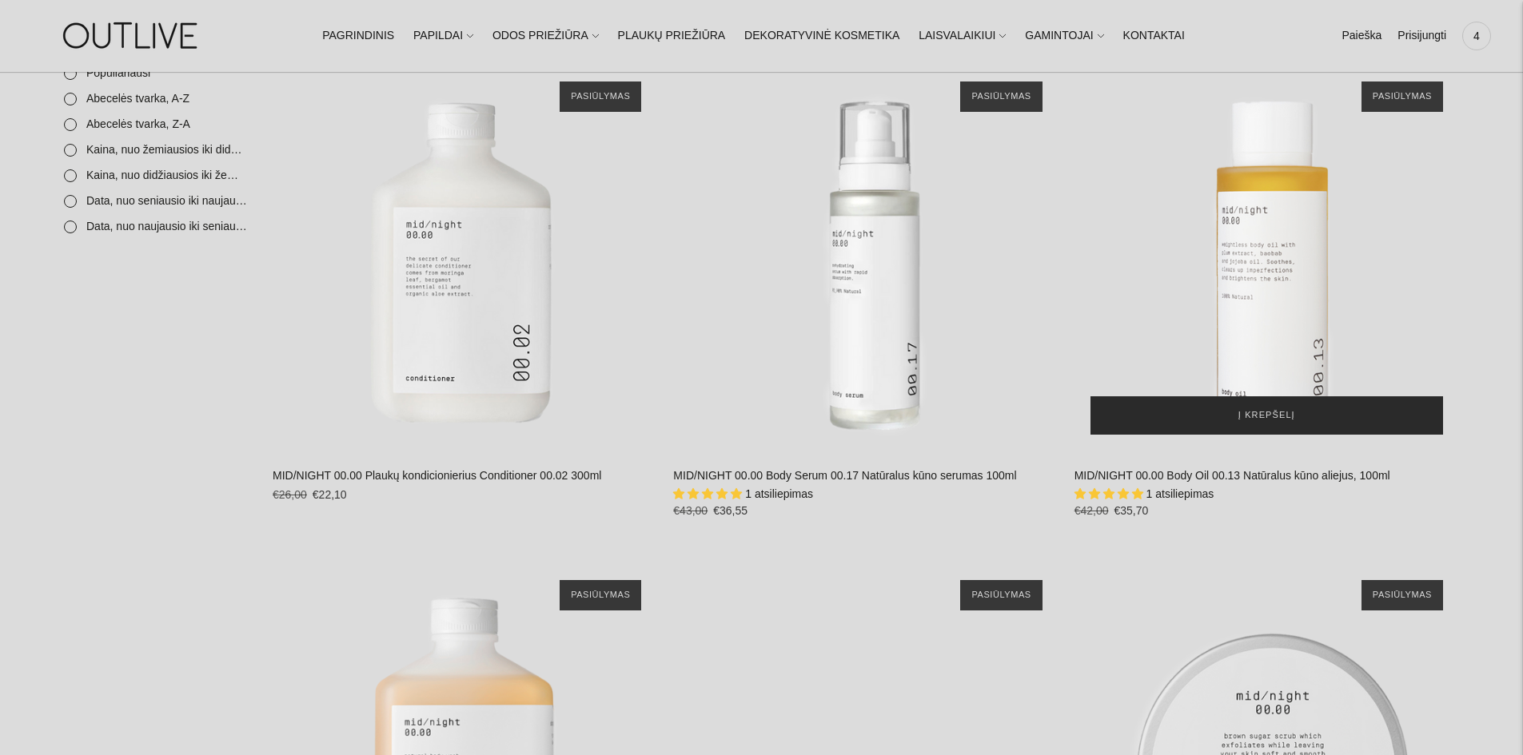
click at [1248, 416] on span "Į krepšelį" at bounding box center [1266, 416] width 57 height 16
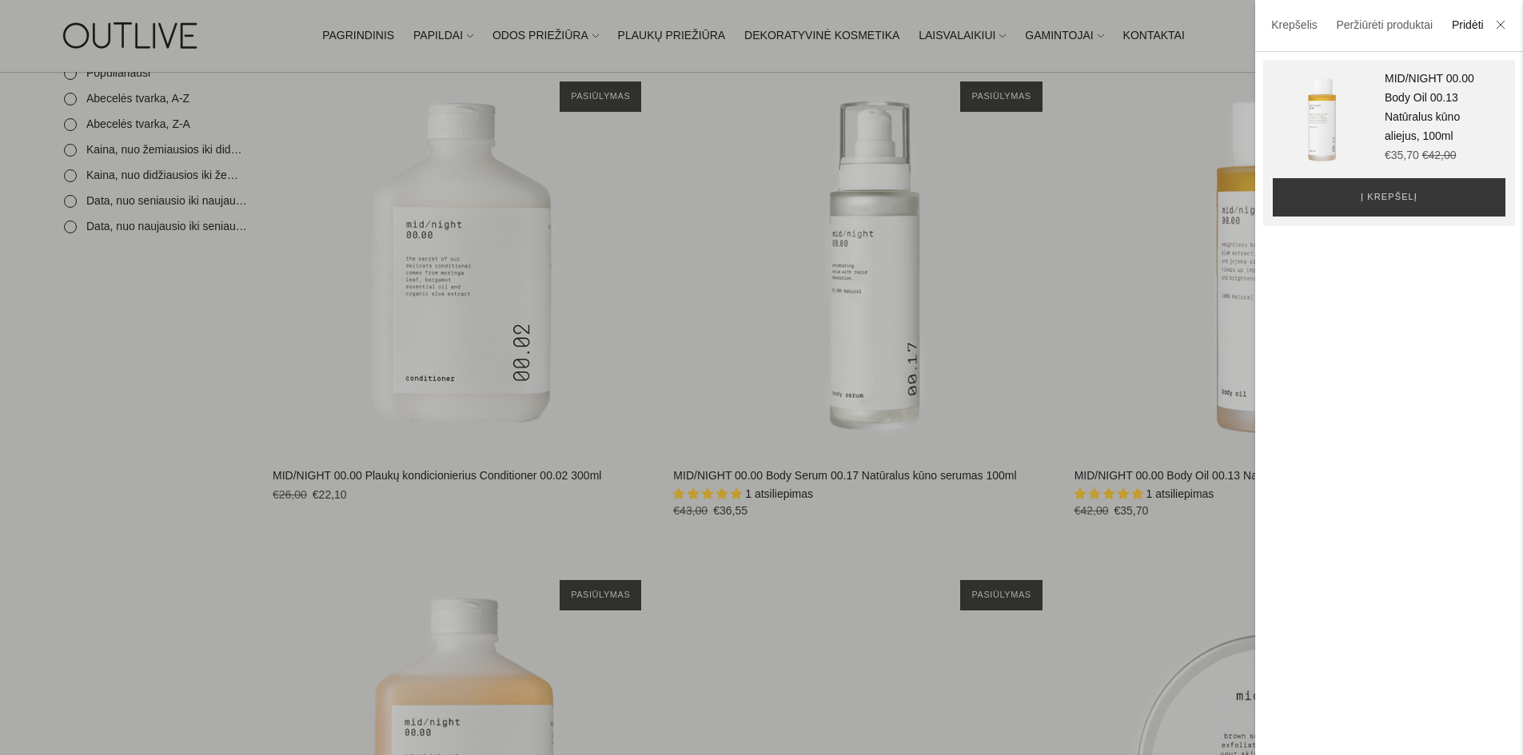
click at [1495, 28] on li at bounding box center [1501, 26] width 26 height 35
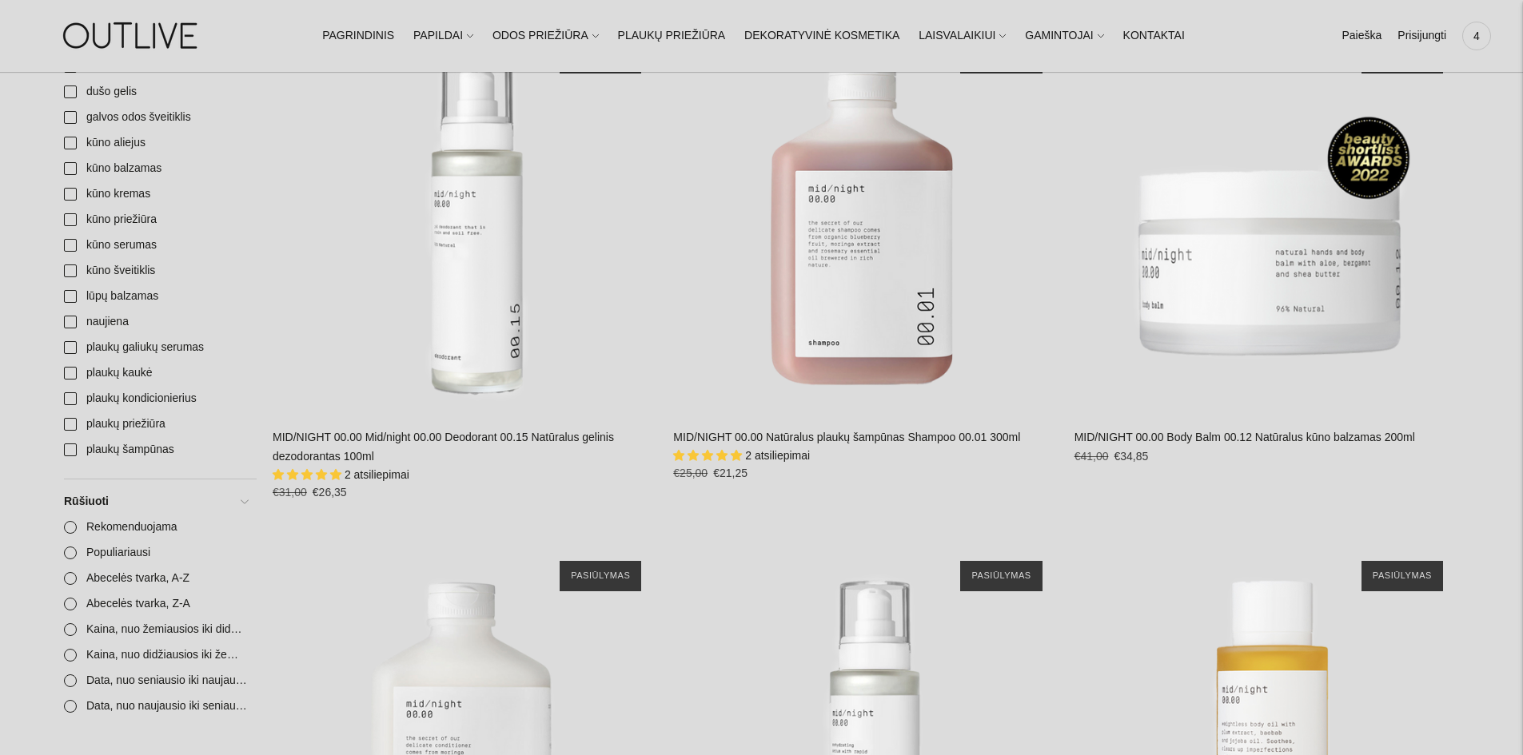
scroll to position [160, 0]
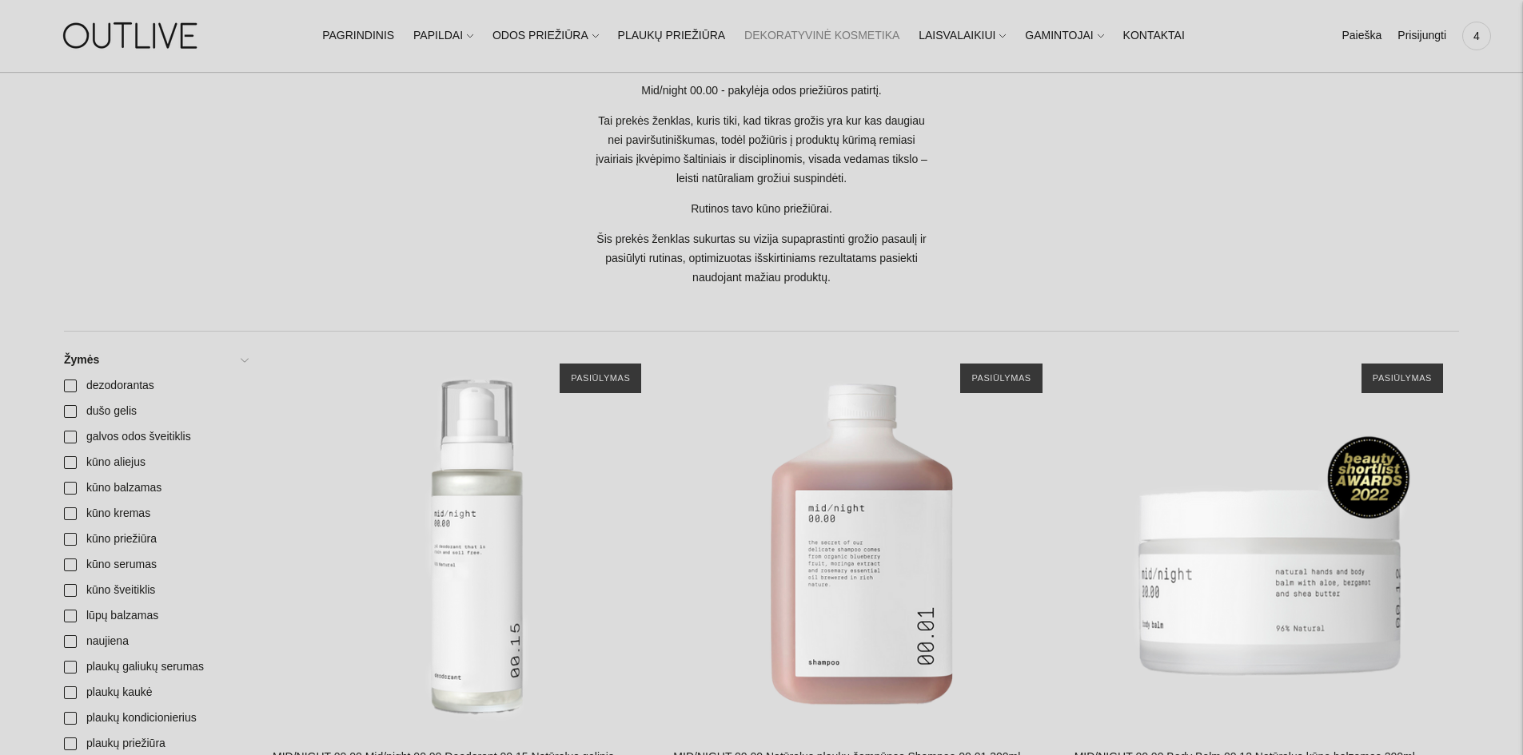
click at [765, 35] on link "DEKORATYVINĖ KOSMETIKA" at bounding box center [821, 35] width 155 height 35
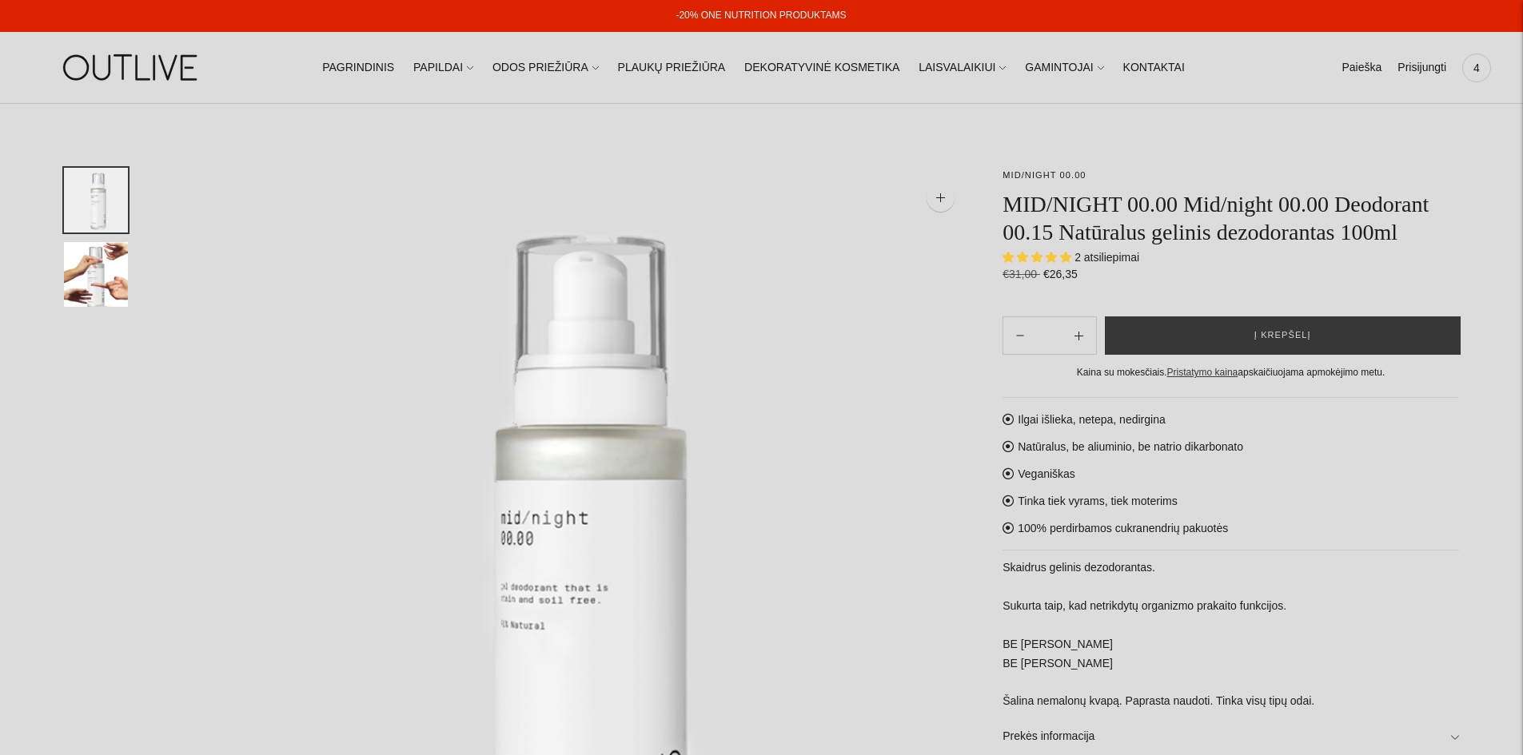
select select "**********"
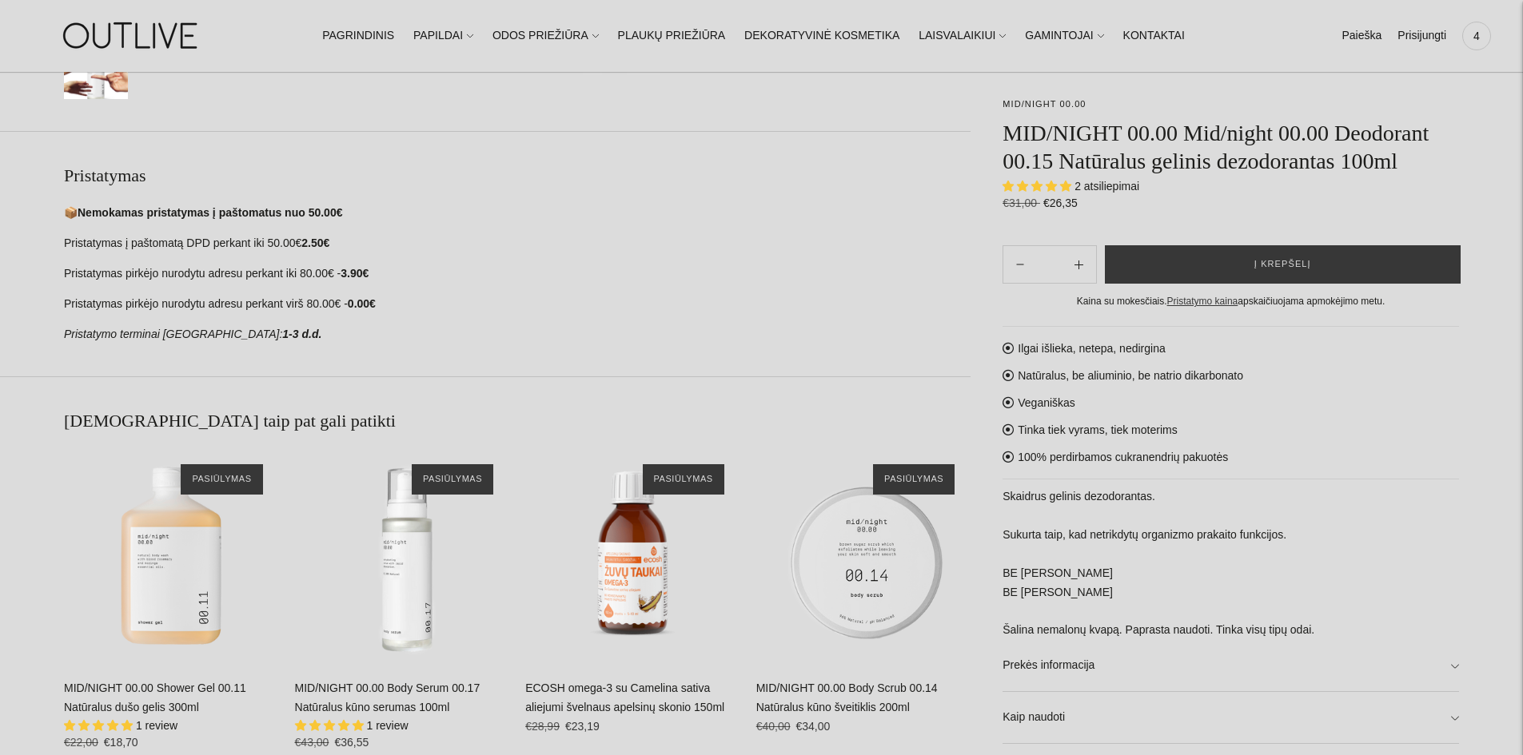
scroll to position [560, 0]
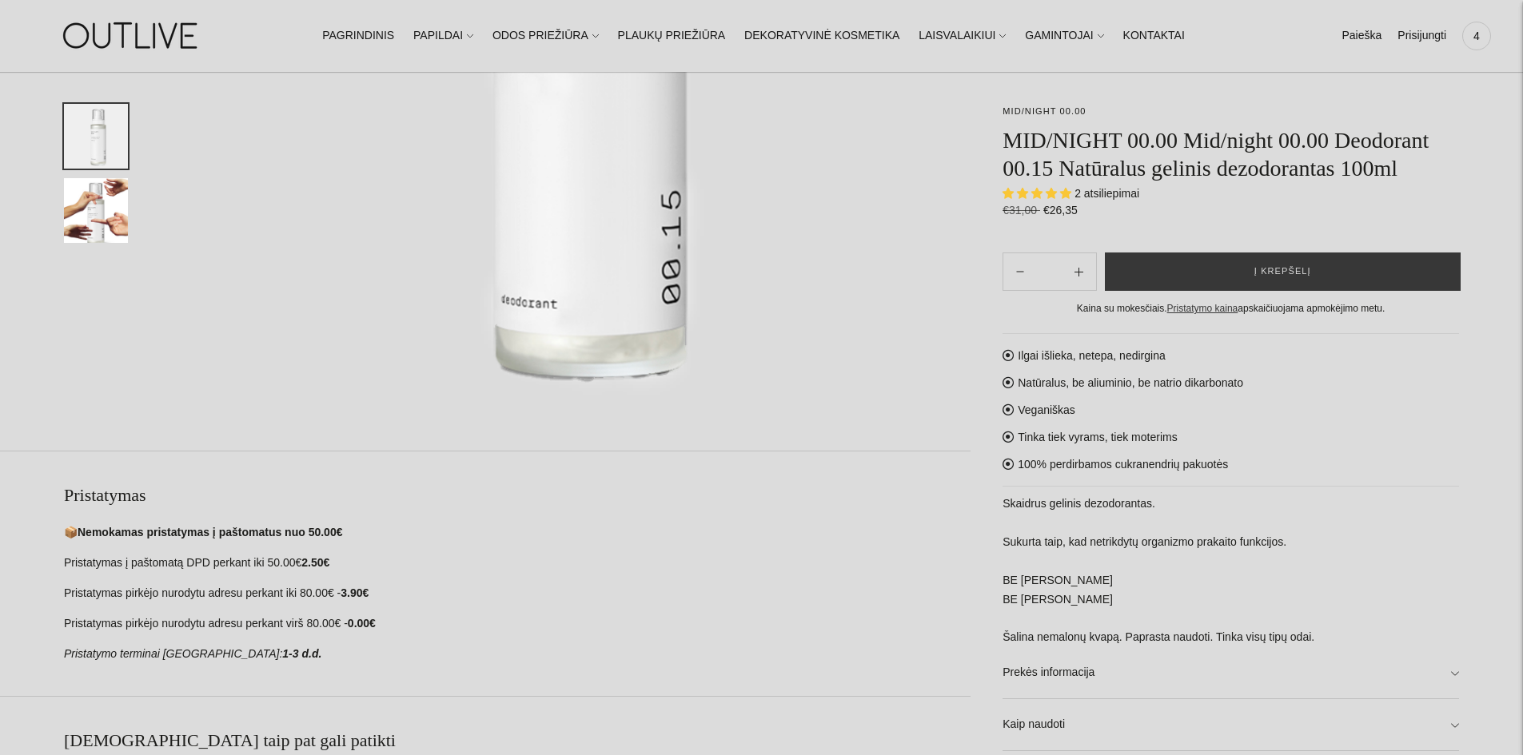
click at [1100, 197] on span "2 atsiliepimai" at bounding box center [1106, 193] width 65 height 13
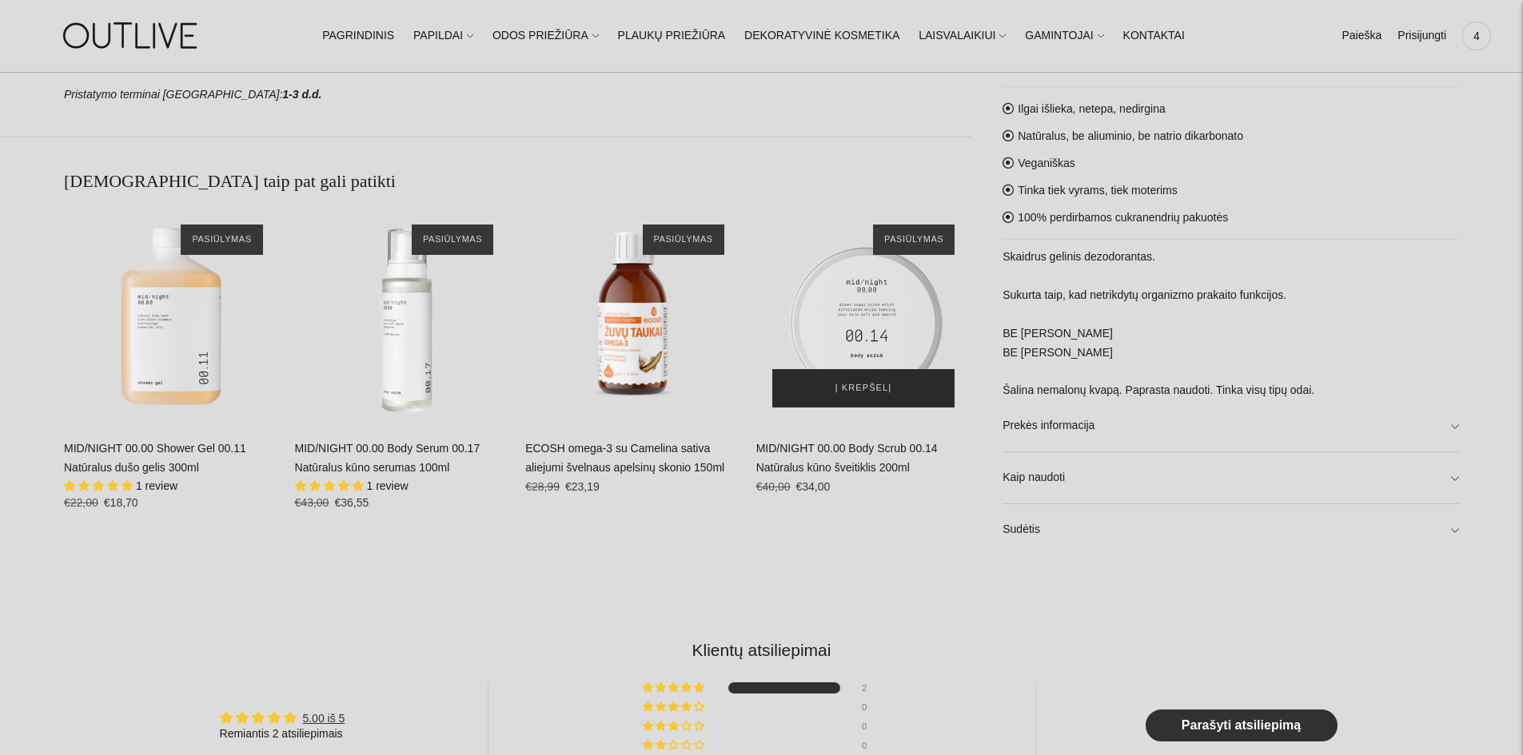
scroll to position [1679, 0]
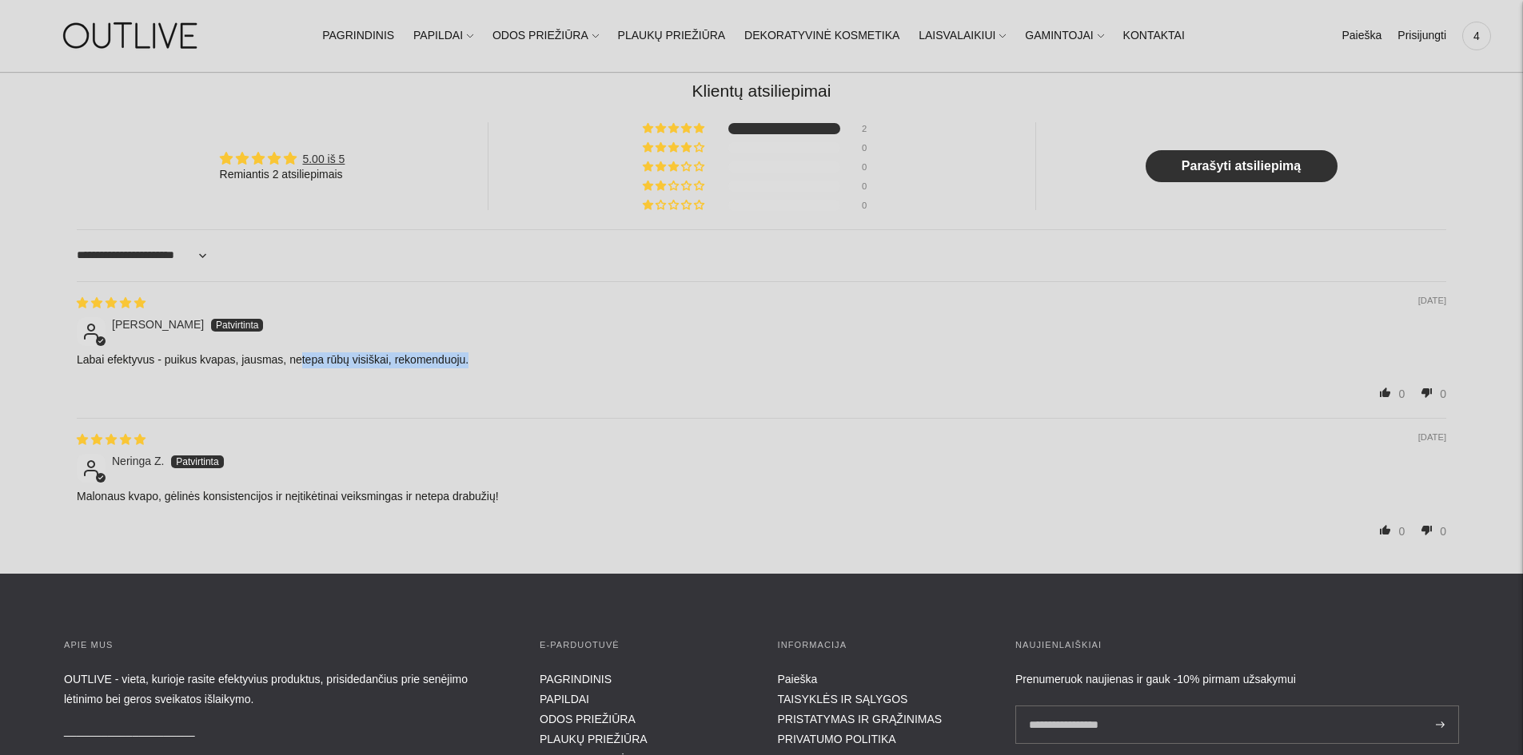
drag, startPoint x: 292, startPoint y: 355, endPoint x: 496, endPoint y: 365, distance: 204.9
click at [496, 365] on p "Labai efektyvus - puikus kvapas, jausmas, netepa rūbų visiškai, rekomenduoju." at bounding box center [761, 361] width 1369 height 16
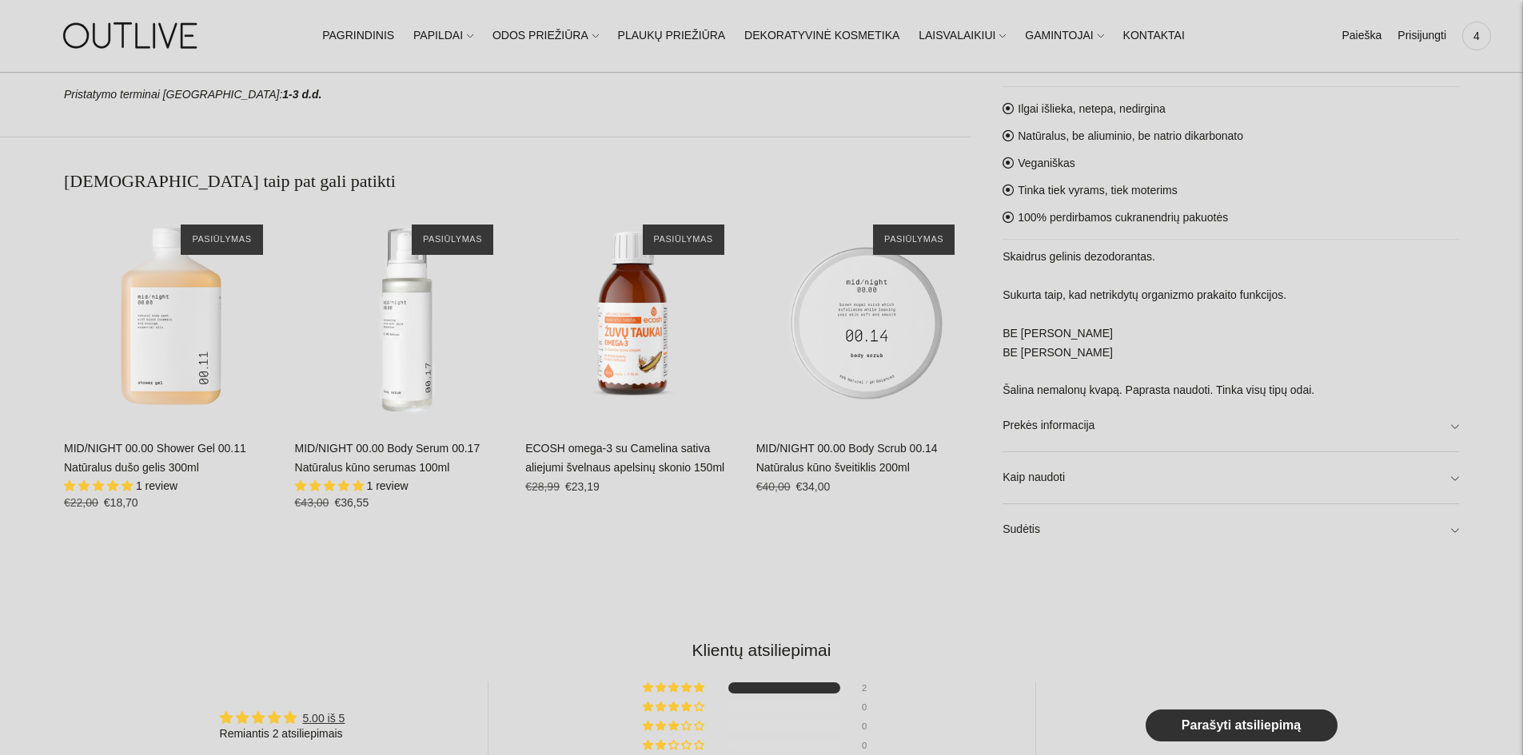
scroll to position [639, 0]
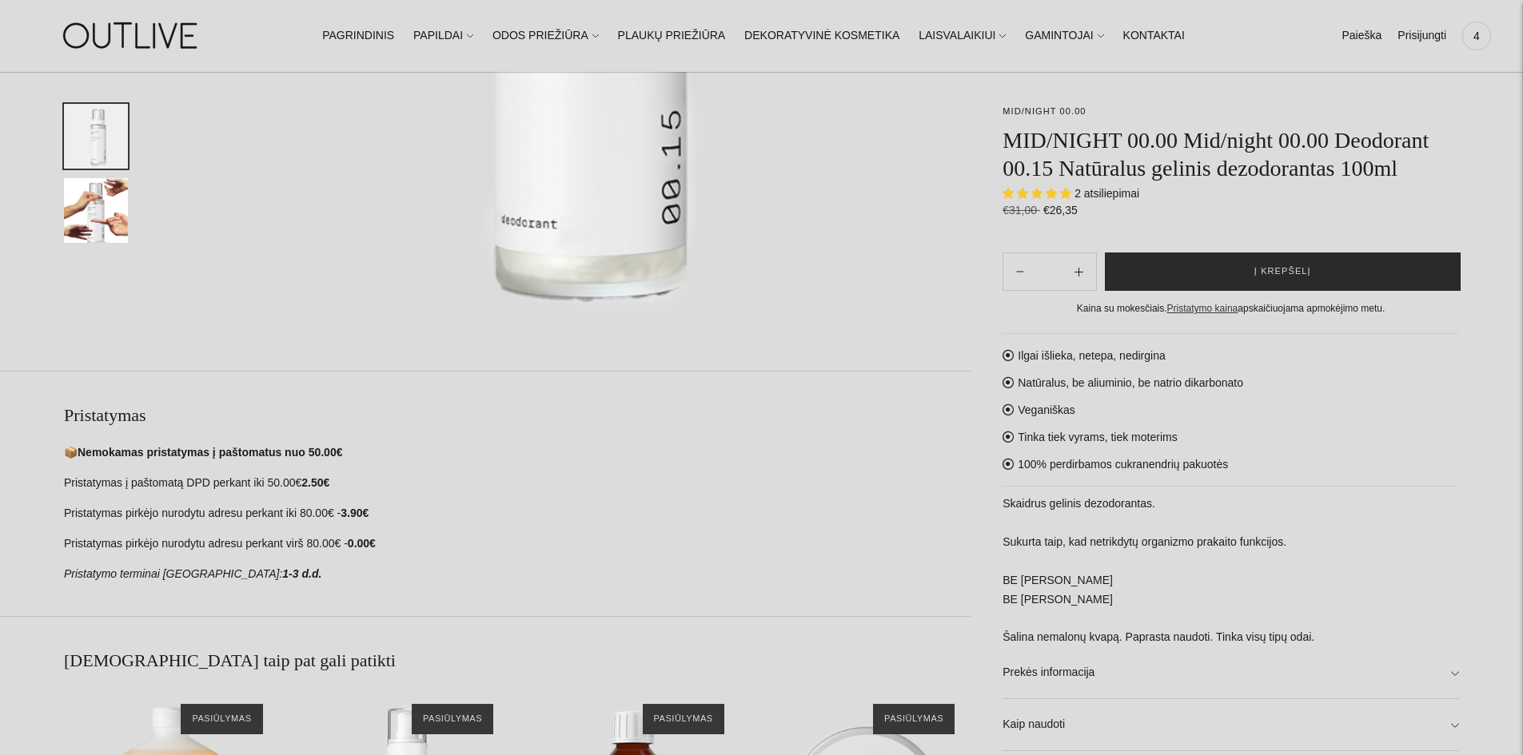
click at [1152, 265] on button "Į krepšelį" at bounding box center [1283, 272] width 356 height 38
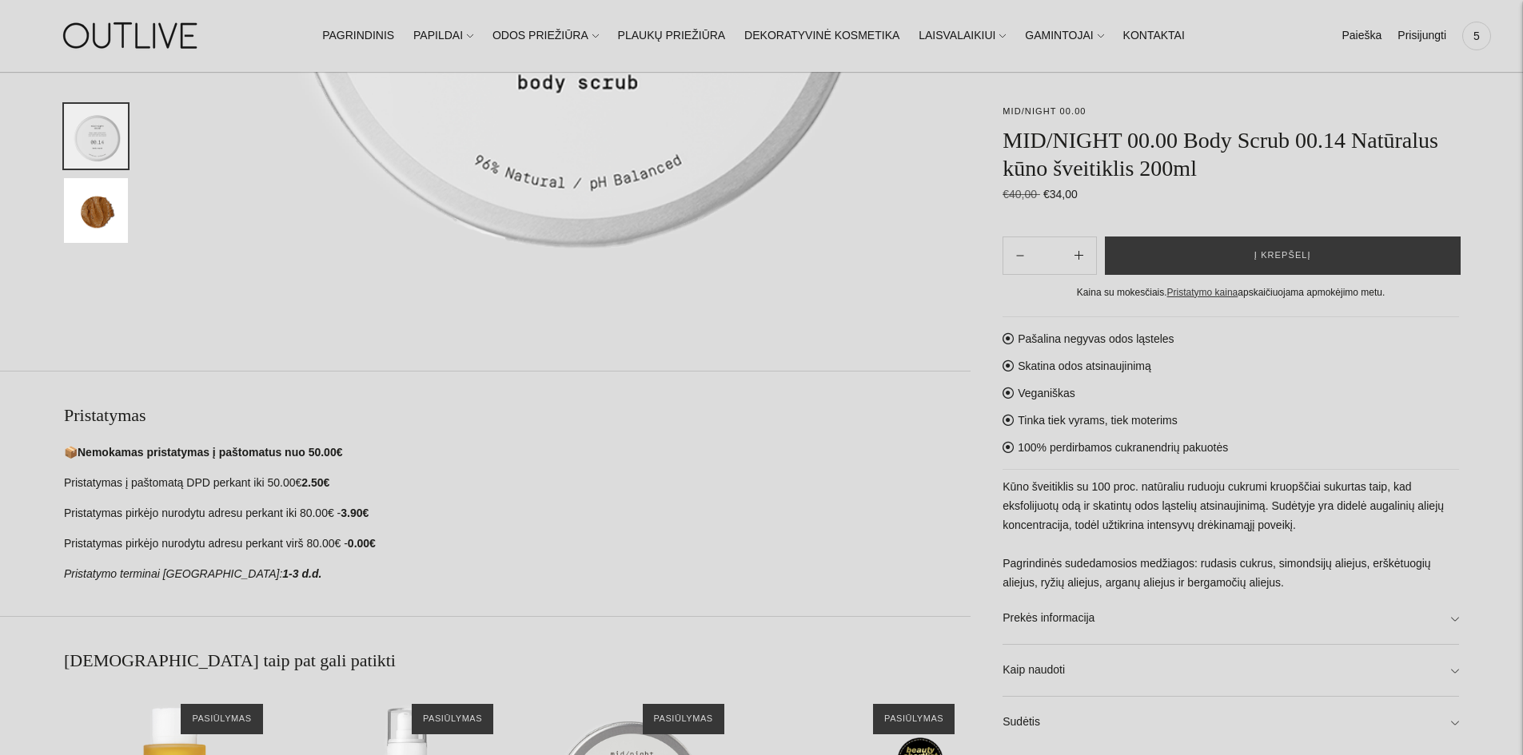
scroll to position [879, 0]
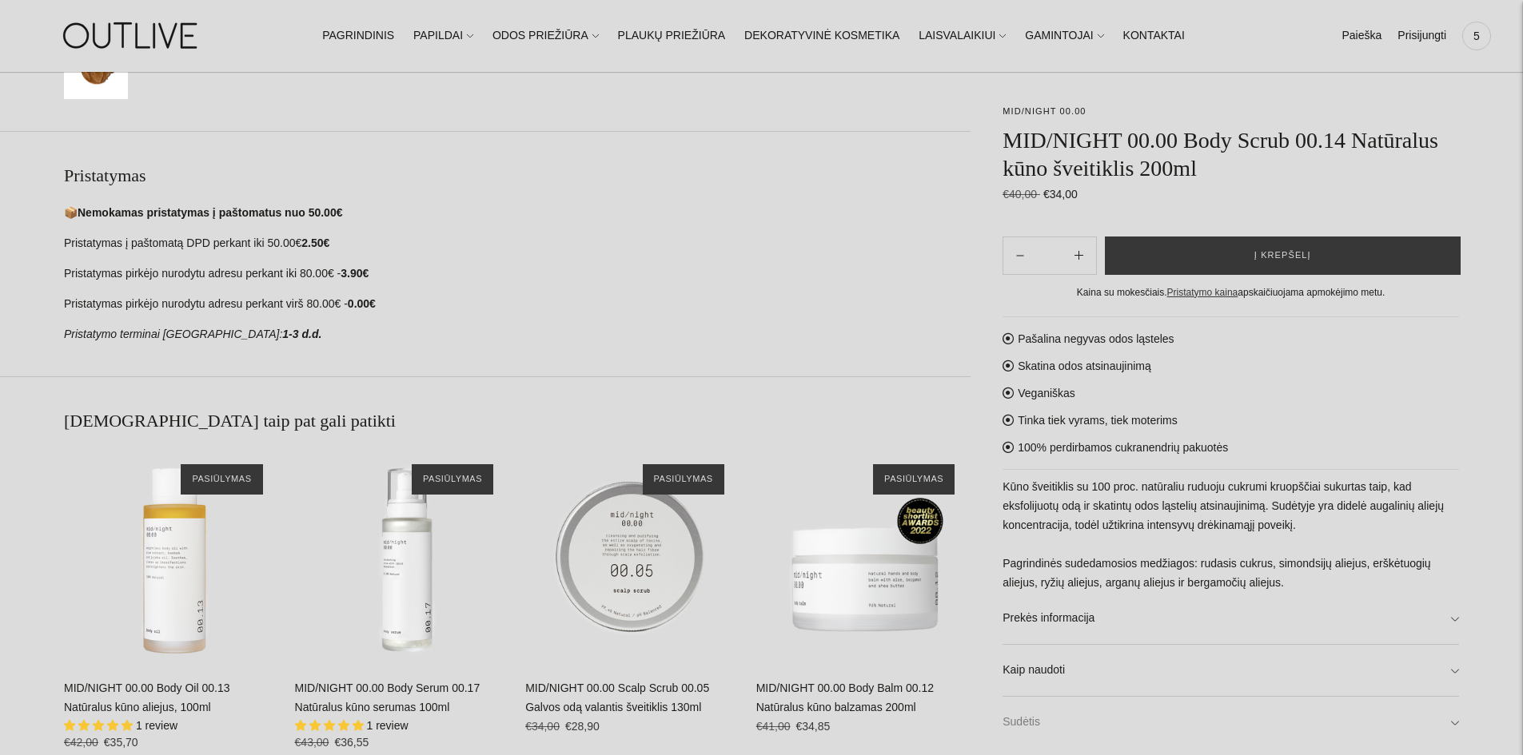
click at [1040, 727] on link "Sudėtis" at bounding box center [1230, 722] width 456 height 51
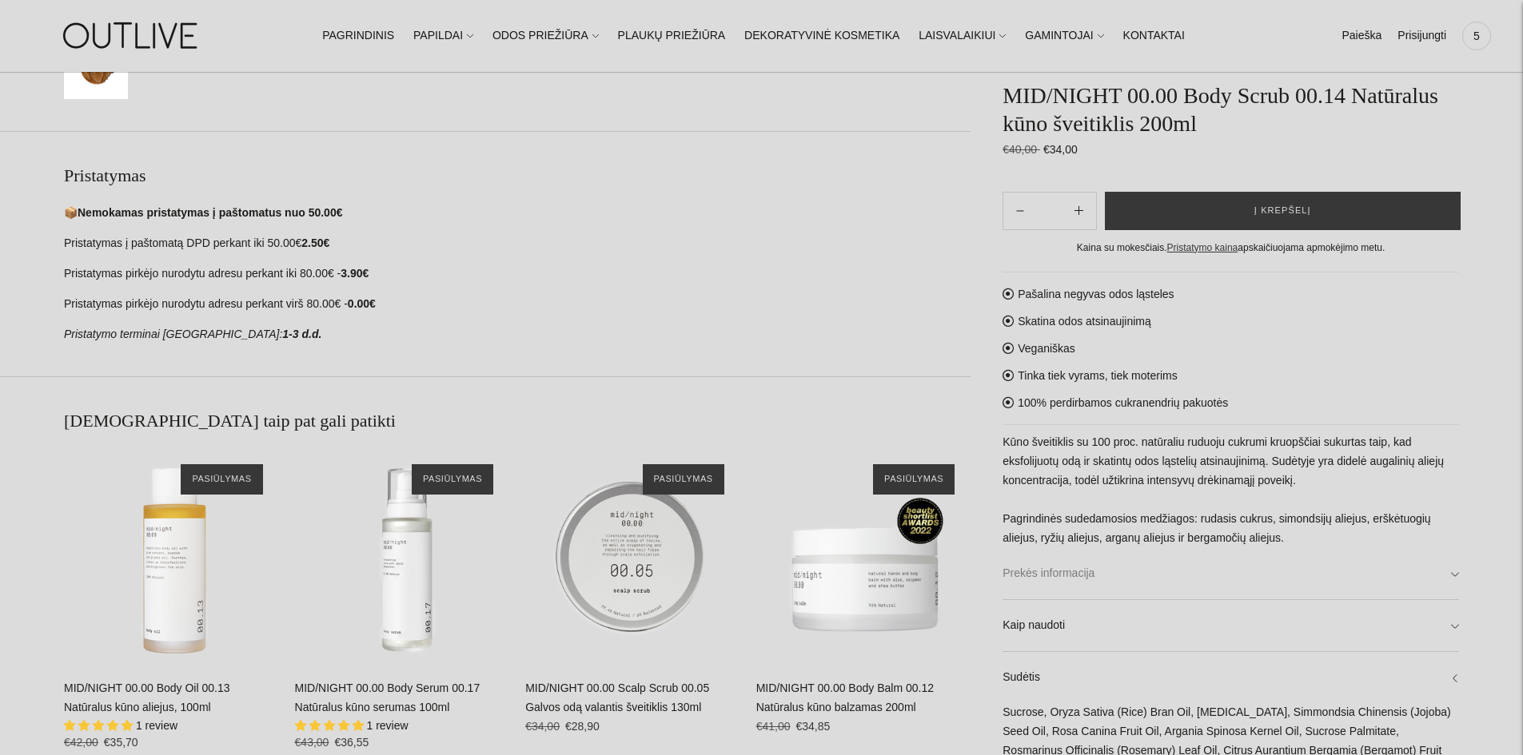
scroll to position [1199, 0]
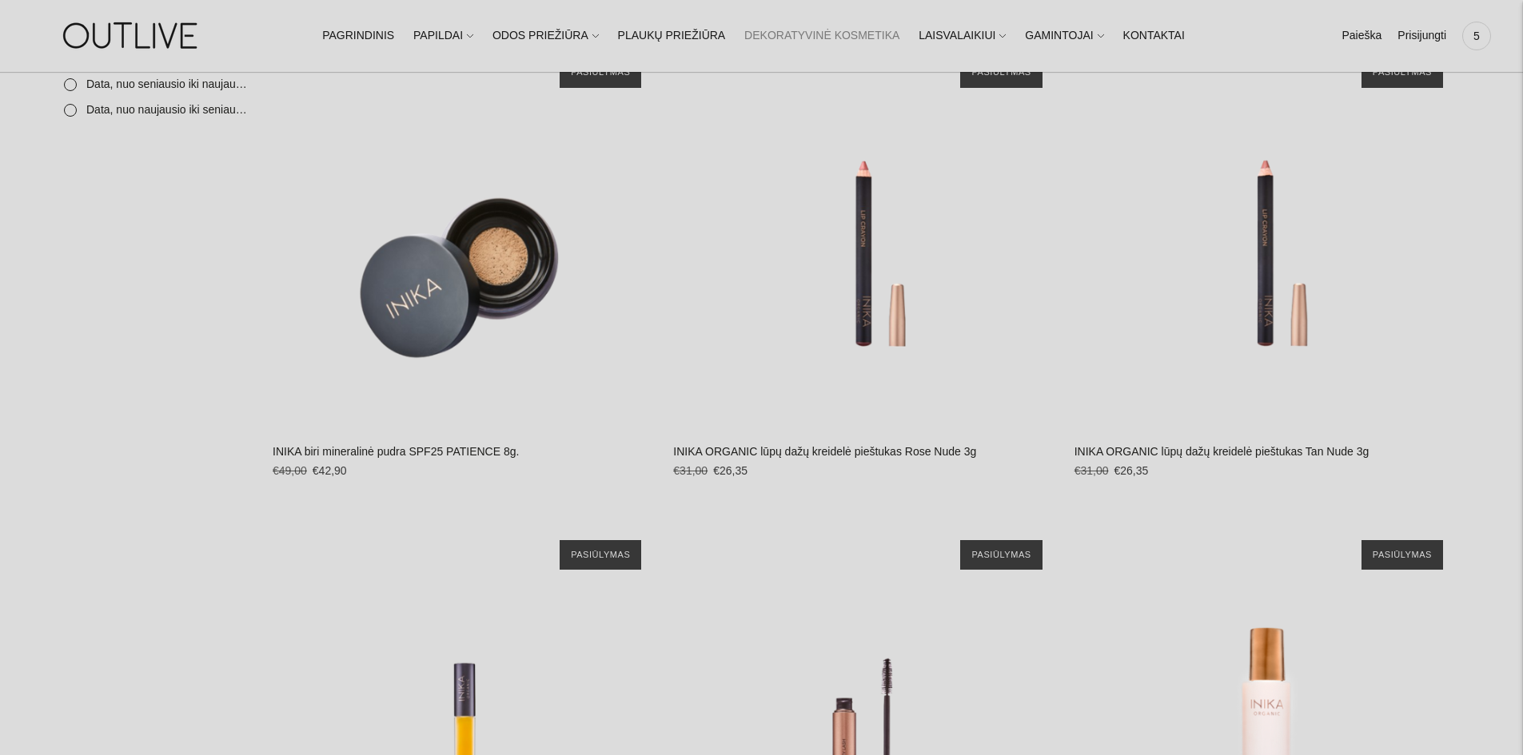
scroll to position [320, 0]
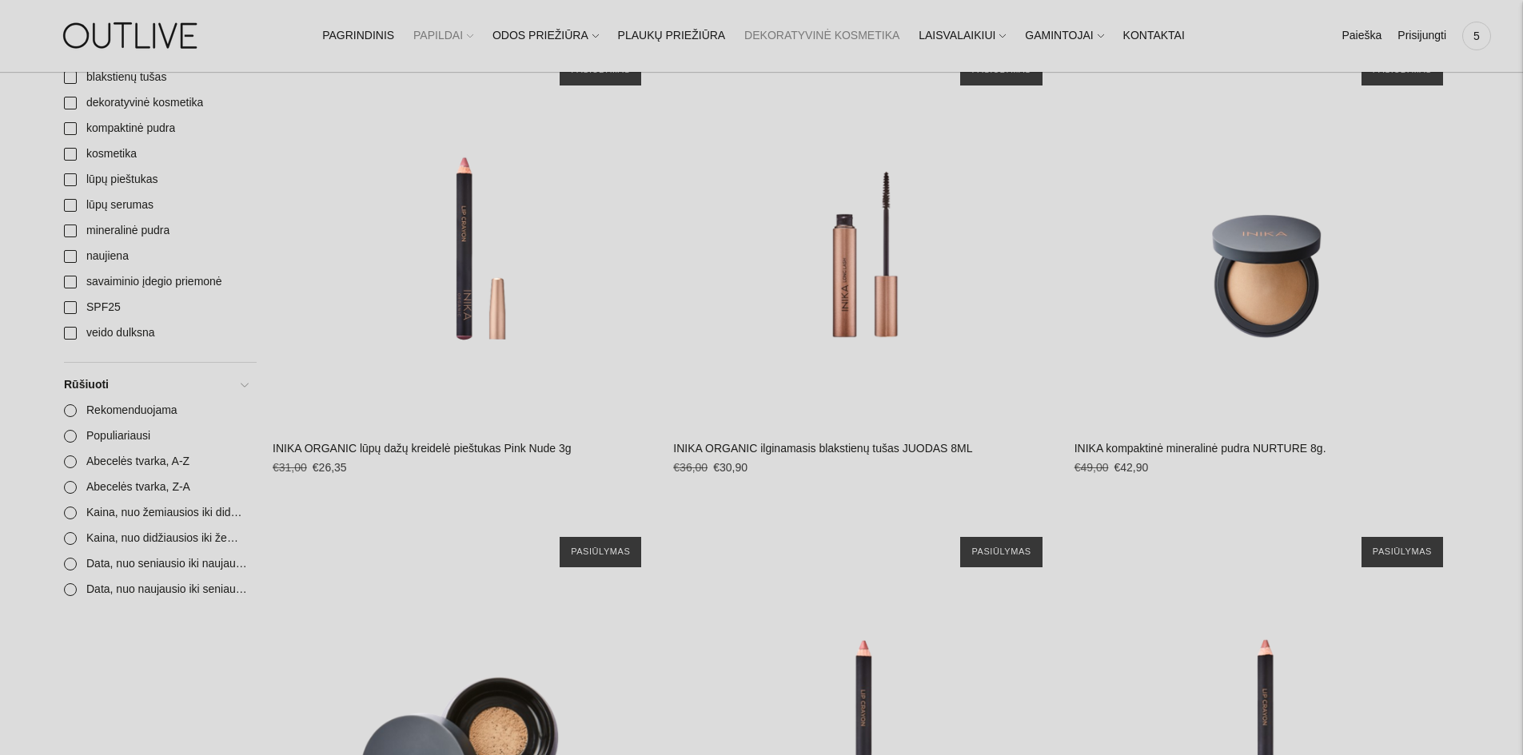
click at [462, 35] on link "PAPILDAI" at bounding box center [443, 35] width 60 height 35
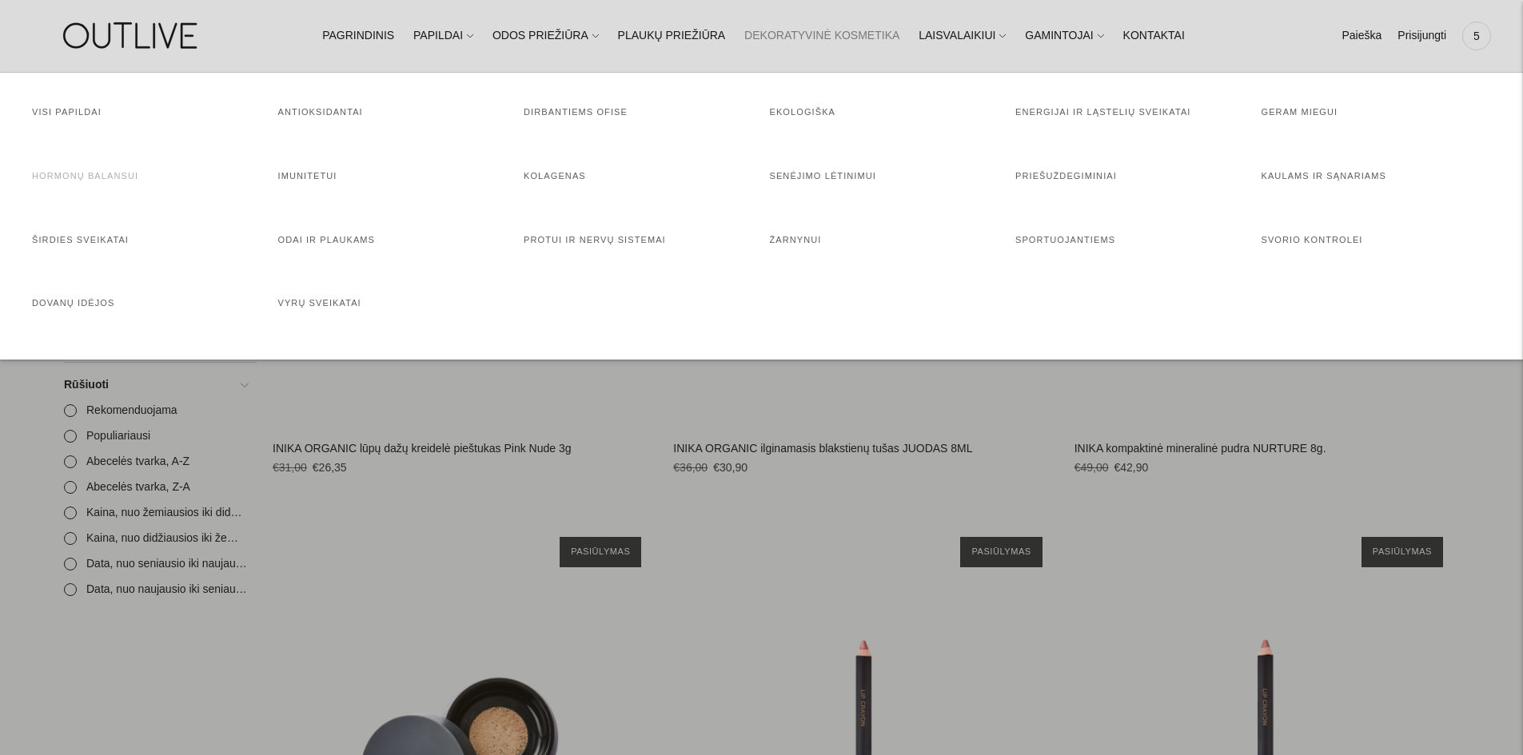
click at [78, 177] on link "Hormonų balansui" at bounding box center [85, 176] width 106 height 10
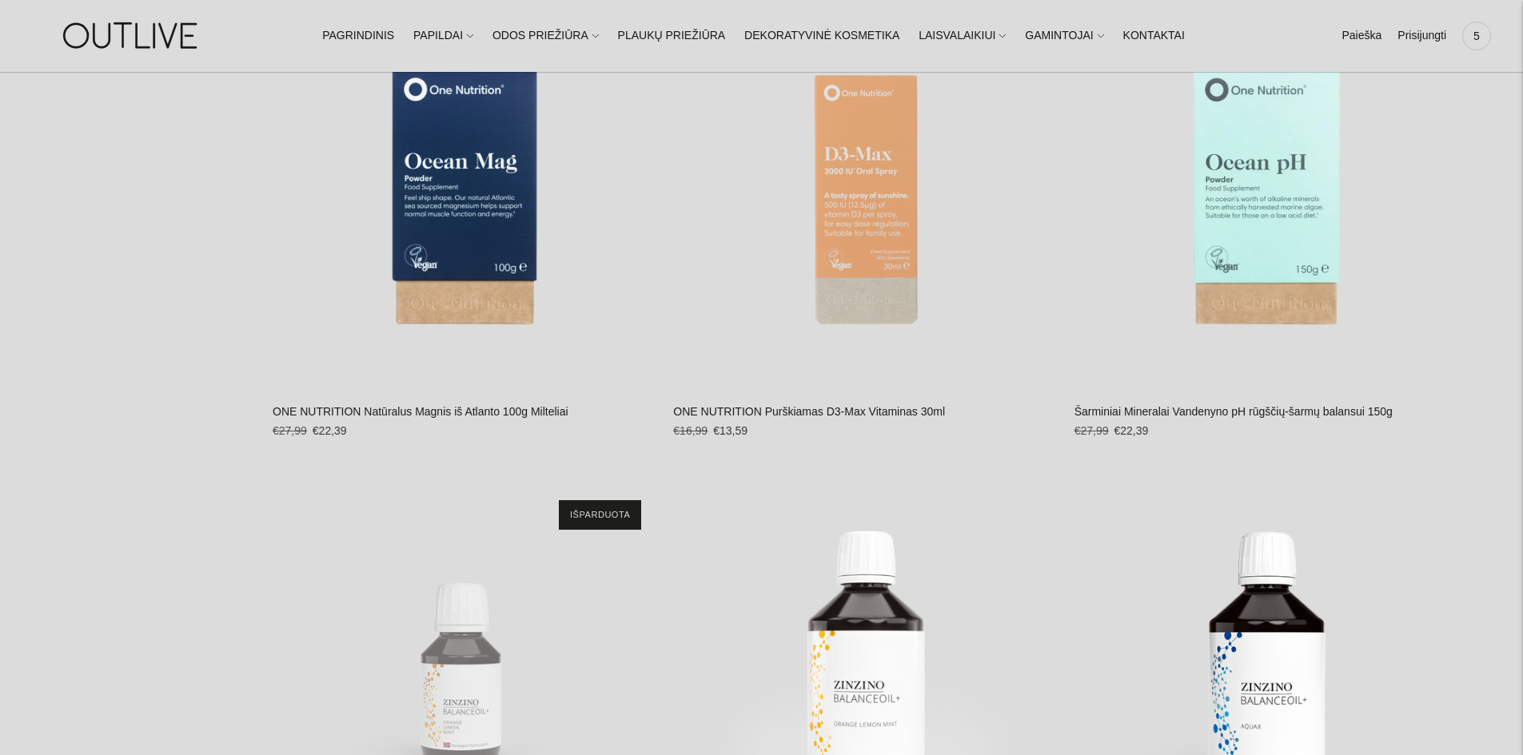
scroll to position [3997, 0]
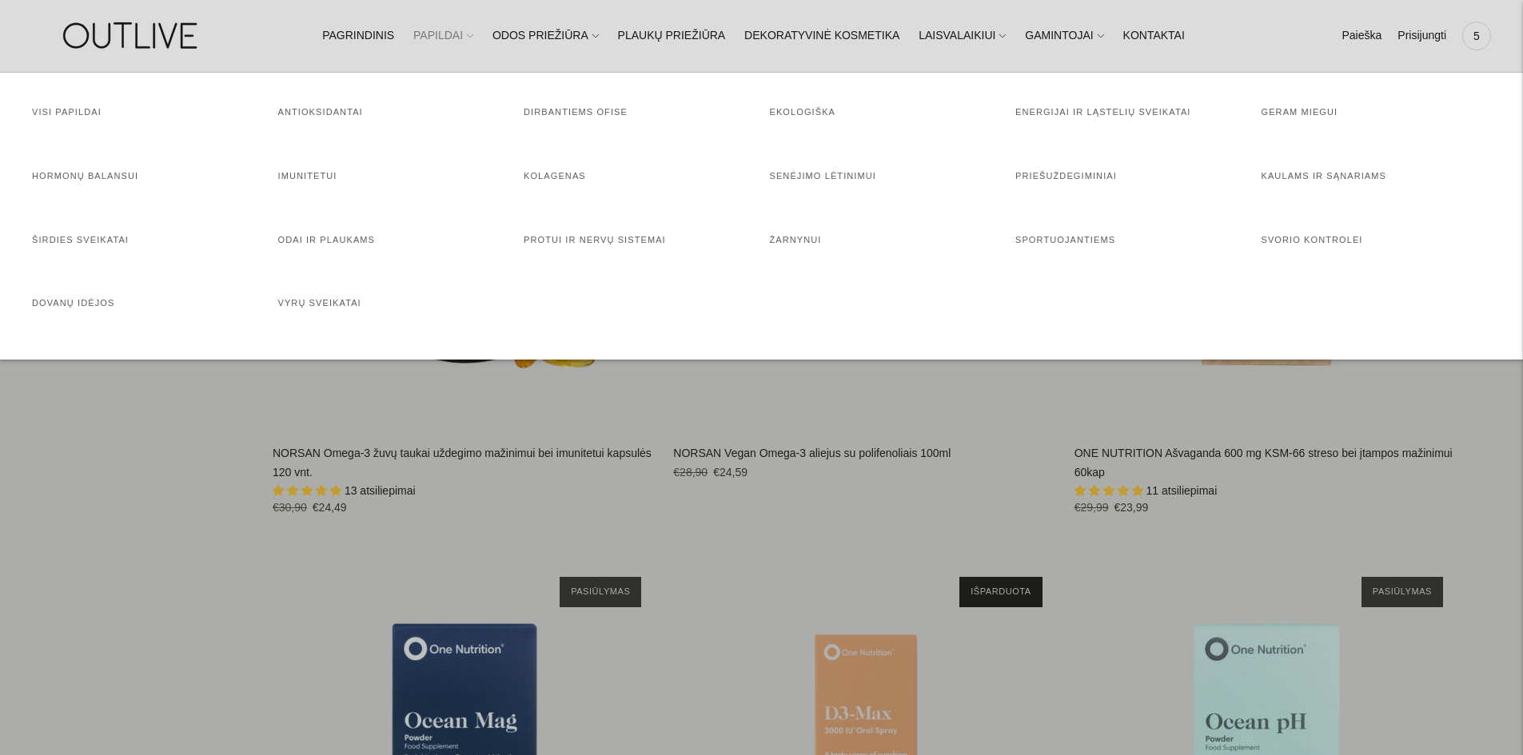
click at [473, 36] on link "PAPILDAI" at bounding box center [443, 35] width 60 height 35
click at [551, 176] on link "Kolagenas" at bounding box center [555, 176] width 62 height 10
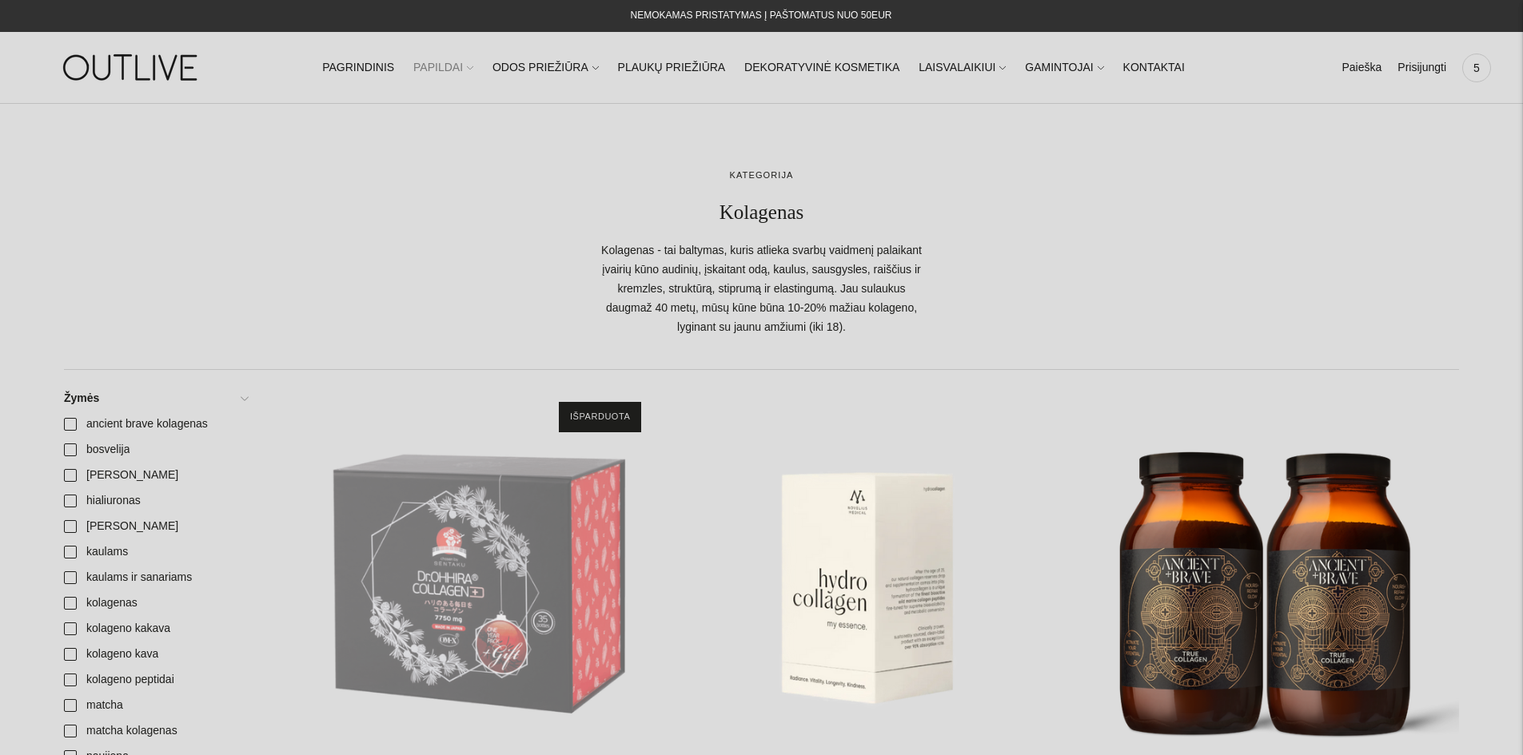
click at [473, 66] on icon at bounding box center [470, 68] width 6 height 6
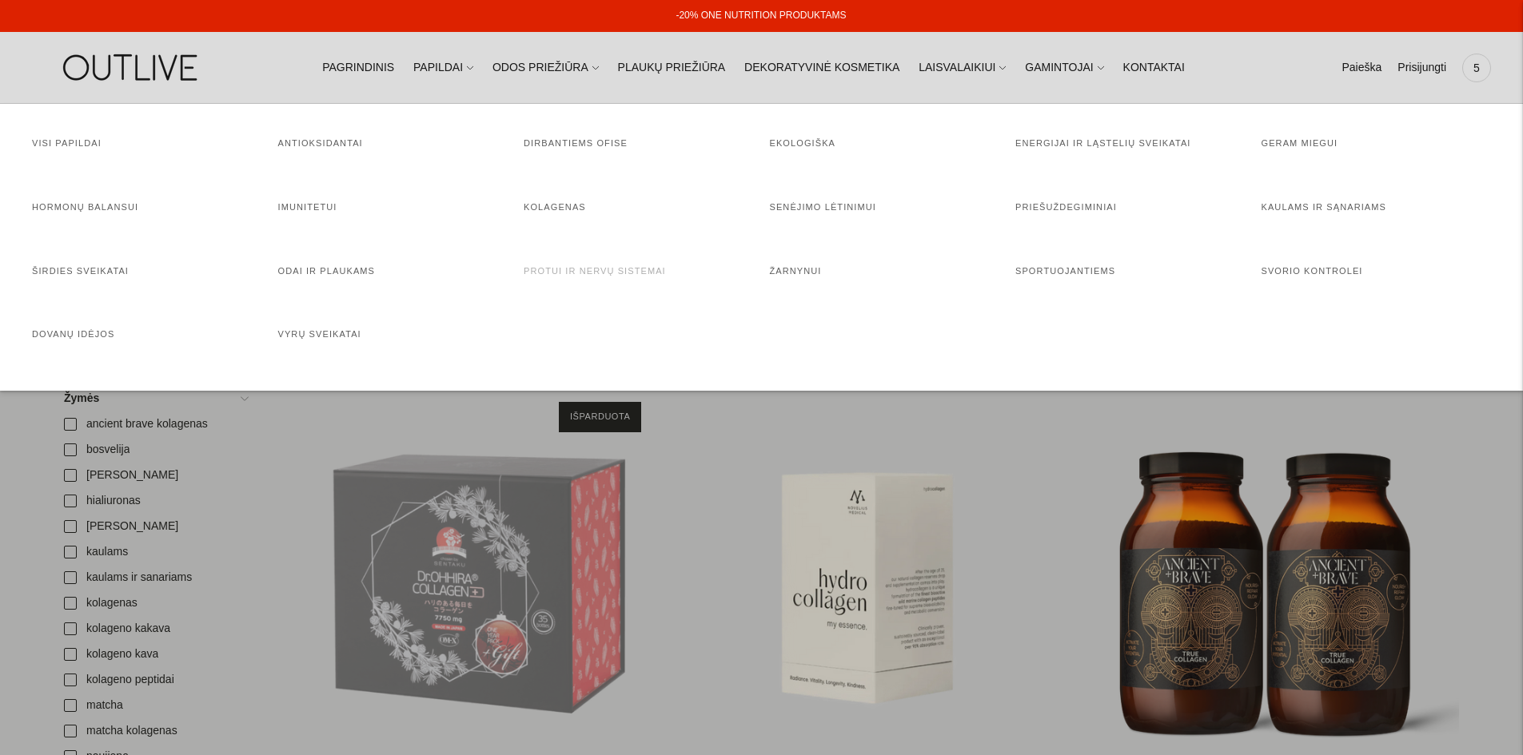
click at [582, 265] on h4 "Protui ir nervų sistemai" at bounding box center [639, 272] width 230 height 16
click at [581, 269] on link "Protui ir nervų sistemai" at bounding box center [595, 271] width 142 height 10
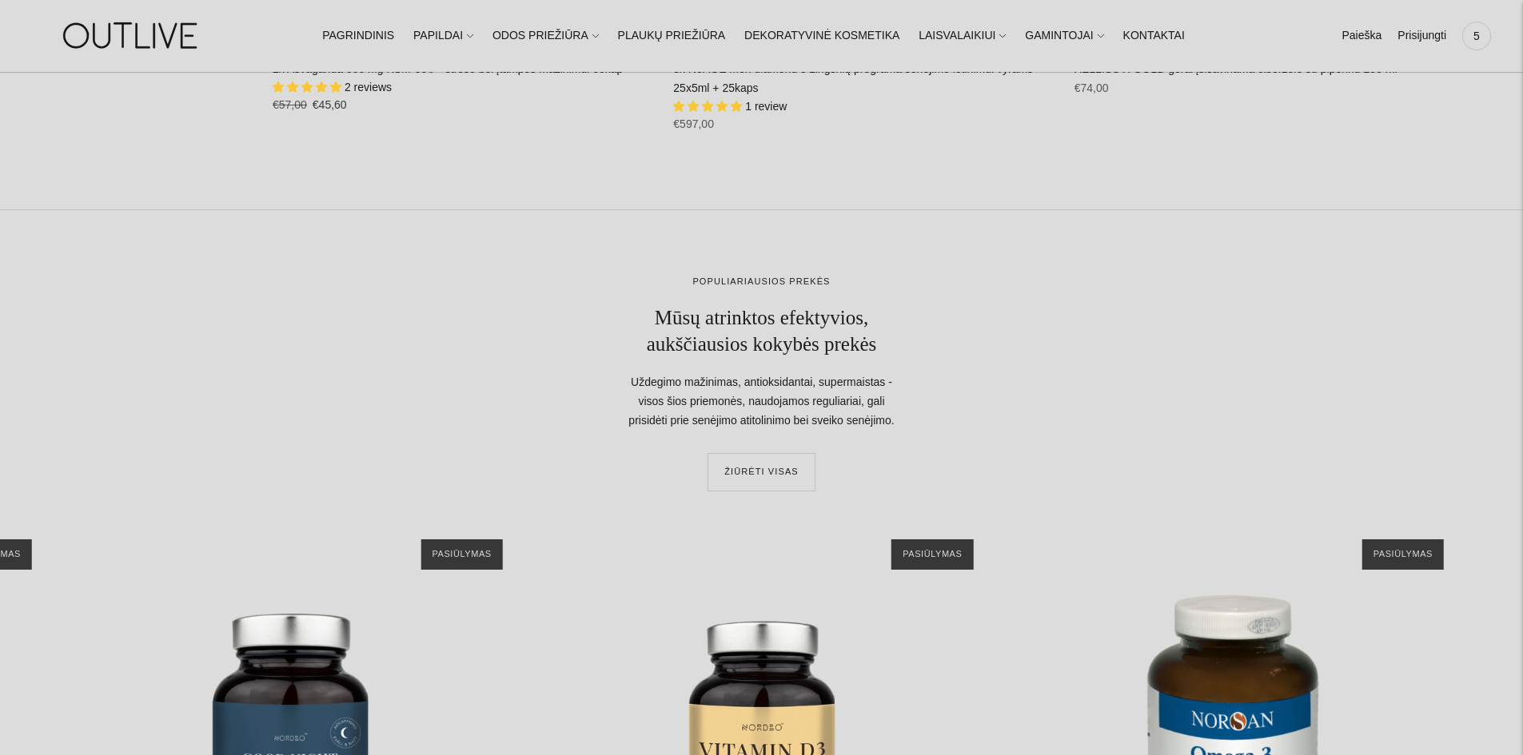
scroll to position [10072, 0]
